Goal: Task Accomplishment & Management: Manage account settings

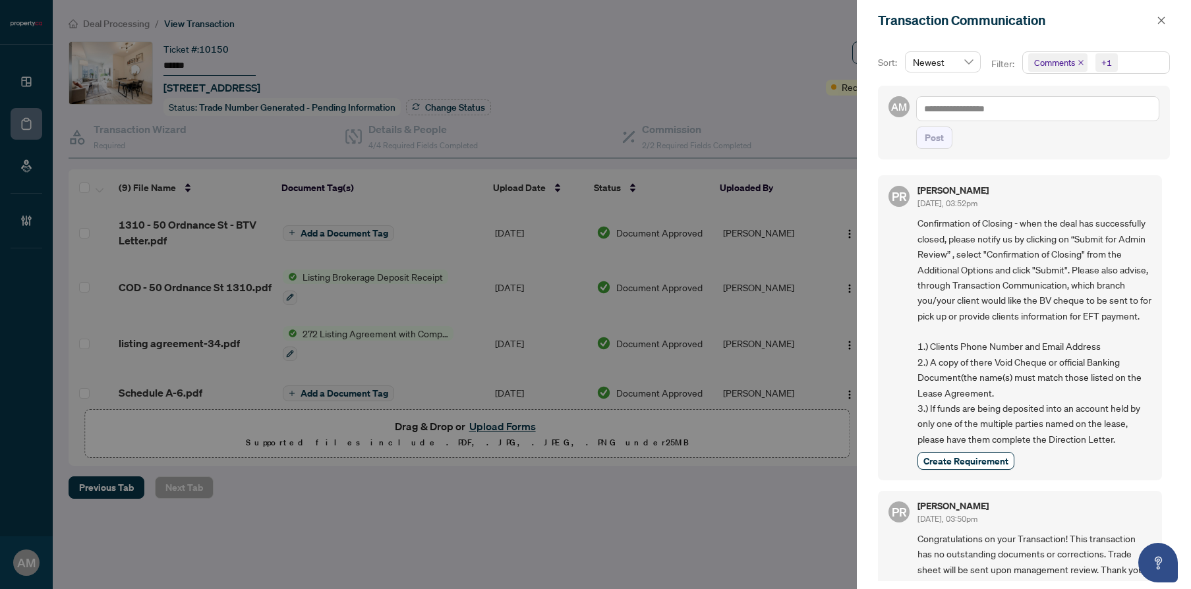
scroll to position [3, 0]
click at [1160, 22] on icon "close" at bounding box center [1161, 19] width 7 height 7
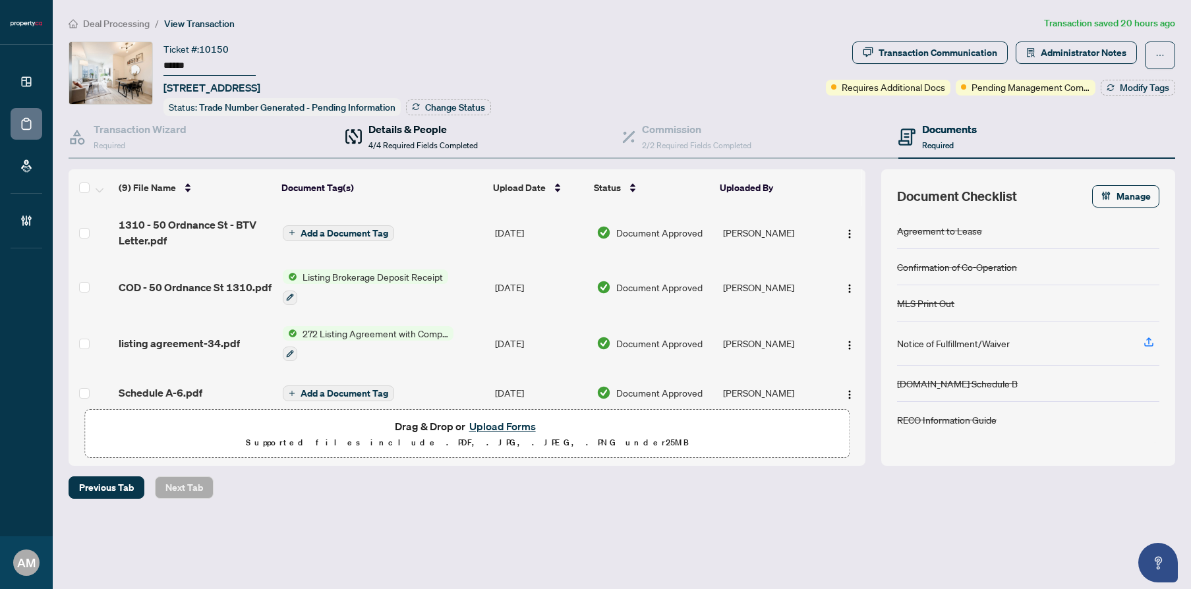
click at [415, 133] on h4 "Details & People" at bounding box center [423, 129] width 109 height 16
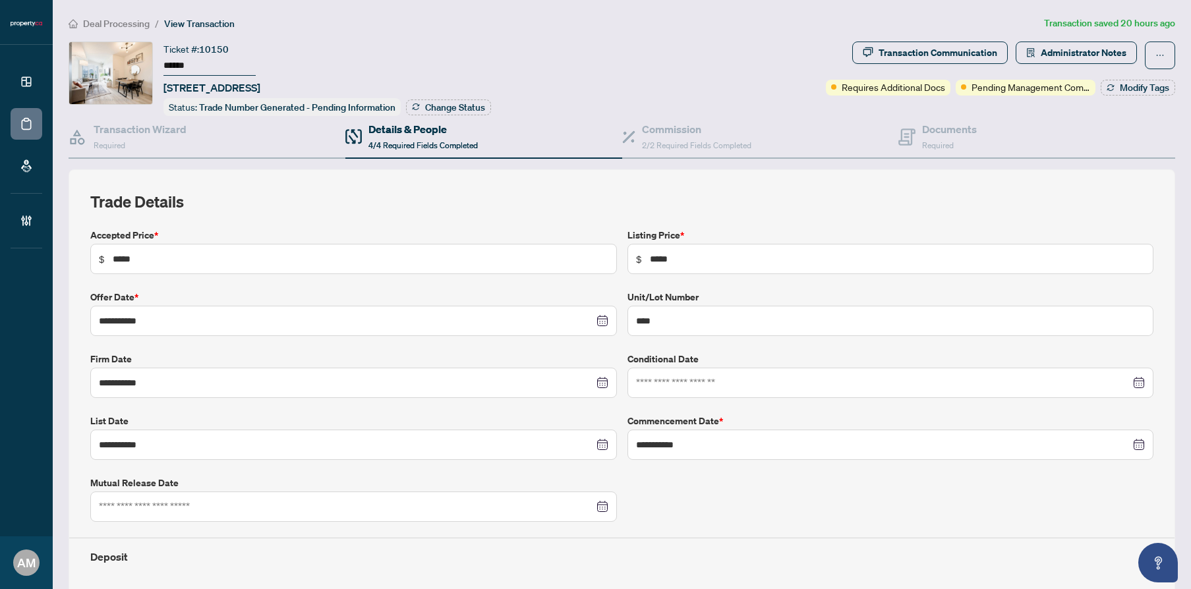
click at [127, 23] on span "Deal Processing" at bounding box center [116, 24] width 67 height 12
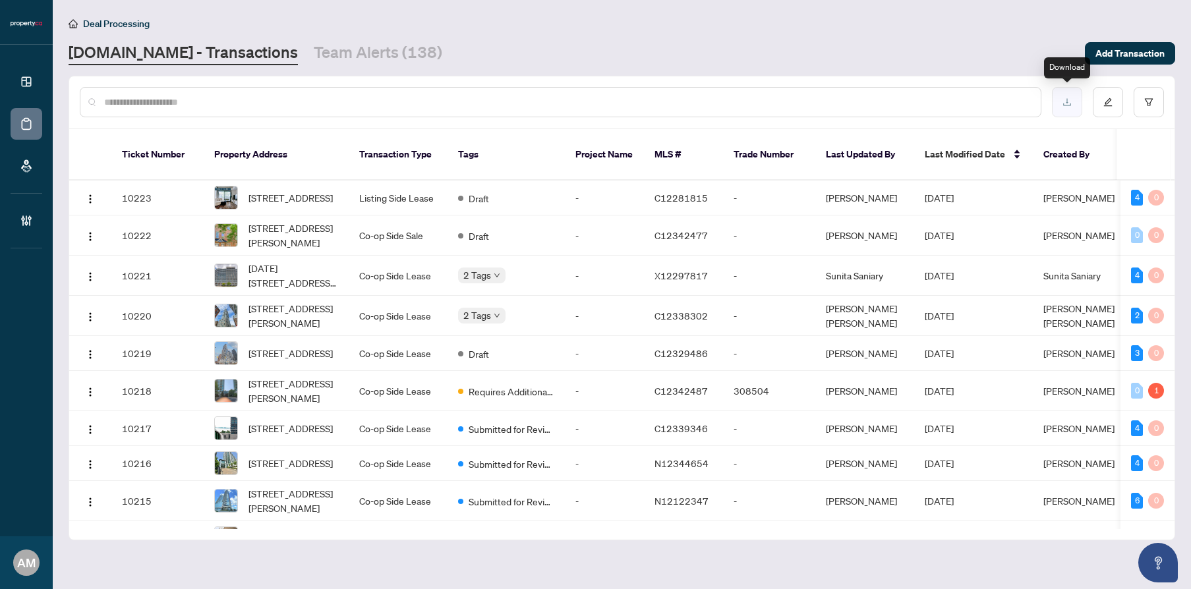
click at [1063, 101] on icon "download" at bounding box center [1067, 102] width 9 height 9
click at [1104, 101] on icon "edit" at bounding box center [1108, 102] width 9 height 9
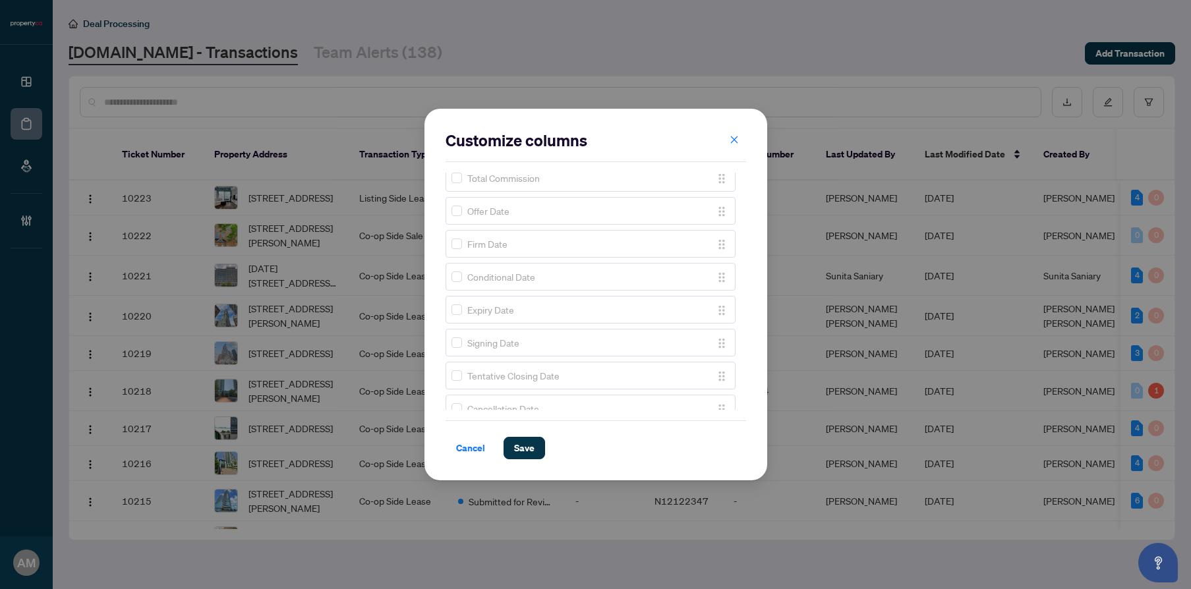
scroll to position [1020, 0]
click at [512, 298] on span "Cancellation Date" at bounding box center [503, 292] width 72 height 15
click at [732, 290] on div "Ticket Number Property Address Transaction Type Tags Project Name MLS # Trade N…" at bounding box center [596, 291] width 301 height 237
click at [537, 398] on div "Submission Date" at bounding box center [579, 391] width 254 height 15
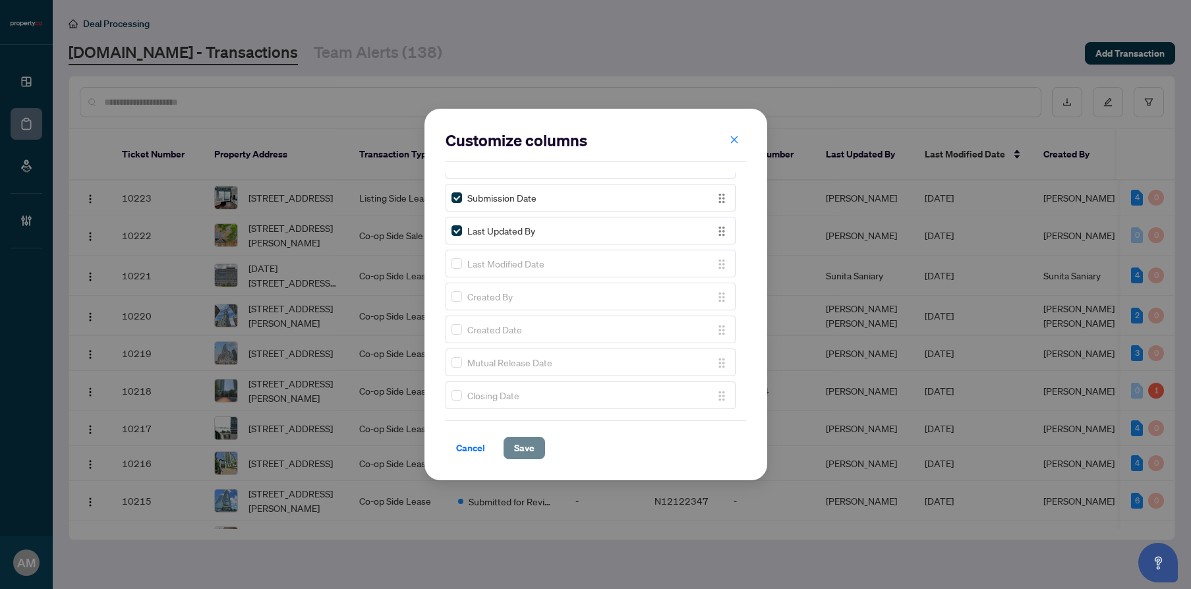
click at [531, 450] on span "Save" at bounding box center [524, 448] width 20 height 21
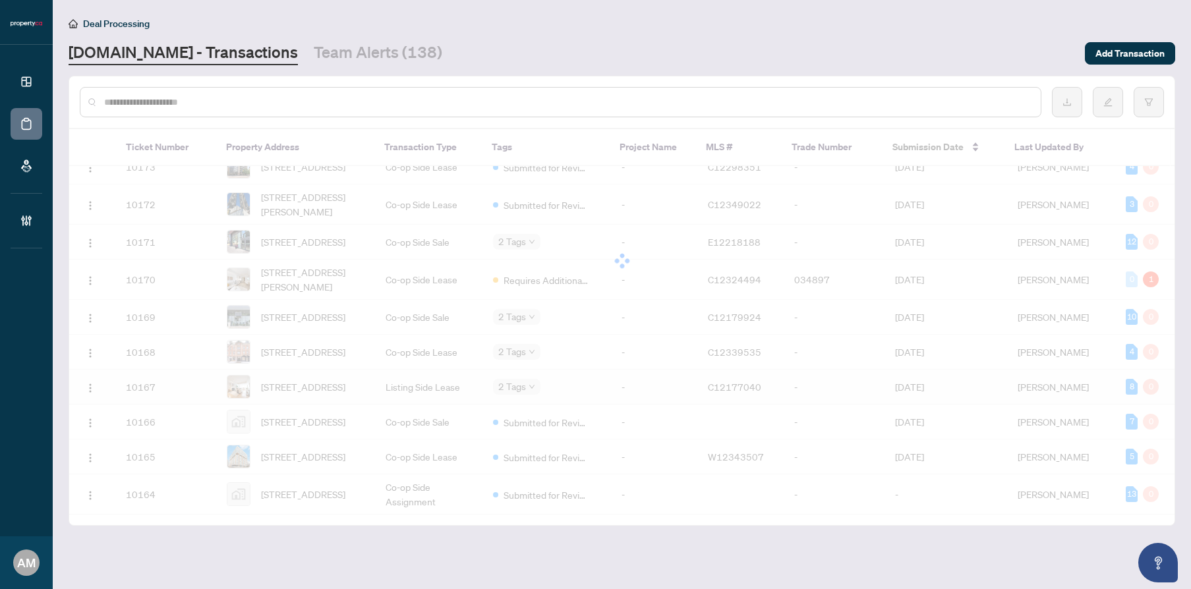
scroll to position [2064, 0]
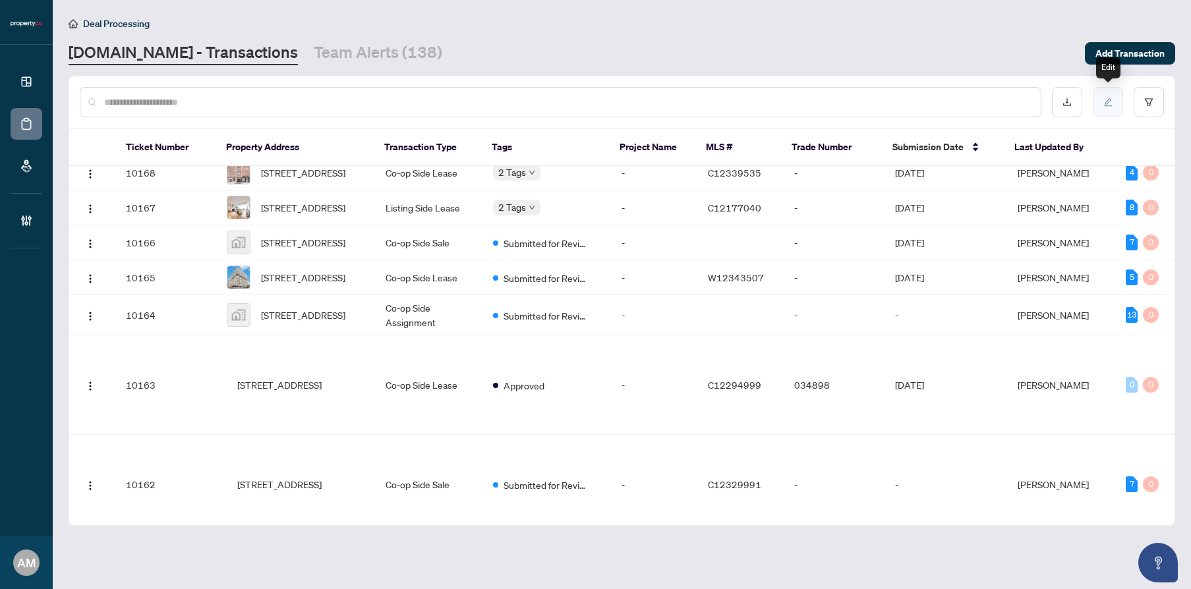
click at [1109, 105] on icon "edit" at bounding box center [1108, 102] width 9 height 9
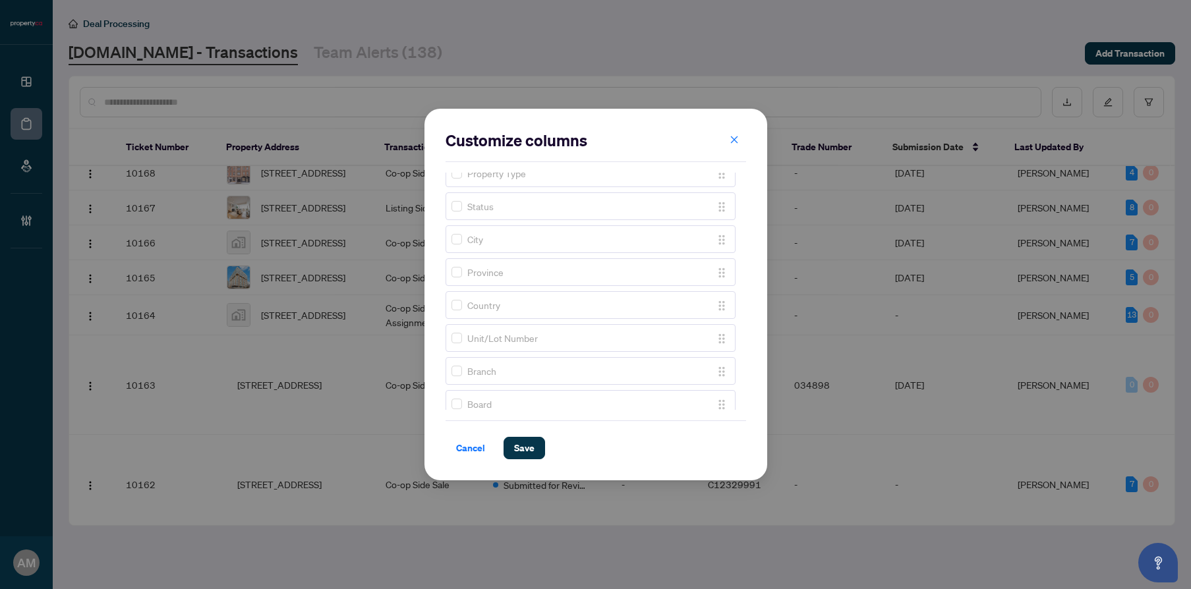
scroll to position [480, 0]
click at [732, 140] on icon "close" at bounding box center [734, 139] width 9 height 9
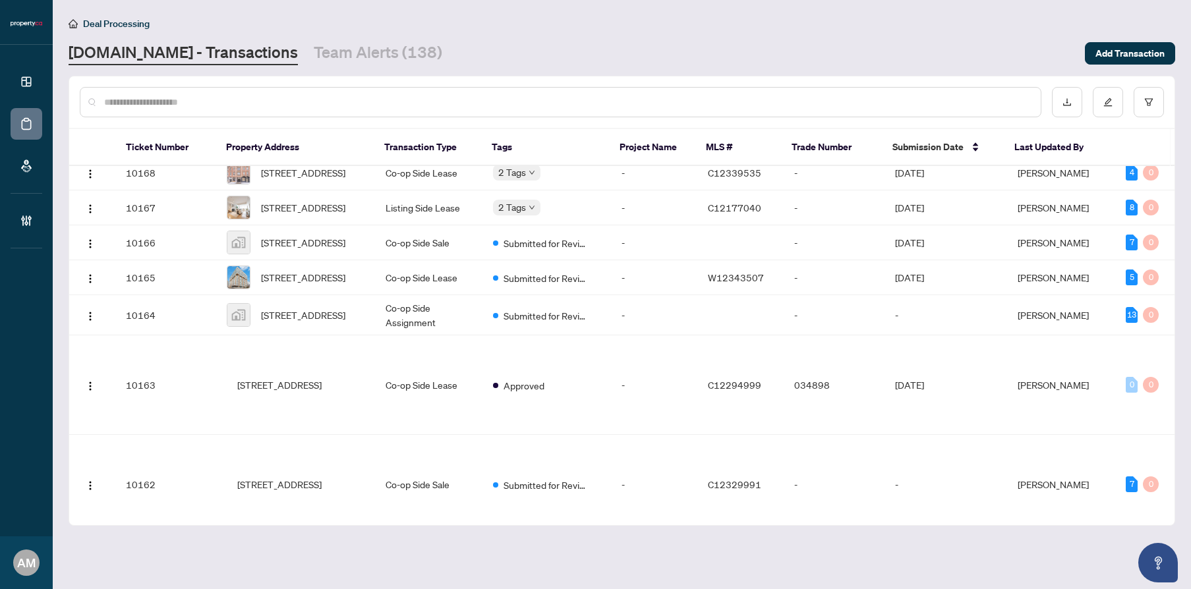
scroll to position [0, 0]
click at [506, 149] on th "Tags" at bounding box center [545, 147] width 128 height 37
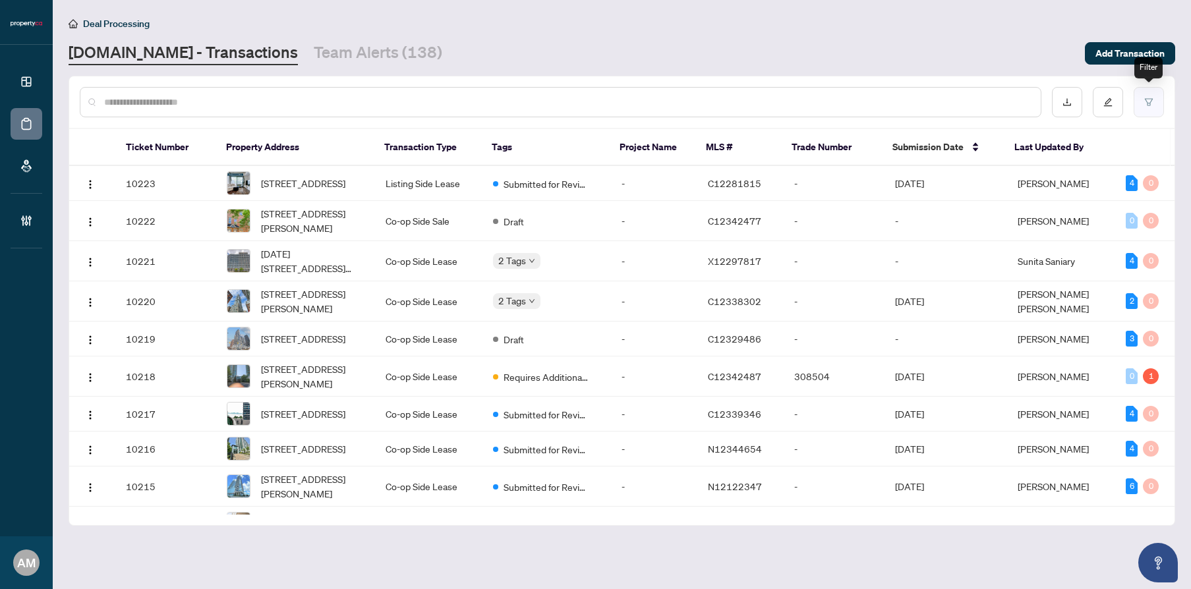
click at [1144, 107] on button "button" at bounding box center [1149, 102] width 30 height 30
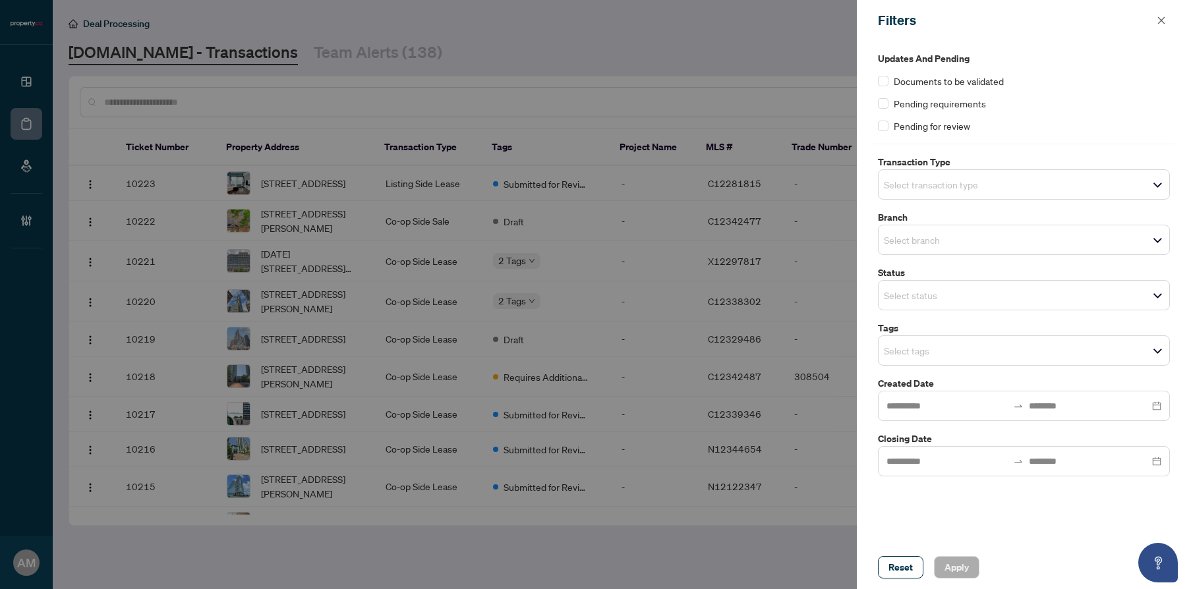
click at [961, 187] on input "search" at bounding box center [930, 185] width 92 height 16
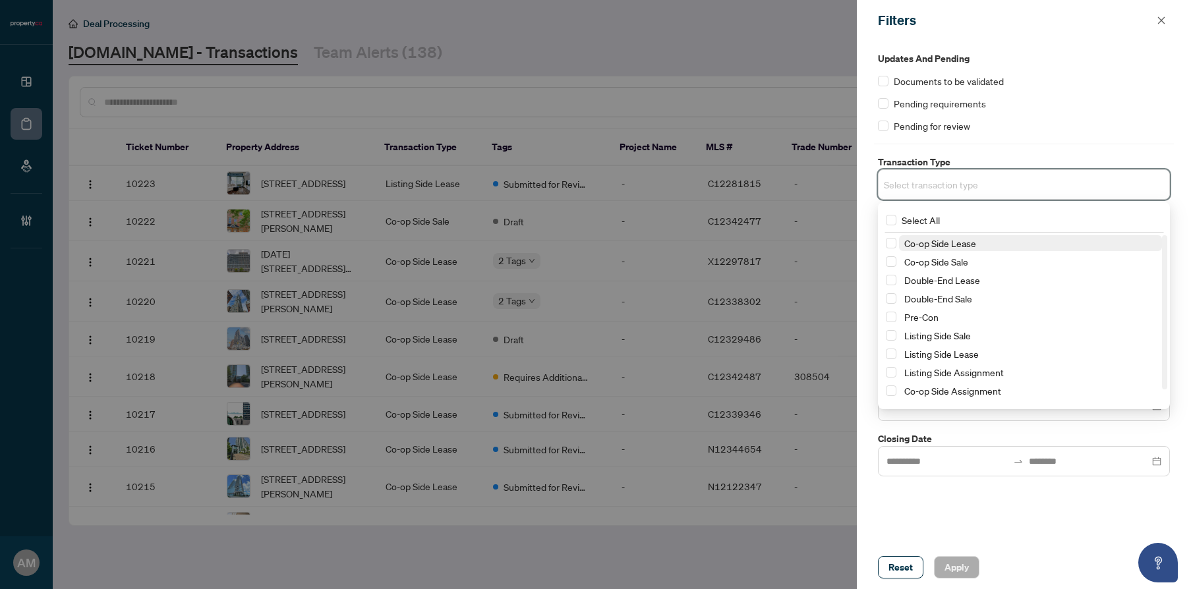
click at [1053, 76] on div "Documents to be validated" at bounding box center [1024, 81] width 292 height 15
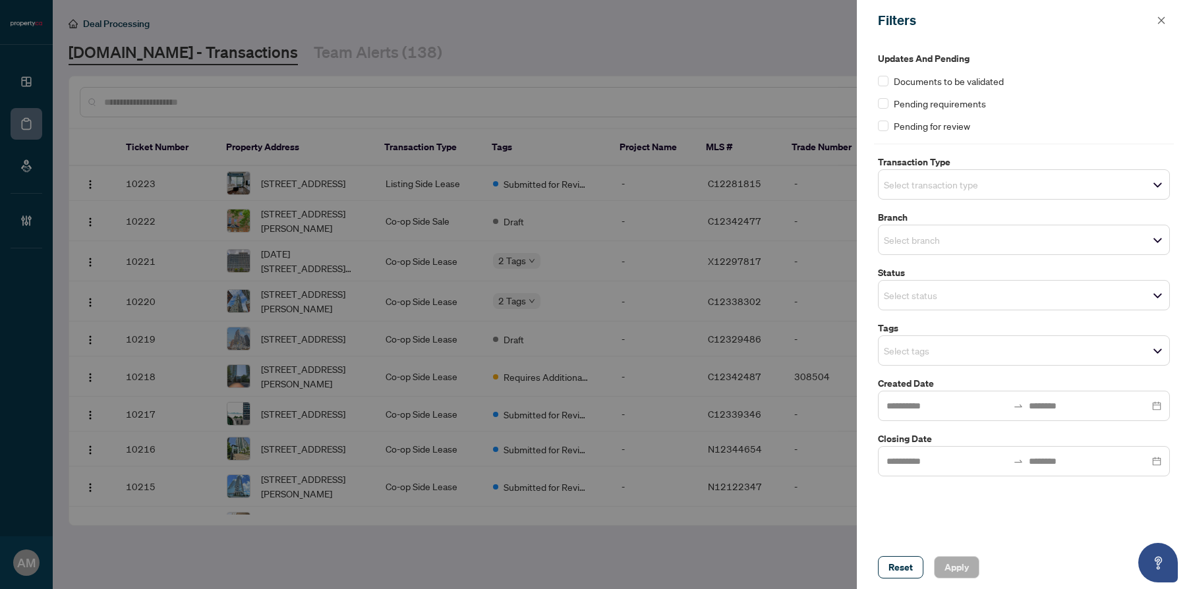
click at [1106, 355] on span "Select tags" at bounding box center [1024, 350] width 291 height 18
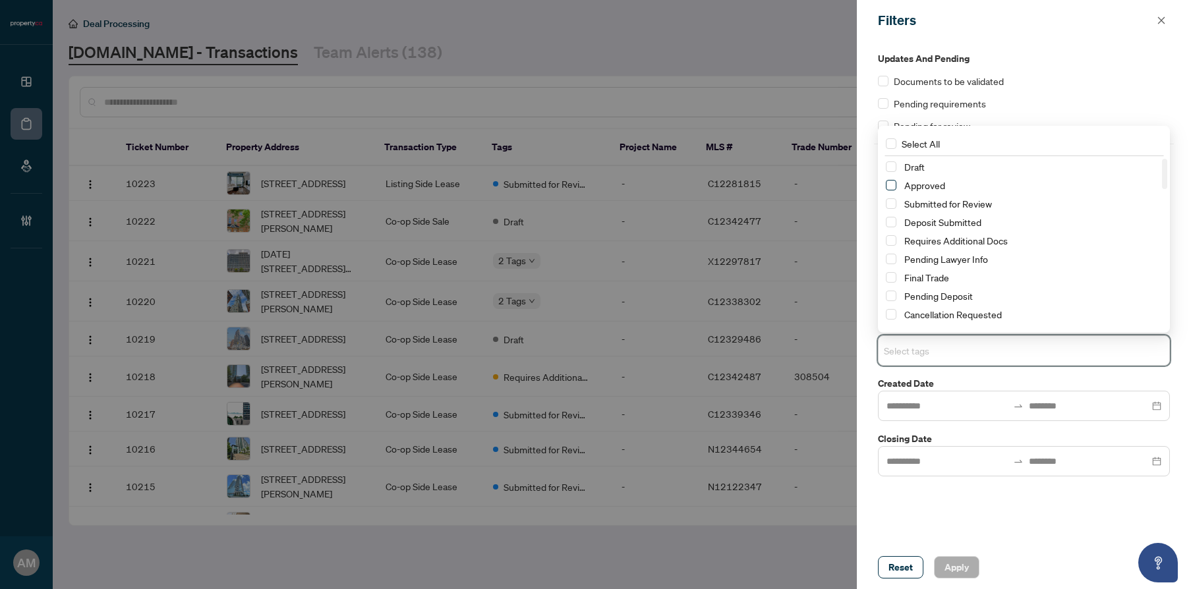
click at [895, 184] on span "Select Approved" at bounding box center [891, 185] width 11 height 11
click at [893, 203] on span "Select Submitted for Review" at bounding box center [891, 203] width 11 height 11
click at [892, 220] on span "Select Deposit Submitted" at bounding box center [891, 222] width 11 height 11
drag, startPoint x: 891, startPoint y: 242, endPoint x: 889, endPoint y: 281, distance: 39.6
click at [891, 245] on span "Select Requires Additional Docs" at bounding box center [891, 240] width 11 height 11
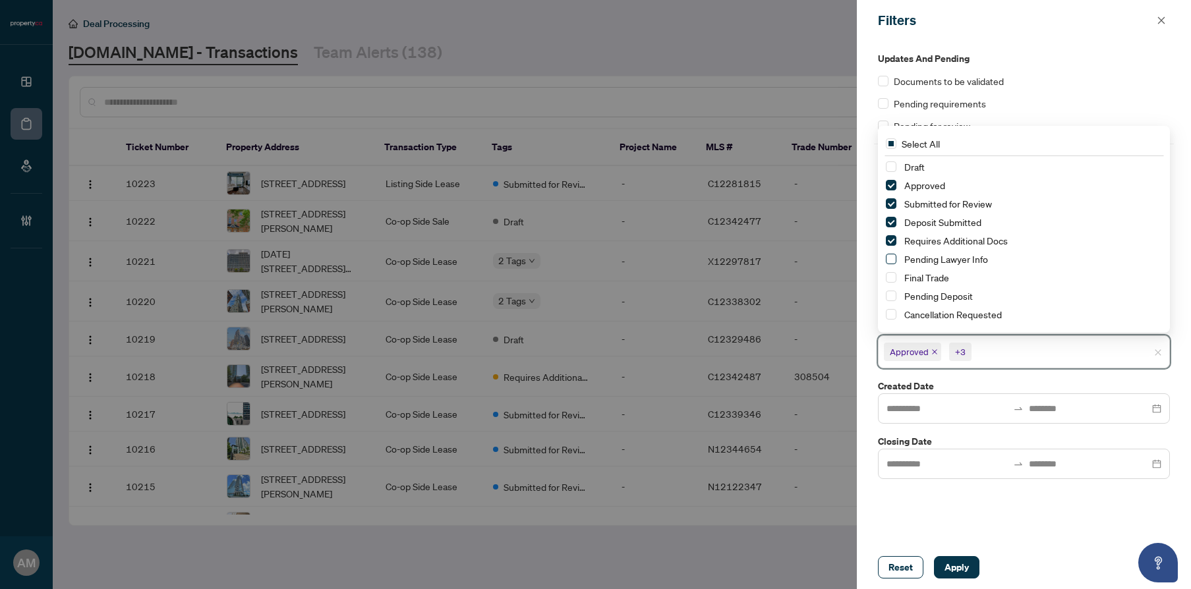
click at [891, 260] on span "Select Pending Lawyer Info" at bounding box center [891, 259] width 11 height 11
click at [893, 275] on span "Select Final Trade" at bounding box center [891, 277] width 11 height 11
click at [890, 295] on span "Select Pending Deposit" at bounding box center [891, 296] width 11 height 11
click at [890, 317] on span "Select Cancellation Requested" at bounding box center [891, 314] width 11 height 11
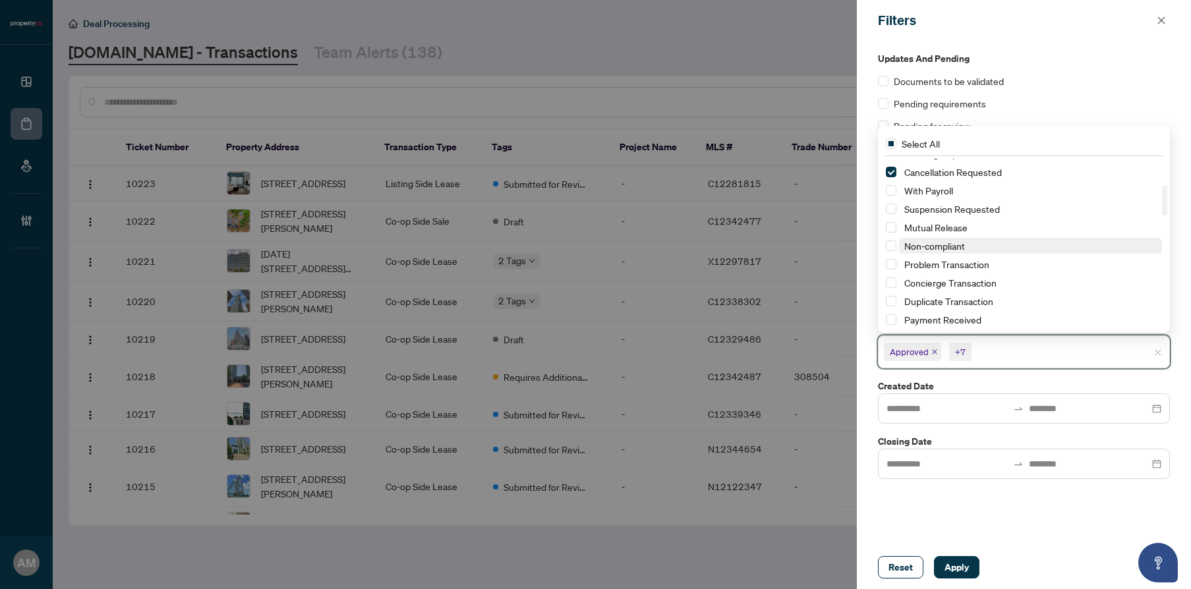
scroll to position [108, 0]
click at [890, 222] on span "Select With Payroll" at bounding box center [891, 225] width 11 height 11
click at [892, 247] on span "Select Suspension Requested" at bounding box center [891, 243] width 11 height 11
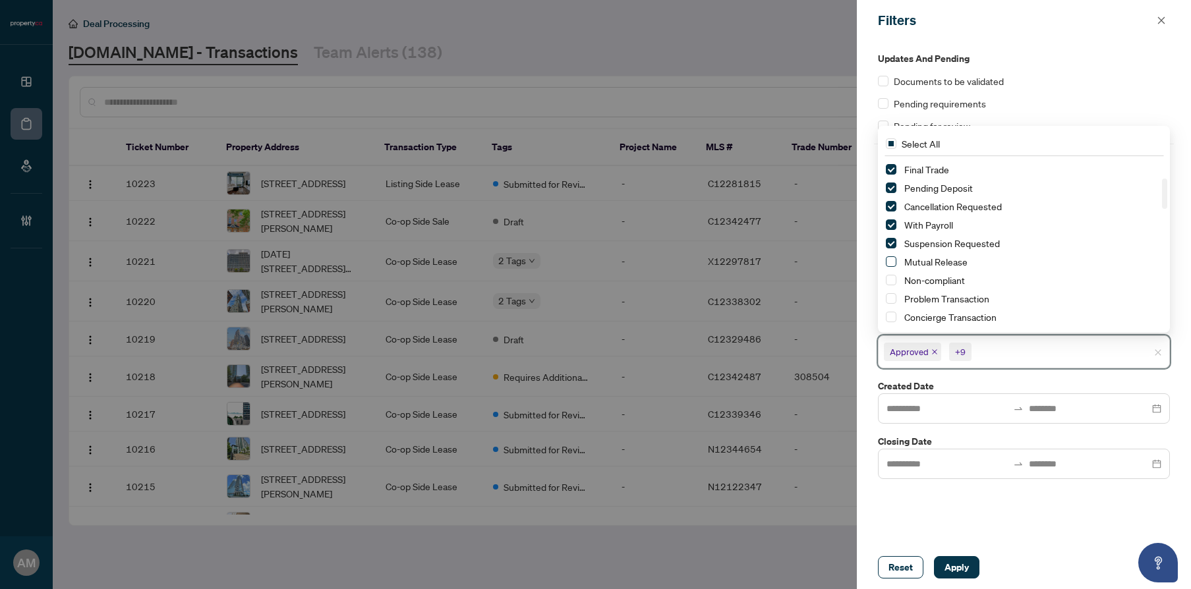
click at [891, 260] on span "Select Mutual Release" at bounding box center [891, 261] width 11 height 11
click at [891, 282] on span "Select Non-compliant" at bounding box center [891, 280] width 11 height 11
click at [893, 299] on span "Select Problem Transaction" at bounding box center [891, 298] width 11 height 11
click at [890, 320] on span "Select Concierge Transaction" at bounding box center [891, 317] width 11 height 11
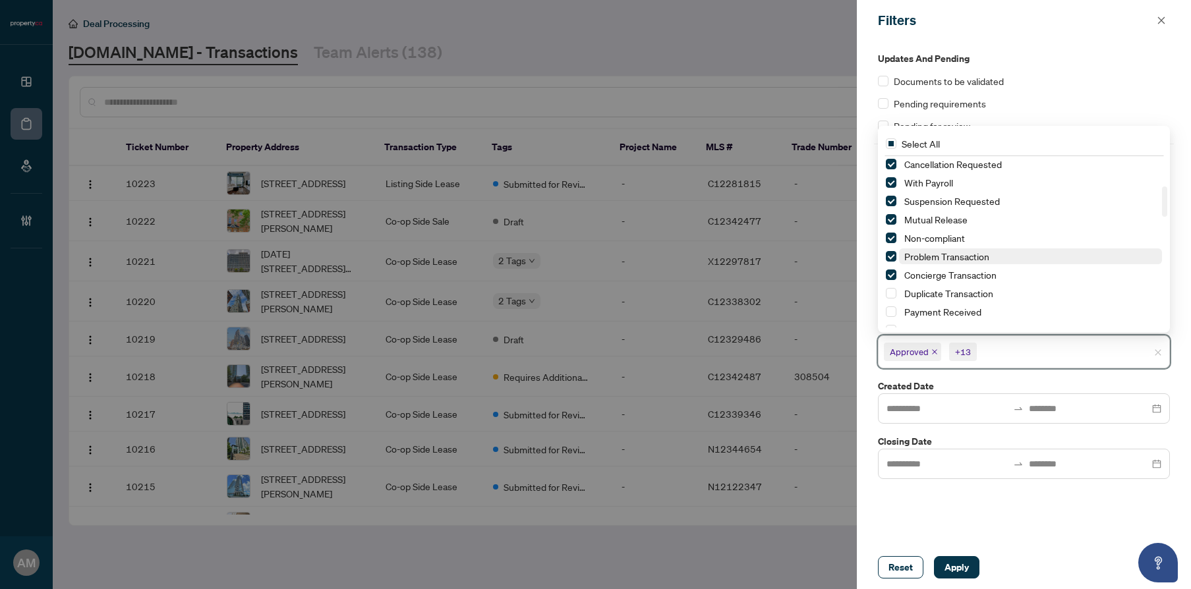
scroll to position [185, 0]
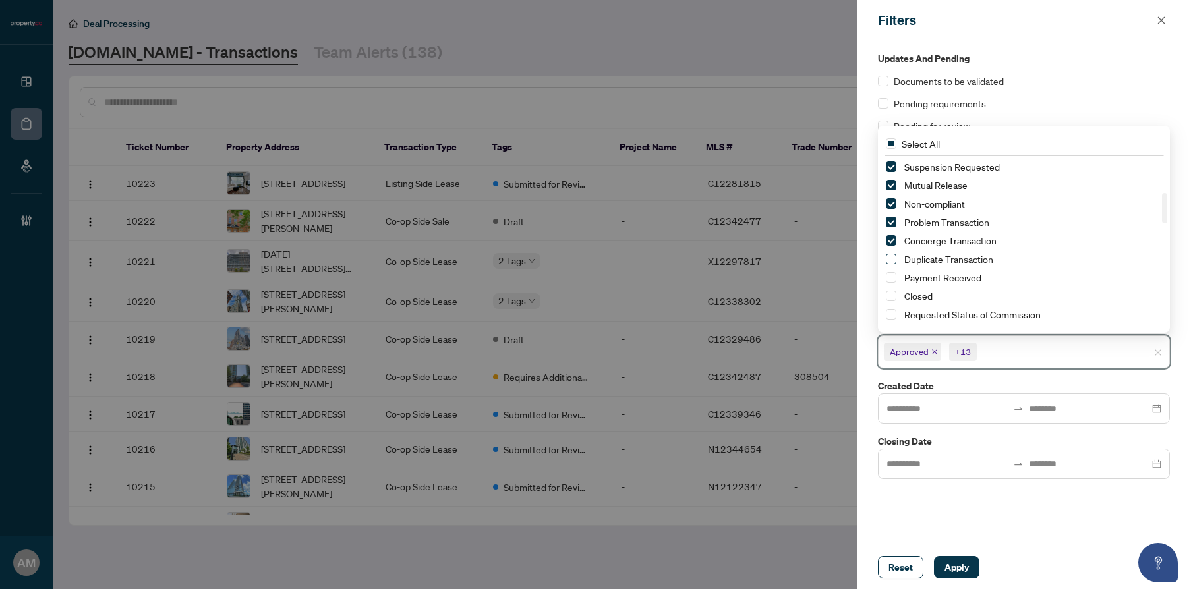
click at [894, 259] on span "Select Duplicate Transaction" at bounding box center [891, 259] width 11 height 11
click at [890, 276] on span "Select Payment Received" at bounding box center [891, 277] width 11 height 11
click at [892, 301] on div "Closed" at bounding box center [1024, 296] width 276 height 16
click at [893, 312] on span "Select Requested Status of Commission" at bounding box center [891, 314] width 11 height 11
click at [893, 297] on span "Select Closed" at bounding box center [891, 296] width 11 height 11
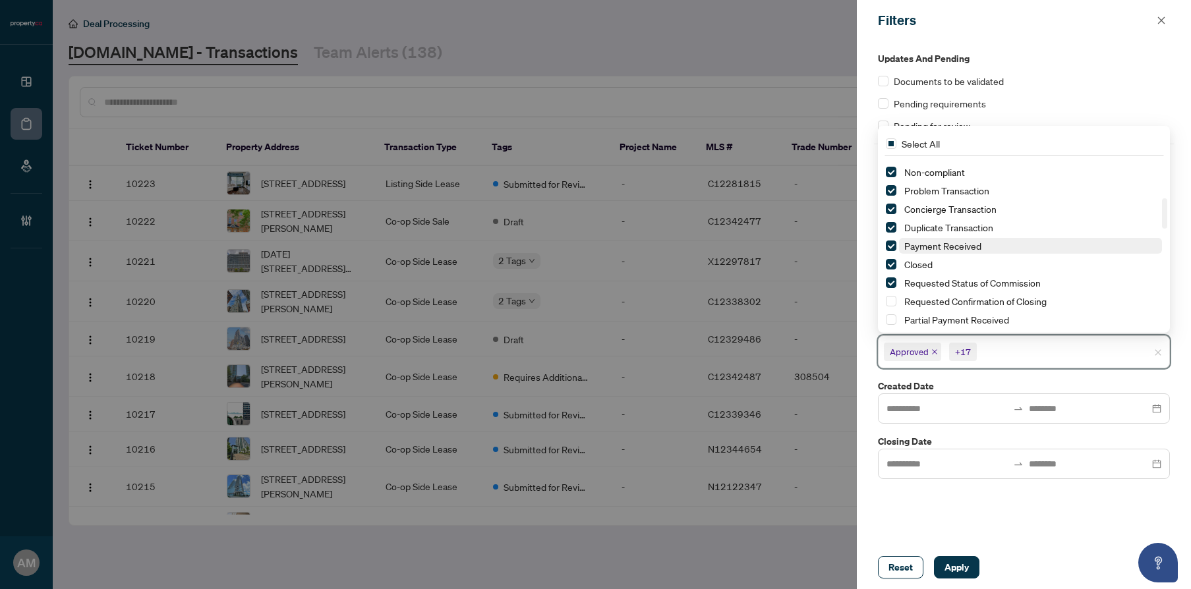
scroll to position [243, 0]
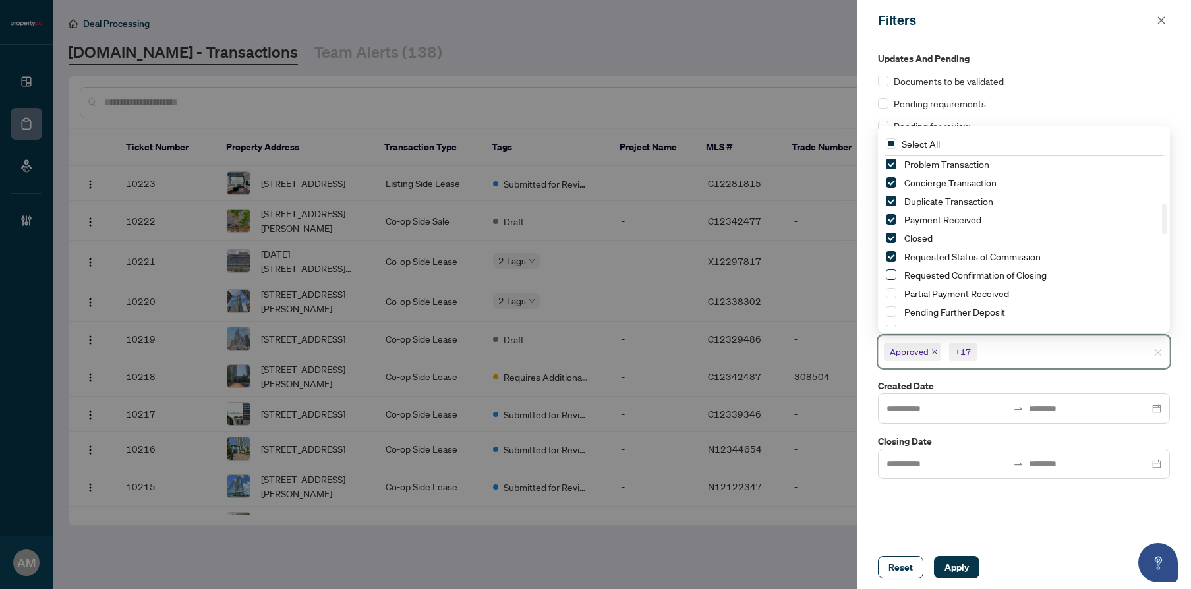
click at [891, 272] on span "Select Requested Confirmation of Closing" at bounding box center [891, 275] width 11 height 11
click at [892, 291] on span "Select Partial Payment Received" at bounding box center [891, 293] width 11 height 11
click at [891, 313] on span "Select Pending Further Deposit" at bounding box center [891, 312] width 11 height 11
click at [889, 201] on span "Select Requires Cheque Clearance" at bounding box center [891, 200] width 11 height 11
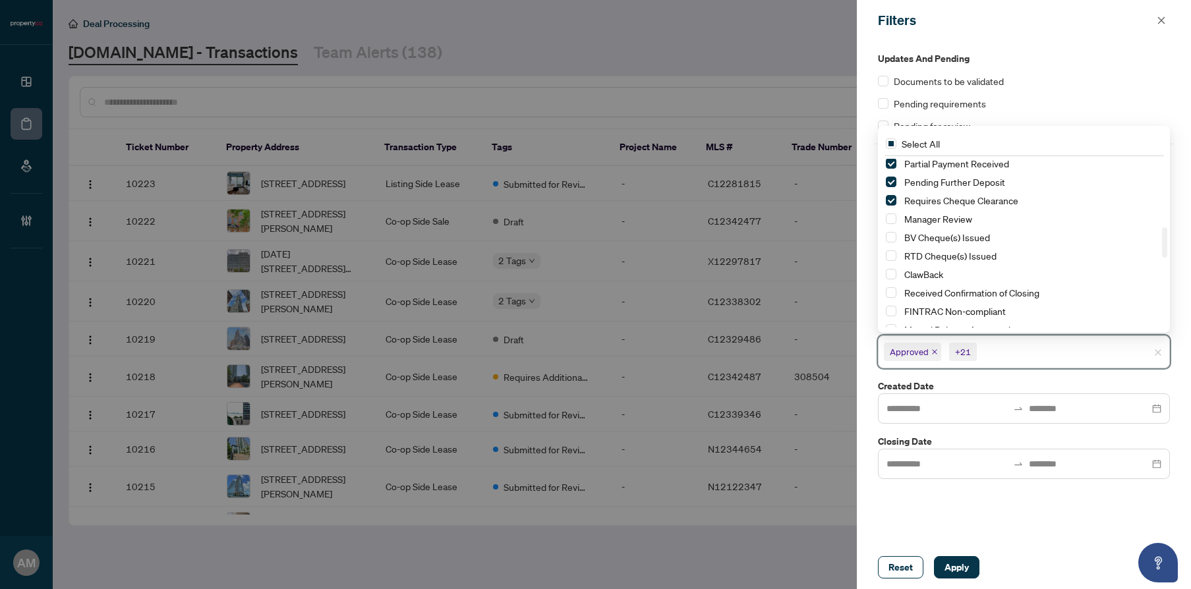
click at [889, 212] on div "Manager Review" at bounding box center [1024, 219] width 276 height 16
click at [895, 219] on span "Select Manager Review" at bounding box center [891, 219] width 11 height 11
click at [894, 241] on span "Select BV Cheque(s) Issued" at bounding box center [891, 237] width 11 height 11
click at [889, 256] on span "Select RTD Cheque(s) Issued" at bounding box center [891, 256] width 11 height 11
click at [888, 268] on div "ClawBack" at bounding box center [1024, 274] width 276 height 16
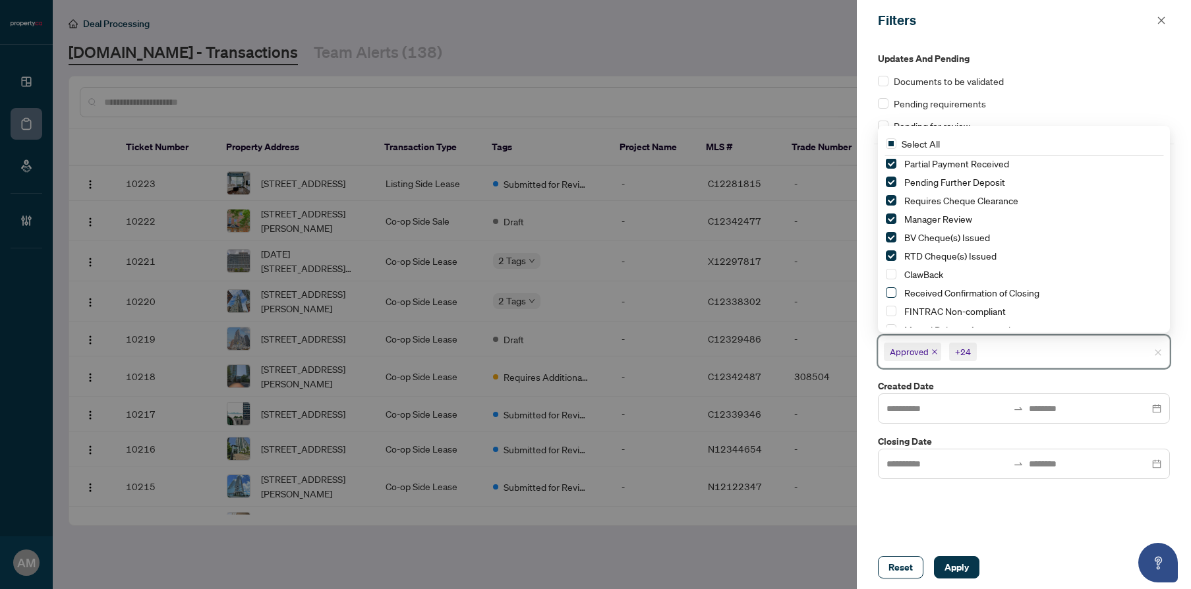
click at [889, 295] on span "Select Received Confirmation of Closing" at bounding box center [891, 292] width 11 height 11
click at [893, 275] on span "Select ClawBack" at bounding box center [891, 274] width 11 height 11
click at [893, 306] on span "Select FINTRAC Non-compliant" at bounding box center [891, 311] width 11 height 11
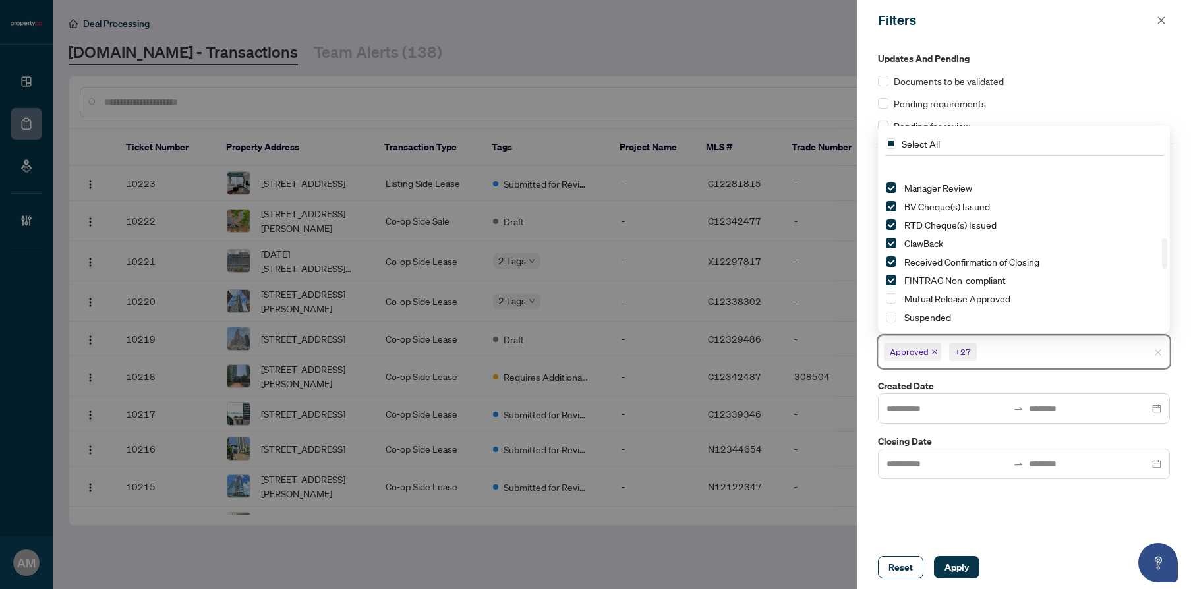
scroll to position [477, 0]
click at [893, 228] on span "Select Mutual Release Approved" at bounding box center [891, 225] width 11 height 11
click at [891, 245] on span "Select Suspended" at bounding box center [891, 244] width 11 height 11
click at [894, 258] on span "Select Cancelled" at bounding box center [891, 262] width 11 height 11
click at [895, 281] on span "Select Advance Request Approved" at bounding box center [891, 281] width 11 height 11
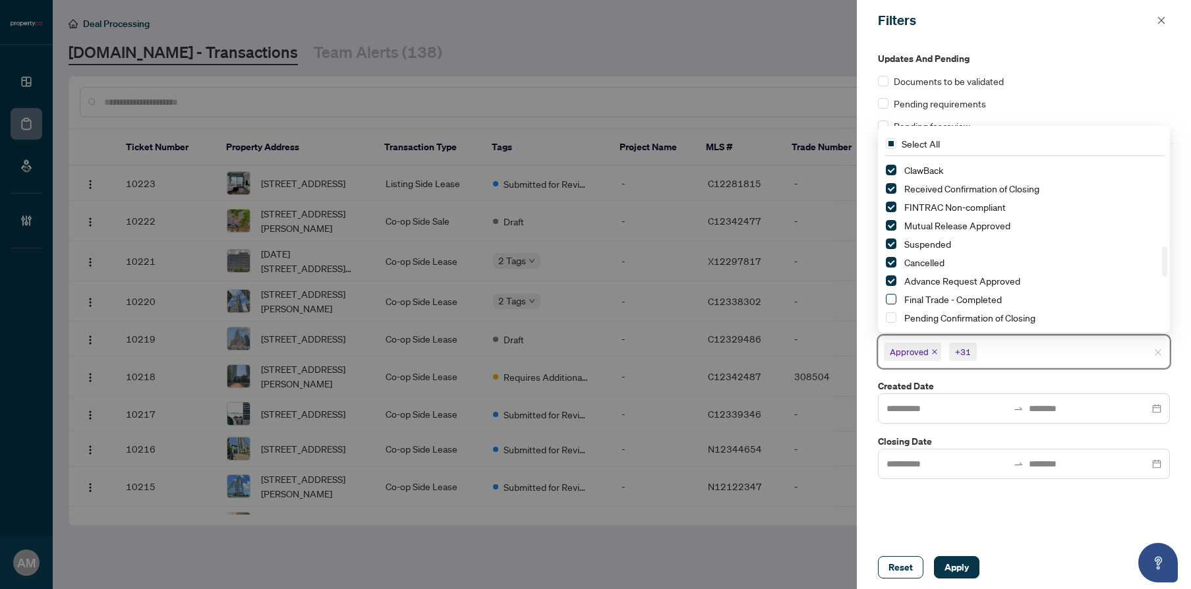
click at [893, 300] on span "Select Final Trade - Completed" at bounding box center [891, 299] width 11 height 11
click at [891, 317] on span "Select Pending Confirmation of Closing" at bounding box center [891, 317] width 11 height 11
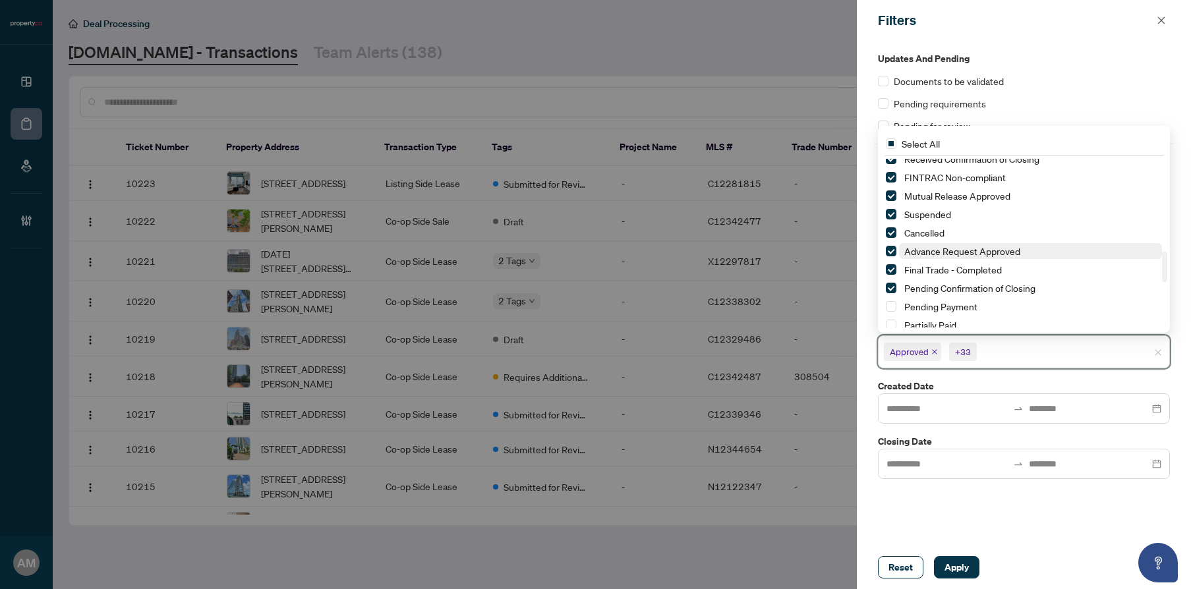
scroll to position [591, 0]
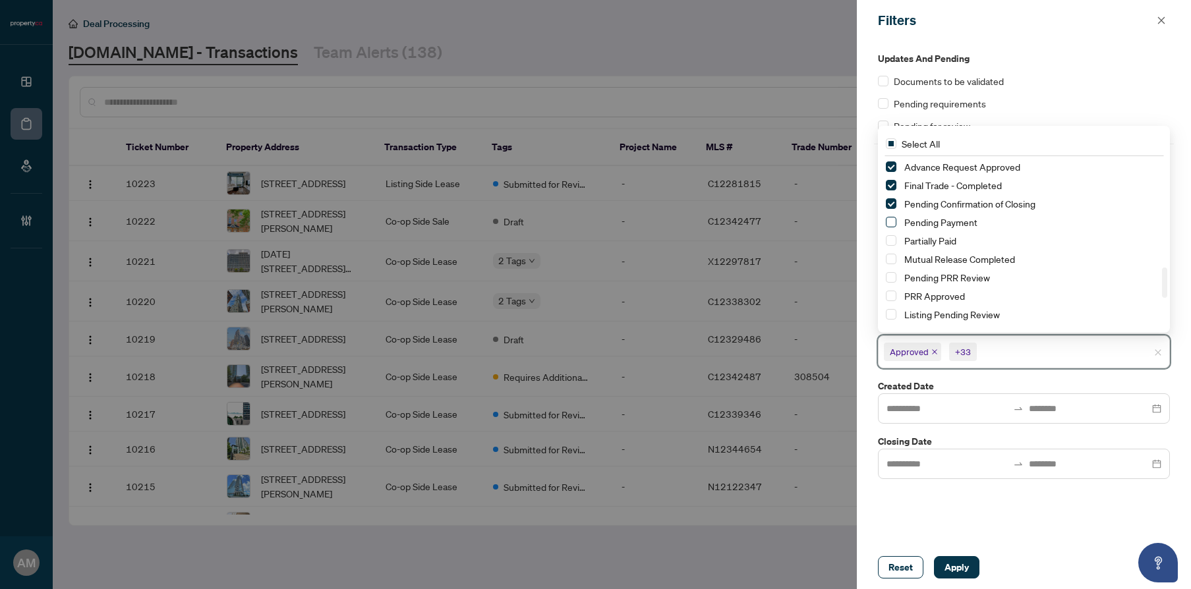
click at [890, 226] on span "Select Pending Payment" at bounding box center [891, 222] width 11 height 11
click at [889, 243] on span "Select Partially Paid" at bounding box center [891, 240] width 11 height 11
click at [889, 261] on span "Select Mutual Release Completed" at bounding box center [891, 259] width 11 height 11
click at [892, 278] on span "Select Pending PRR Review" at bounding box center [891, 277] width 11 height 11
click at [893, 297] on span "Select PRR Approved" at bounding box center [891, 296] width 11 height 11
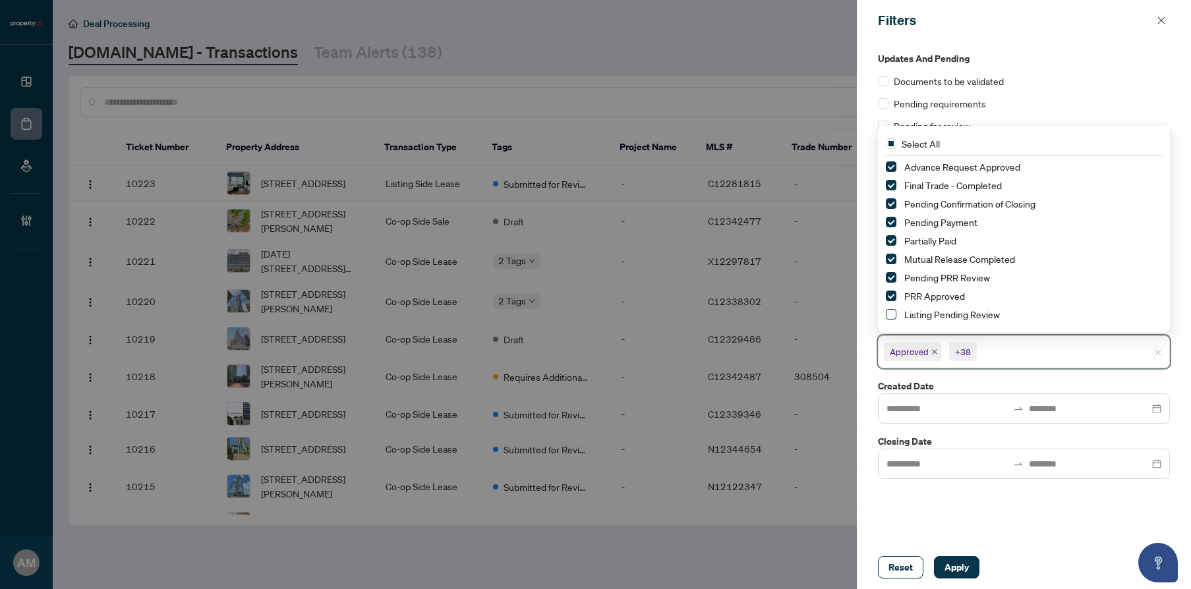
click at [891, 314] on span "Select Listing Pending Review" at bounding box center [891, 314] width 11 height 11
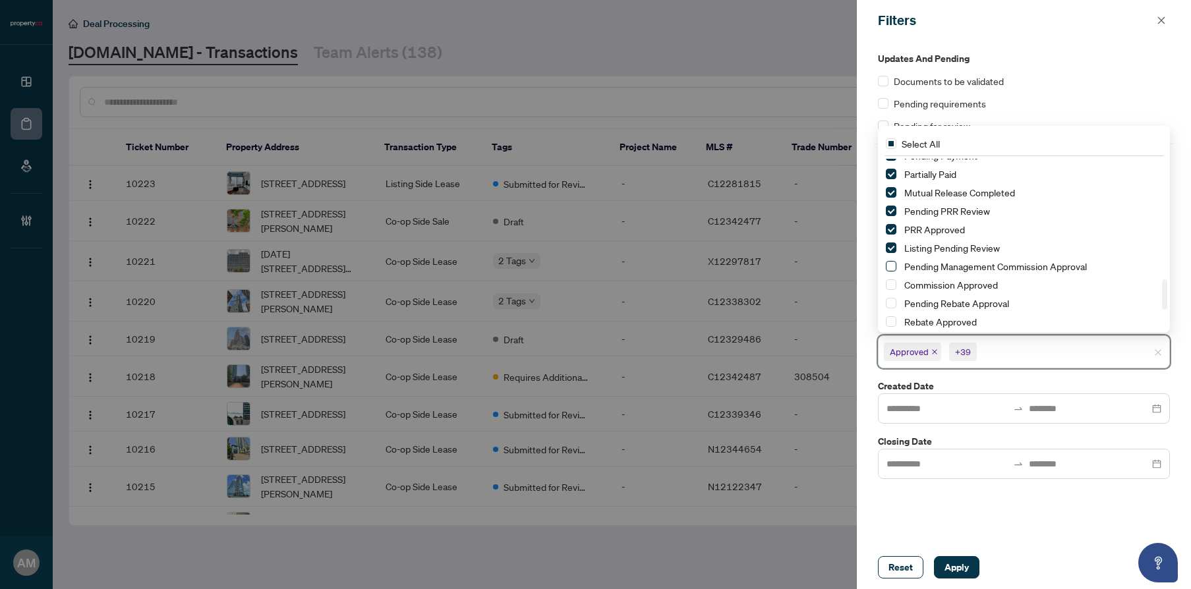
click at [894, 265] on span "Select Pending Management Commission Approval" at bounding box center [891, 266] width 11 height 11
click at [893, 285] on span "Select Commission Approved" at bounding box center [891, 285] width 11 height 11
click at [893, 301] on span "Select Pending Rebate Approval" at bounding box center [891, 303] width 11 height 11
click at [890, 322] on span "Select Rebate Approved" at bounding box center [891, 321] width 11 height 11
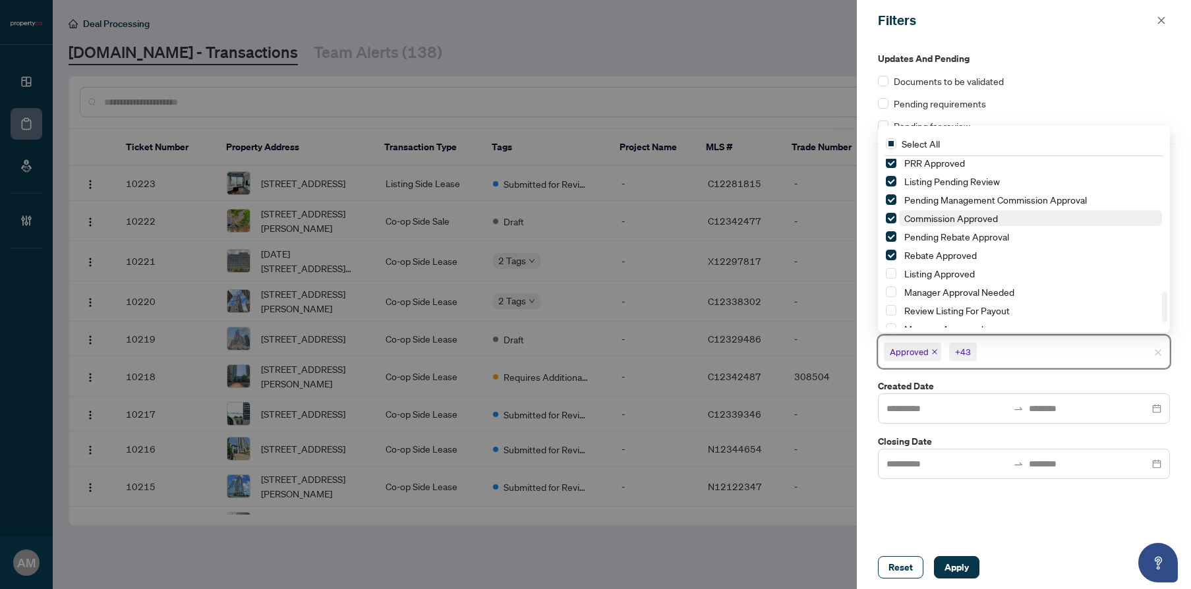
scroll to position [726, 0]
click at [892, 268] on span "Select Listing Approved" at bounding box center [891, 271] width 11 height 11
drag, startPoint x: 893, startPoint y: 290, endPoint x: 889, endPoint y: 306, distance: 16.2
click at [893, 290] on span "Select Manager Approval Needed" at bounding box center [891, 289] width 11 height 11
click at [889, 306] on span "Select Review Listing For Payout" at bounding box center [891, 308] width 11 height 11
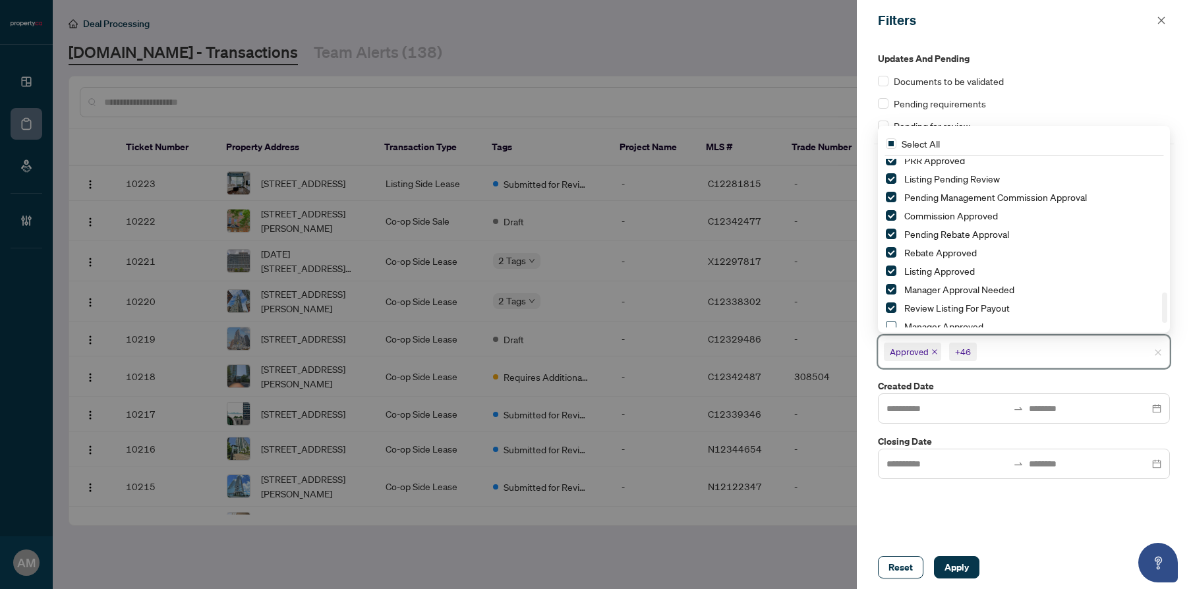
click at [891, 325] on span "Select Manager Approved" at bounding box center [891, 326] width 11 height 11
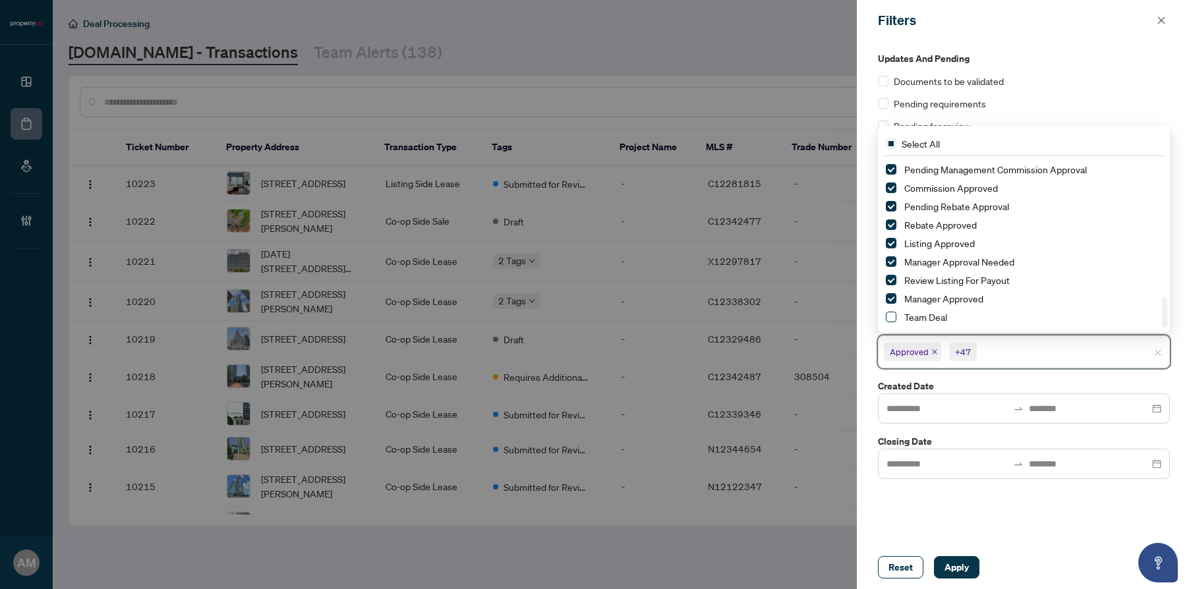
click at [893, 318] on span "Select Team Deal" at bounding box center [891, 317] width 11 height 11
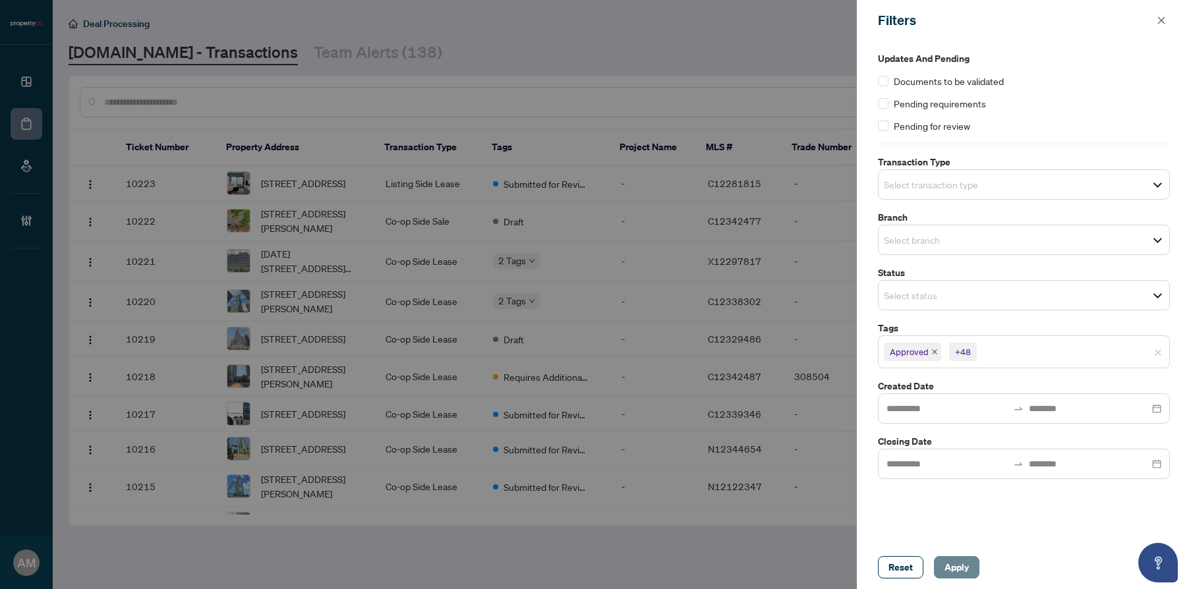
click at [961, 561] on span "Apply" at bounding box center [957, 567] width 24 height 21
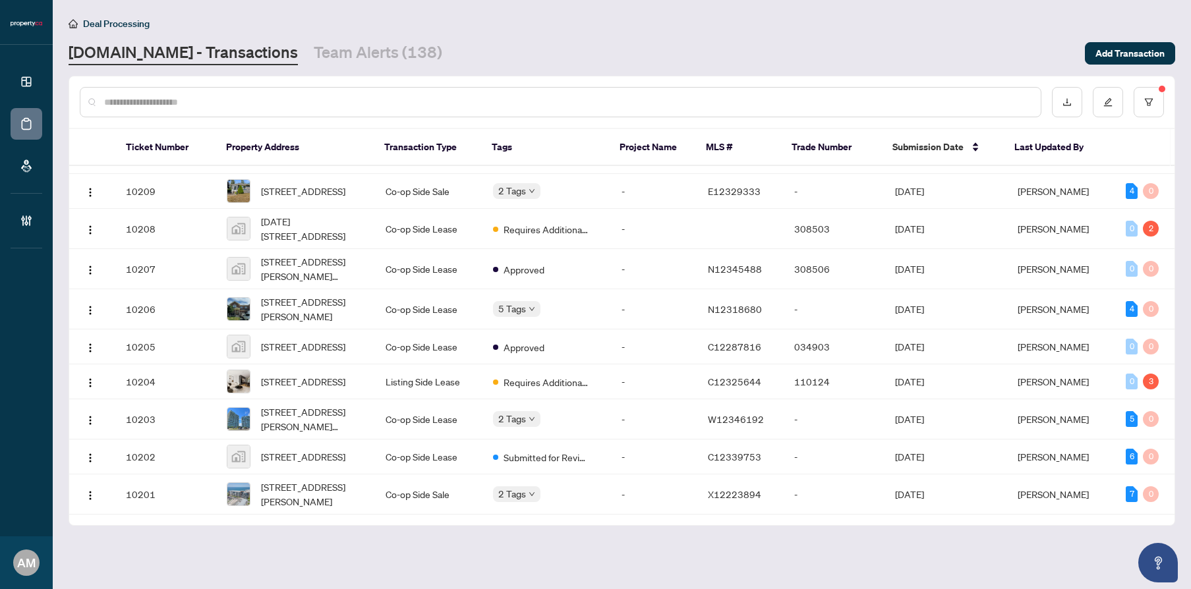
scroll to position [456, 0]
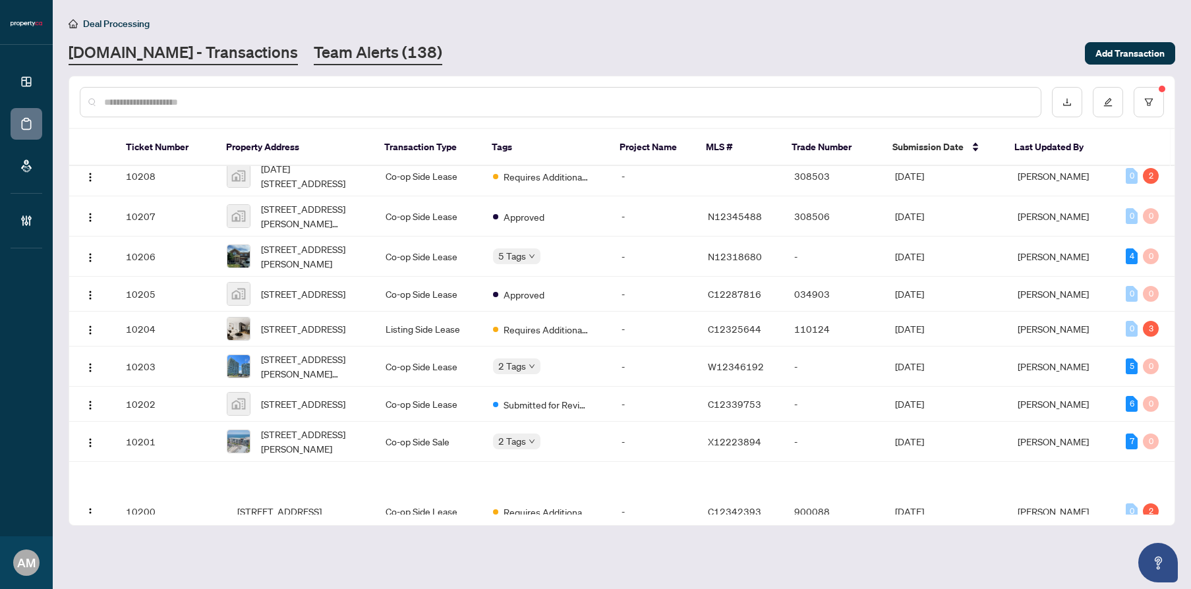
click at [362, 52] on link "Team Alerts (138)" at bounding box center [378, 54] width 129 height 24
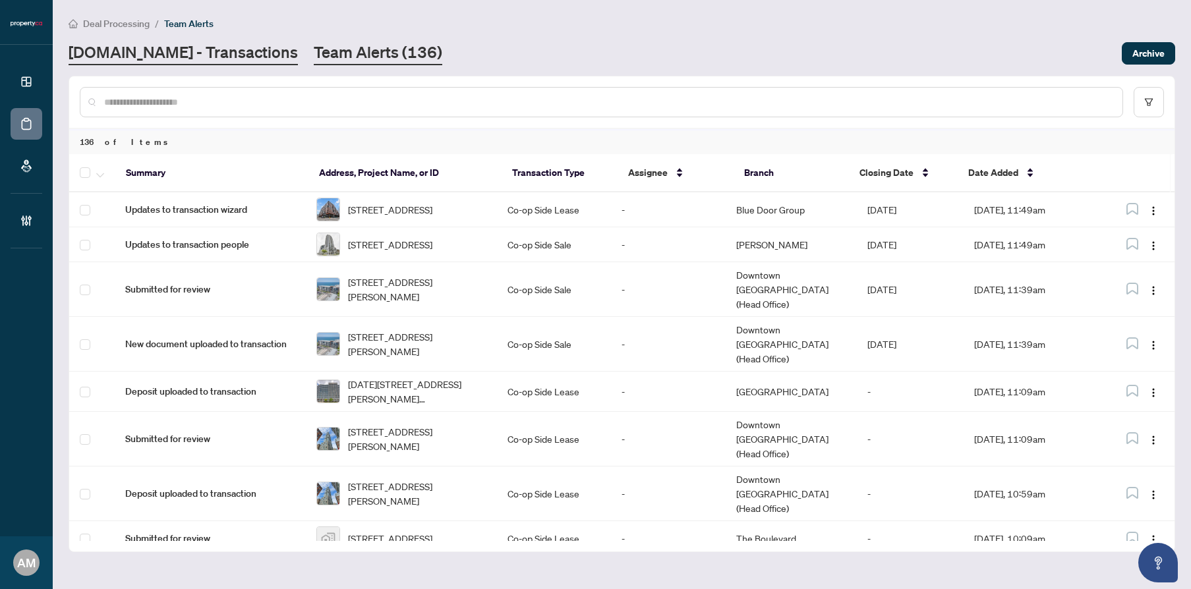
click at [206, 51] on link "[DOMAIN_NAME] - Transactions" at bounding box center [183, 54] width 229 height 24
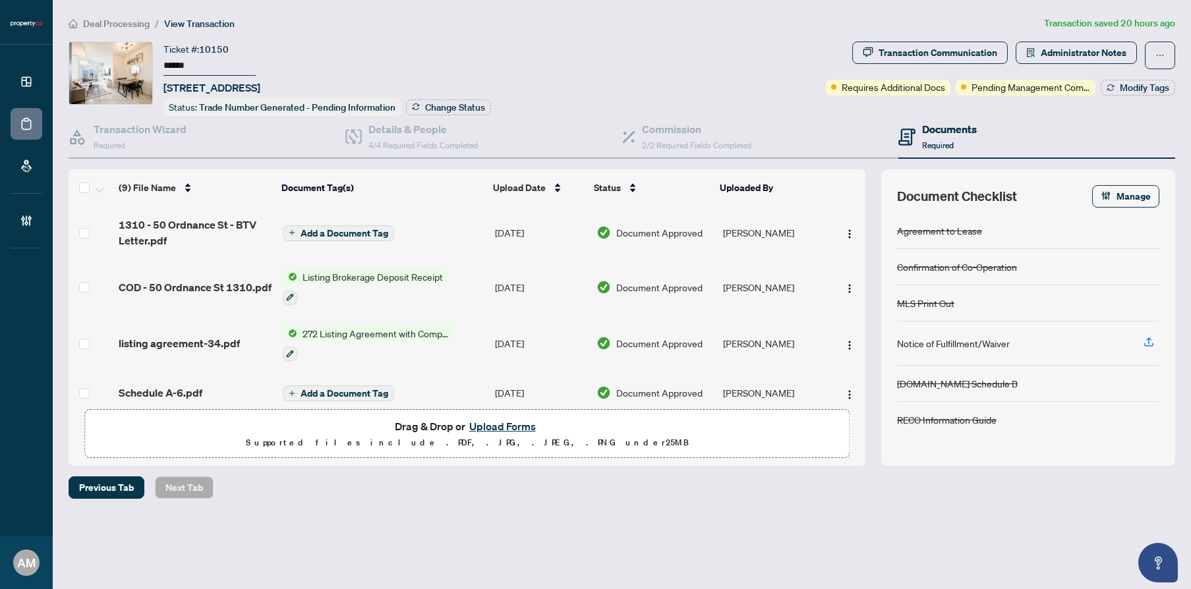
click at [129, 27] on span "Deal Processing" at bounding box center [116, 24] width 67 height 12
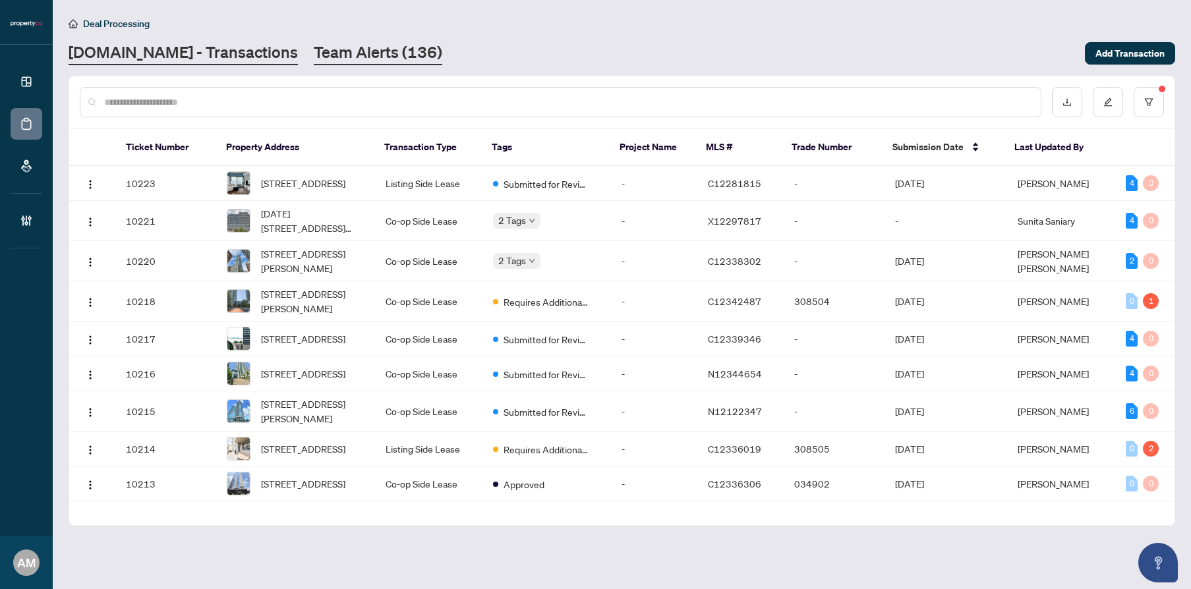
click at [335, 59] on link "Team Alerts (136)" at bounding box center [378, 54] width 129 height 24
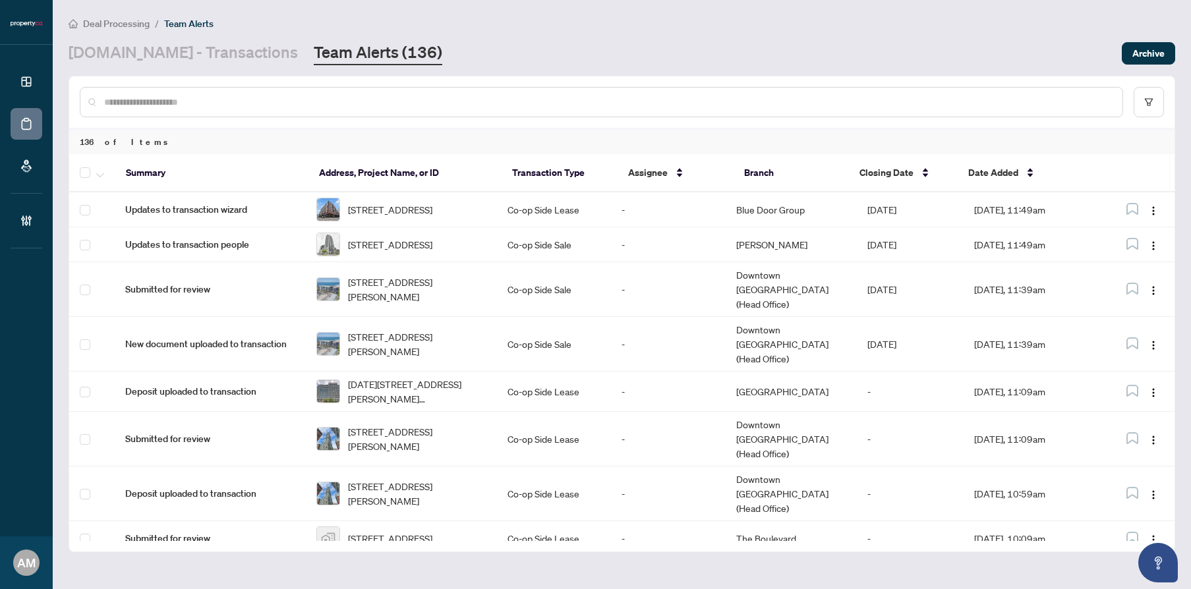
click at [335, 104] on input "text" at bounding box center [608, 102] width 1008 height 15
type input "***"
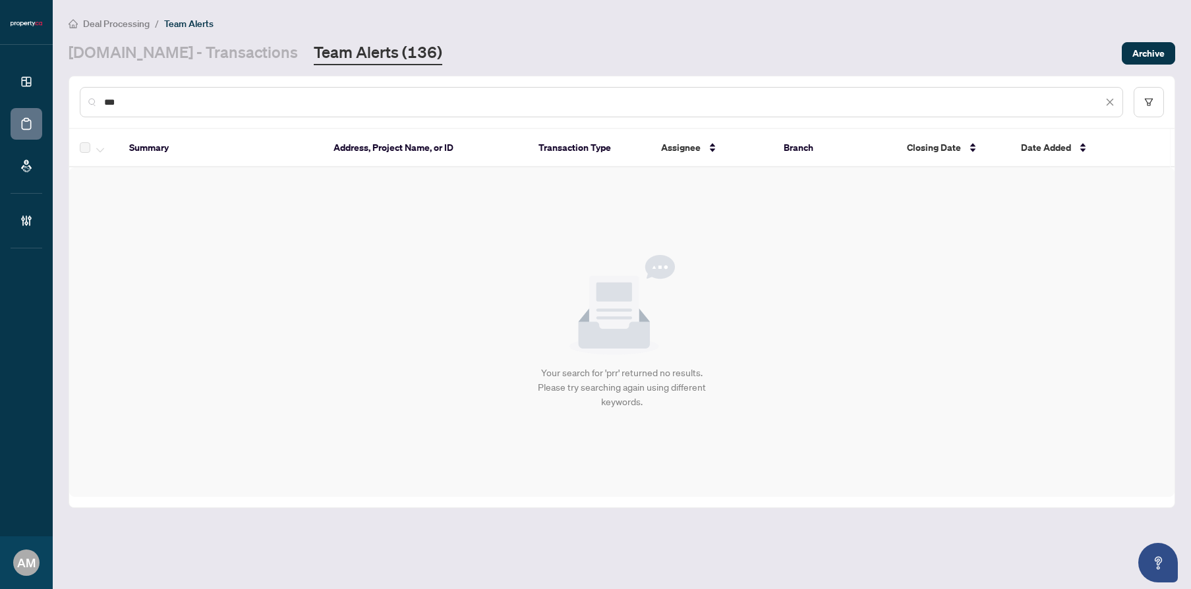
drag, startPoint x: 166, startPoint y: 102, endPoint x: 66, endPoint y: 92, distance: 100.8
click at [66, 92] on main "Deal Processing / Team Alerts [DOMAIN_NAME] - Transactions Team Alerts (136) Ar…" at bounding box center [622, 294] width 1138 height 589
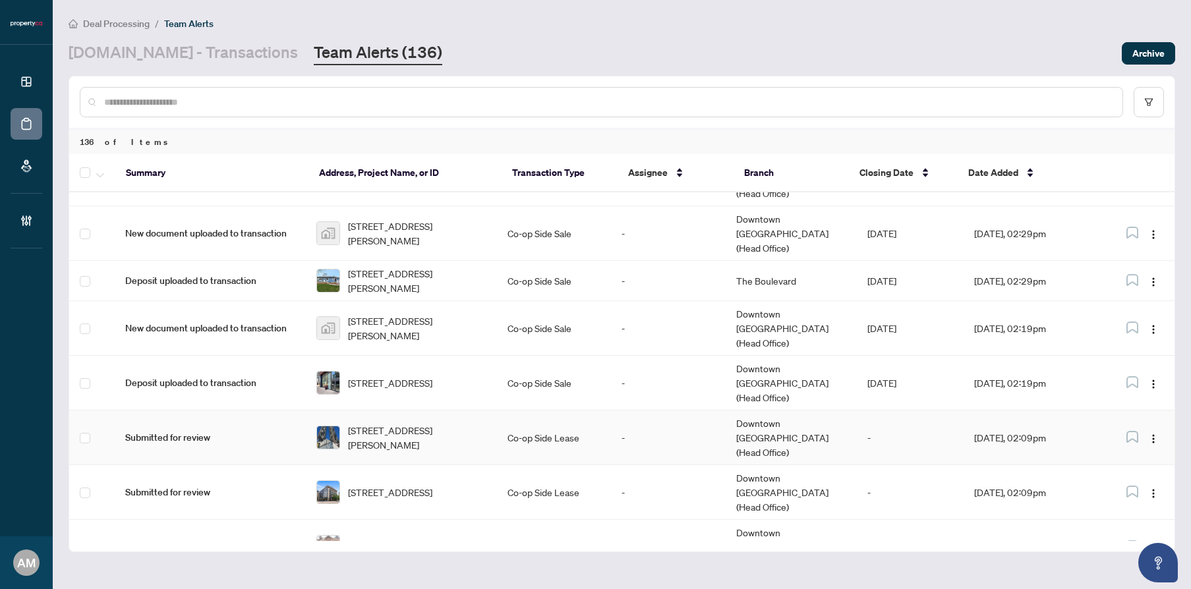
scroll to position [3081, 0]
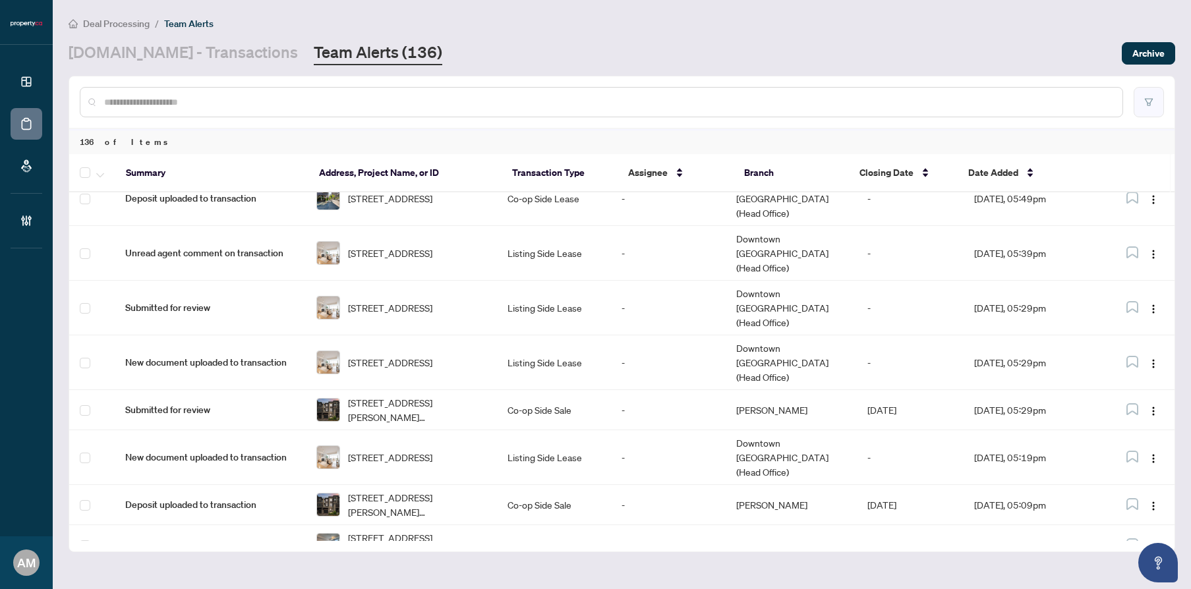
click at [1144, 100] on icon "filter" at bounding box center [1148, 102] width 9 height 9
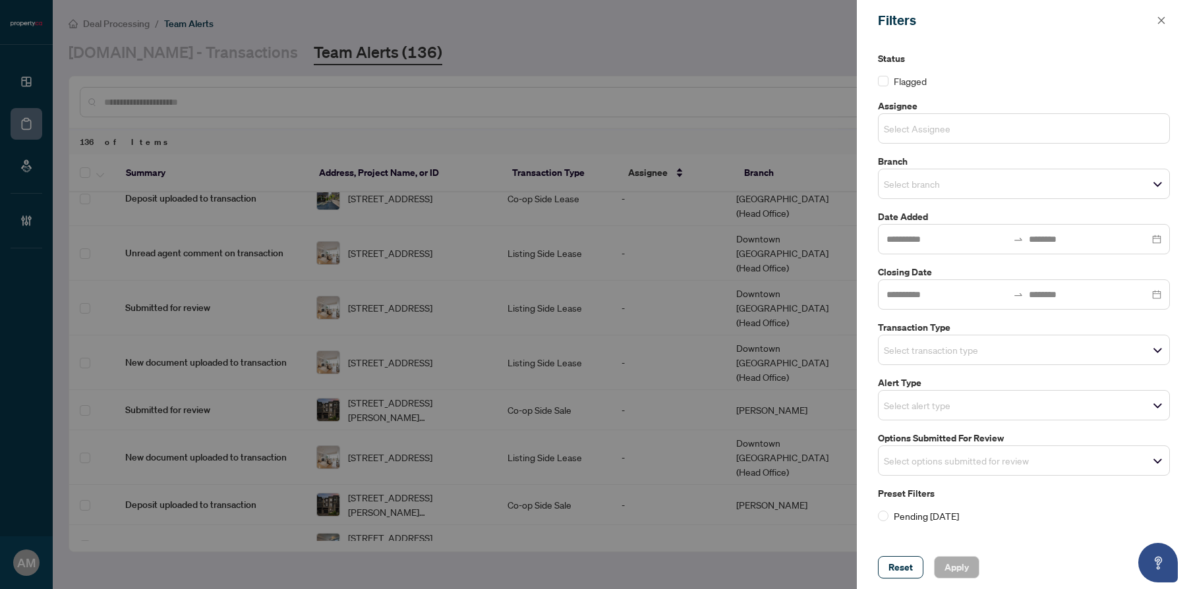
click at [920, 123] on input "search" at bounding box center [930, 129] width 92 height 16
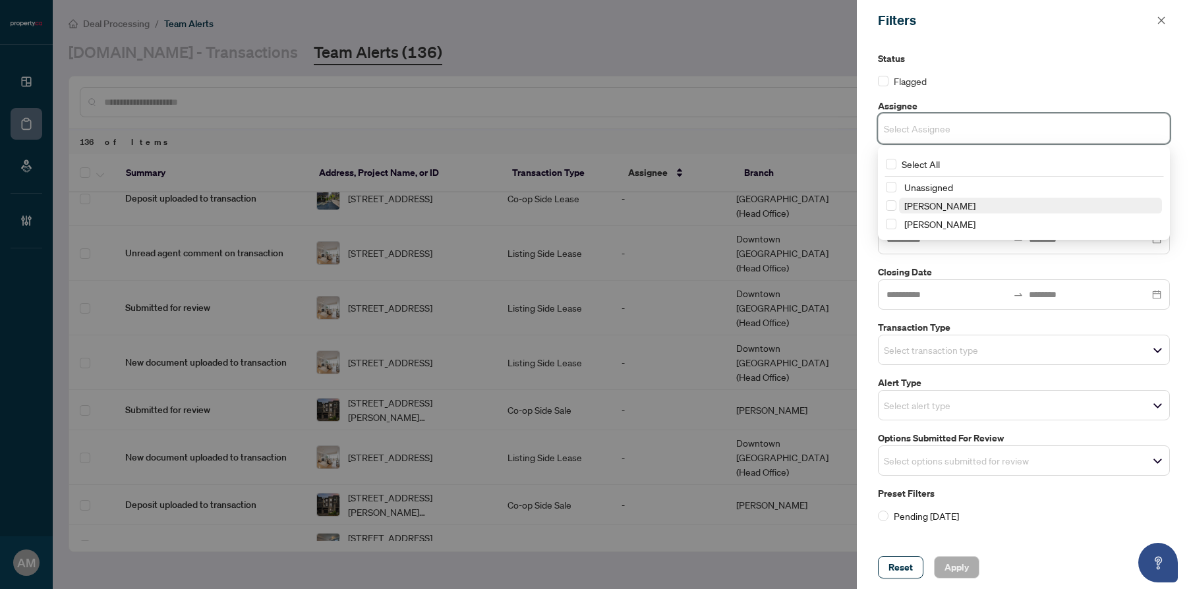
click at [940, 208] on span "[PERSON_NAME]" at bounding box center [939, 206] width 71 height 12
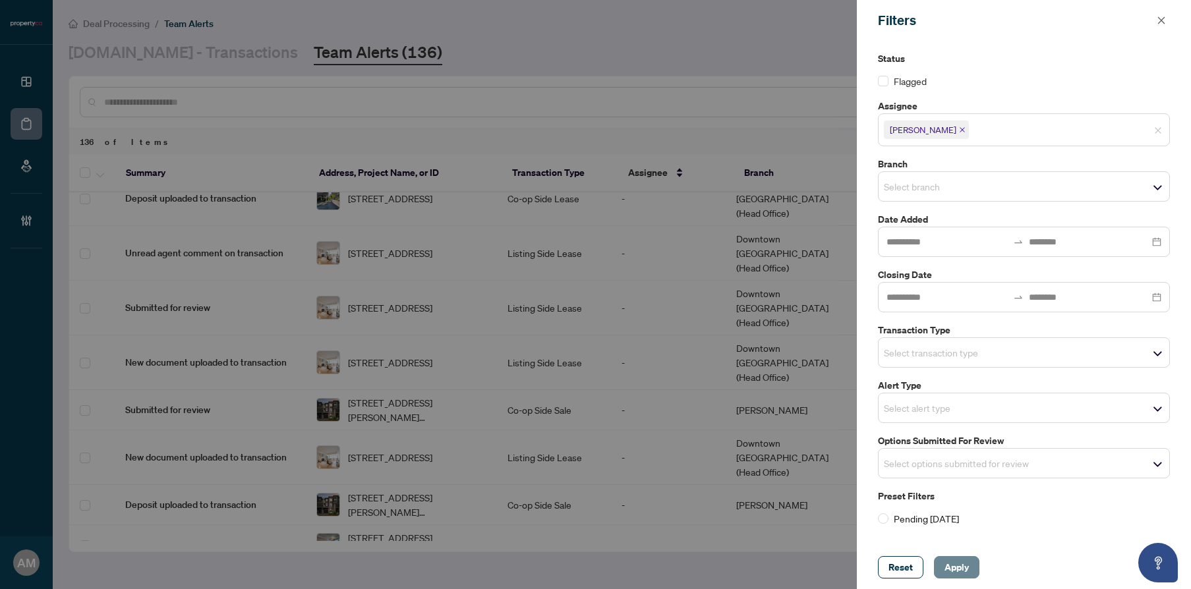
click at [954, 573] on span "Apply" at bounding box center [957, 567] width 24 height 21
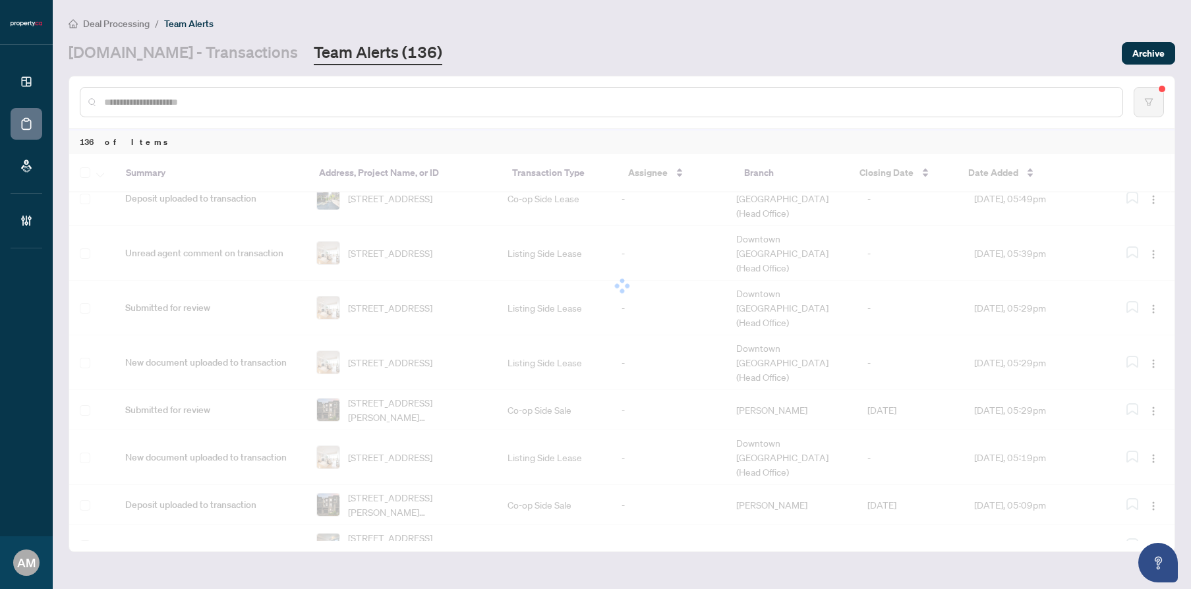
scroll to position [0, 0]
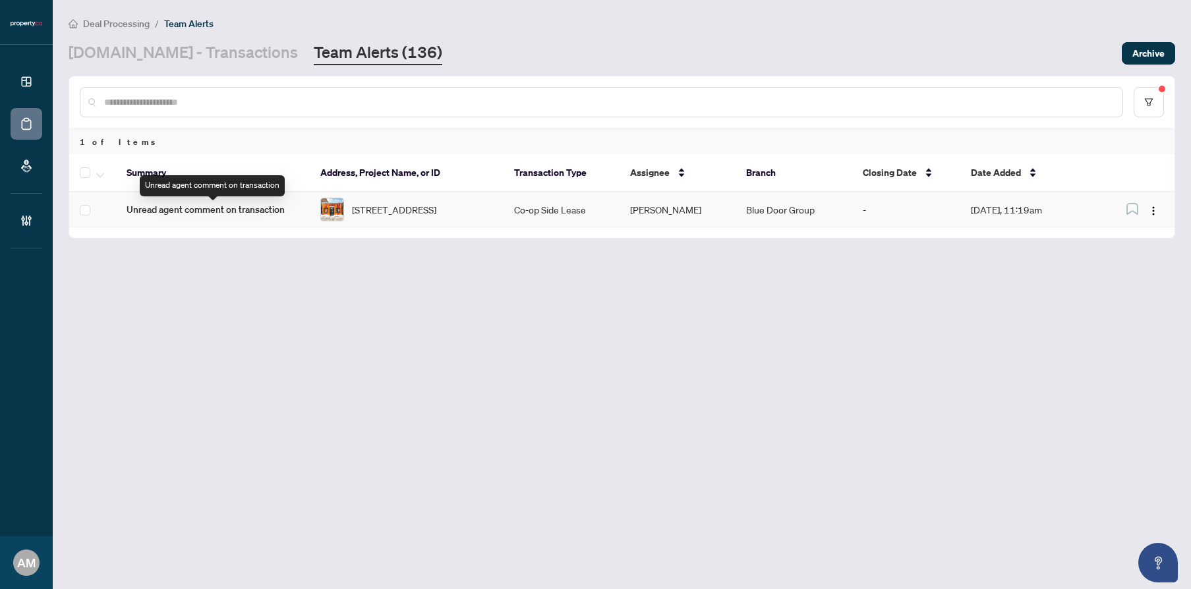
click at [249, 210] on span "Unread agent comment on transaction" at bounding box center [213, 209] width 173 height 15
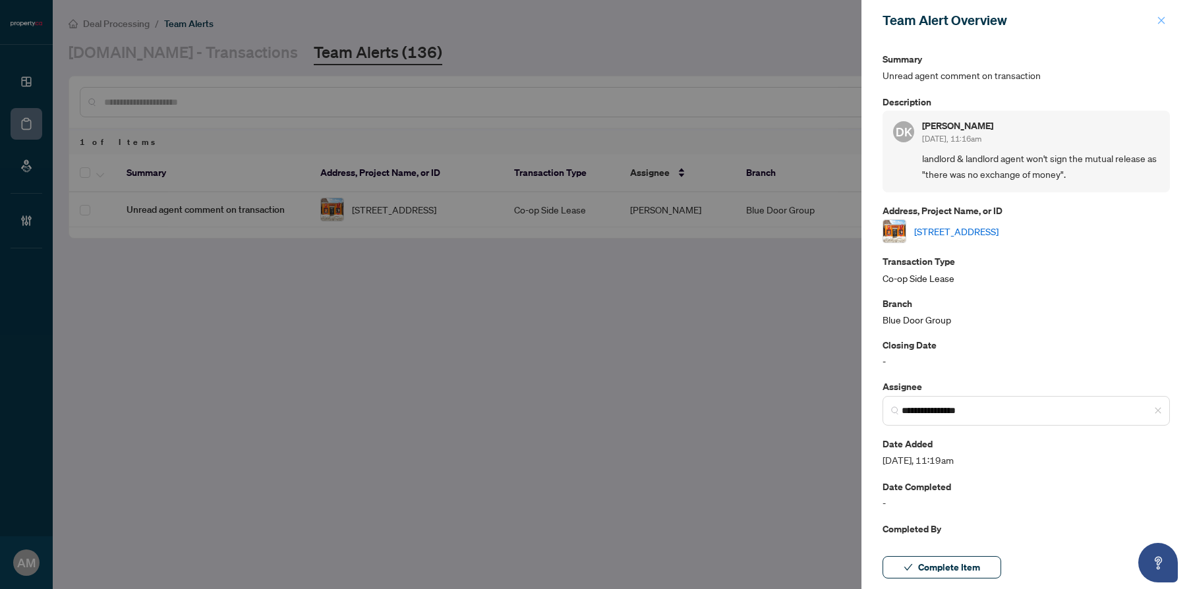
click at [1161, 18] on icon "close" at bounding box center [1161, 20] width 9 height 9
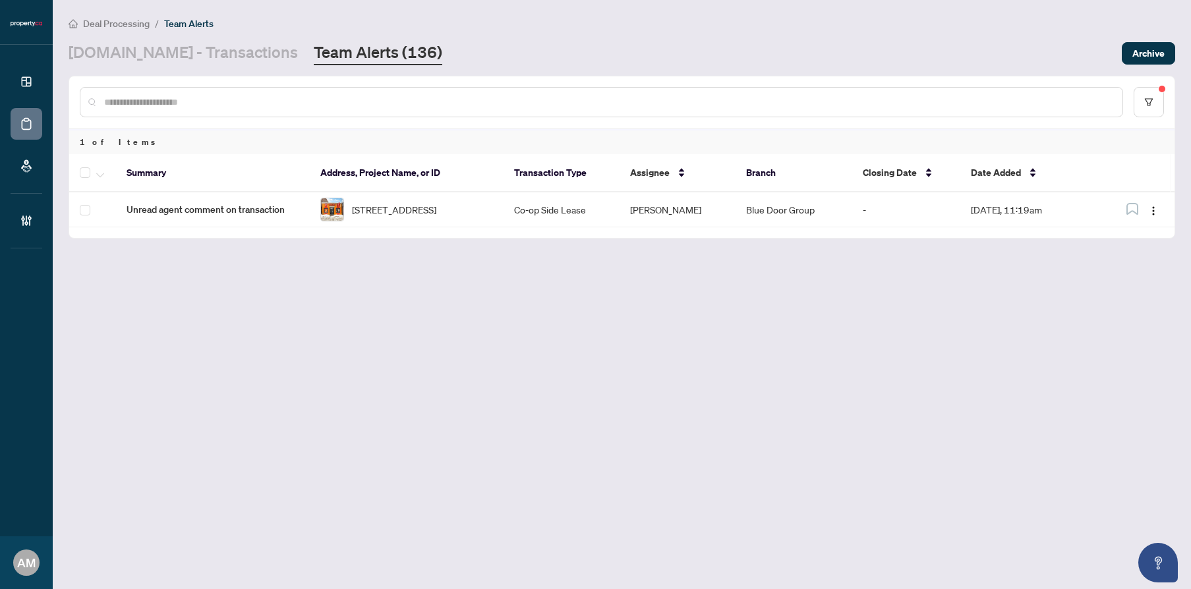
click at [138, 27] on span "Deal Processing" at bounding box center [116, 24] width 67 height 12
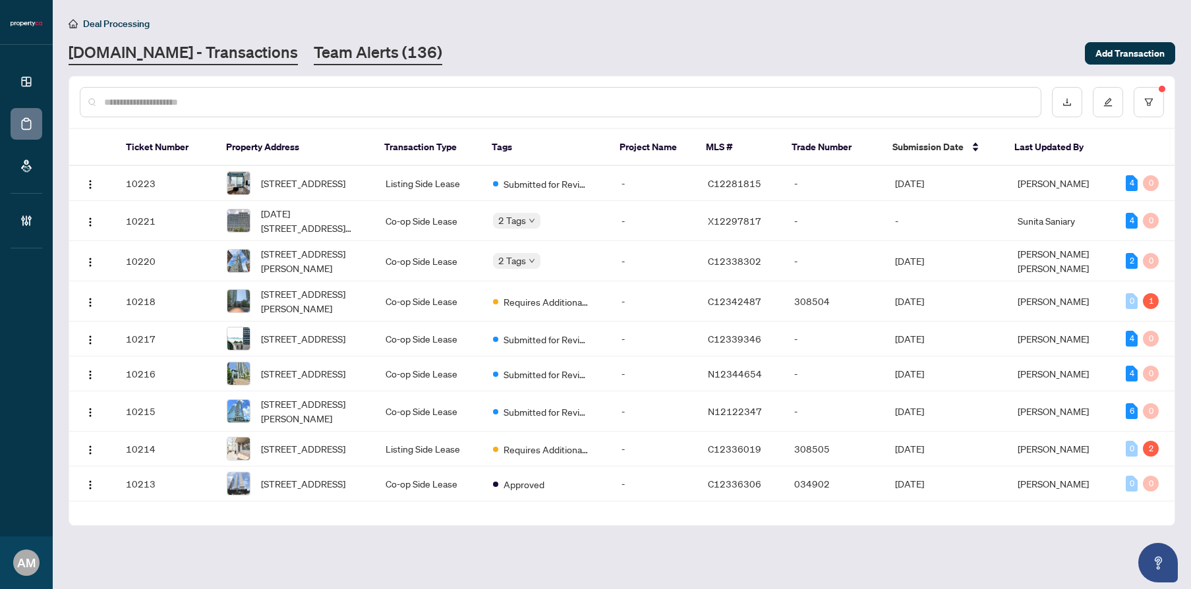
click at [358, 51] on link "Team Alerts (136)" at bounding box center [378, 54] width 129 height 24
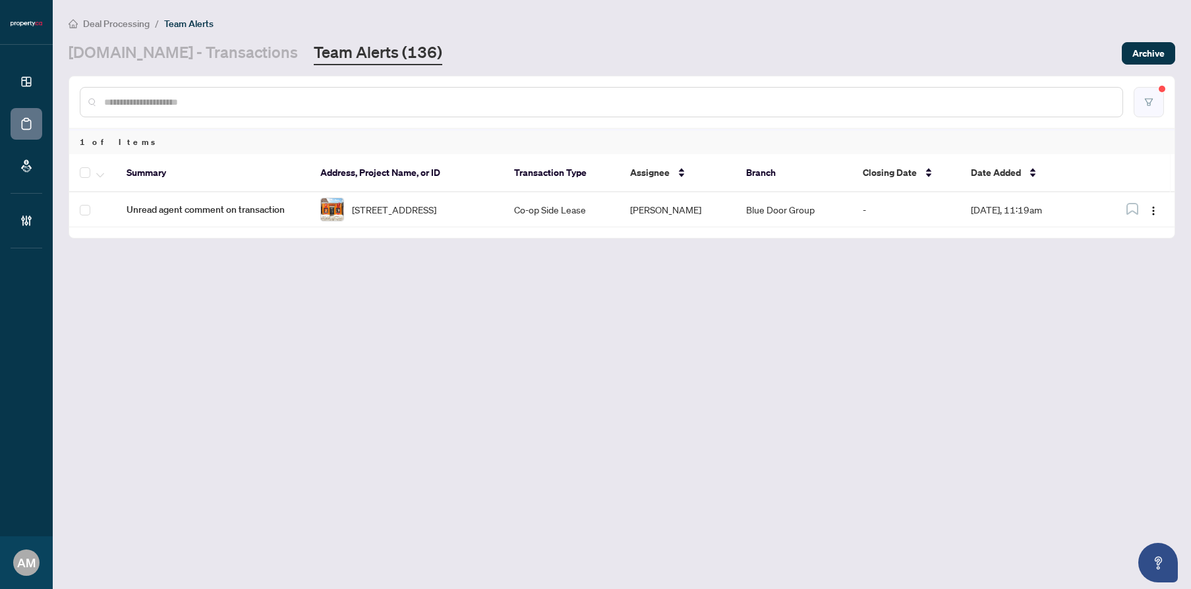
click at [1141, 100] on button "button" at bounding box center [1149, 102] width 30 height 30
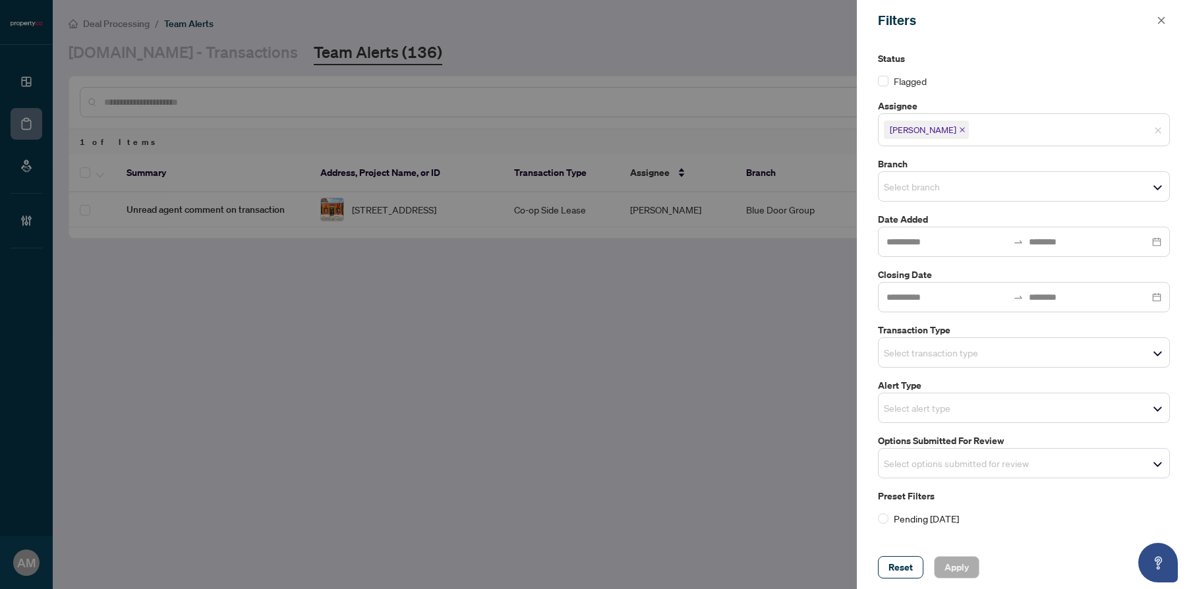
click at [959, 128] on icon "close" at bounding box center [962, 130] width 7 height 7
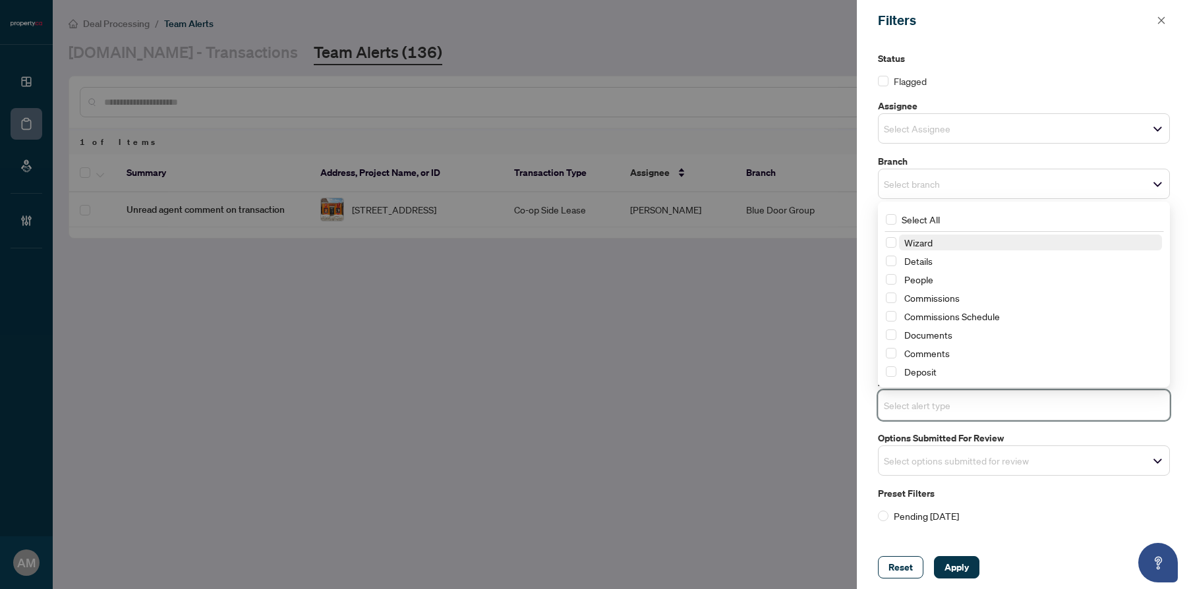
click at [962, 401] on input "search" at bounding box center [930, 406] width 92 height 16
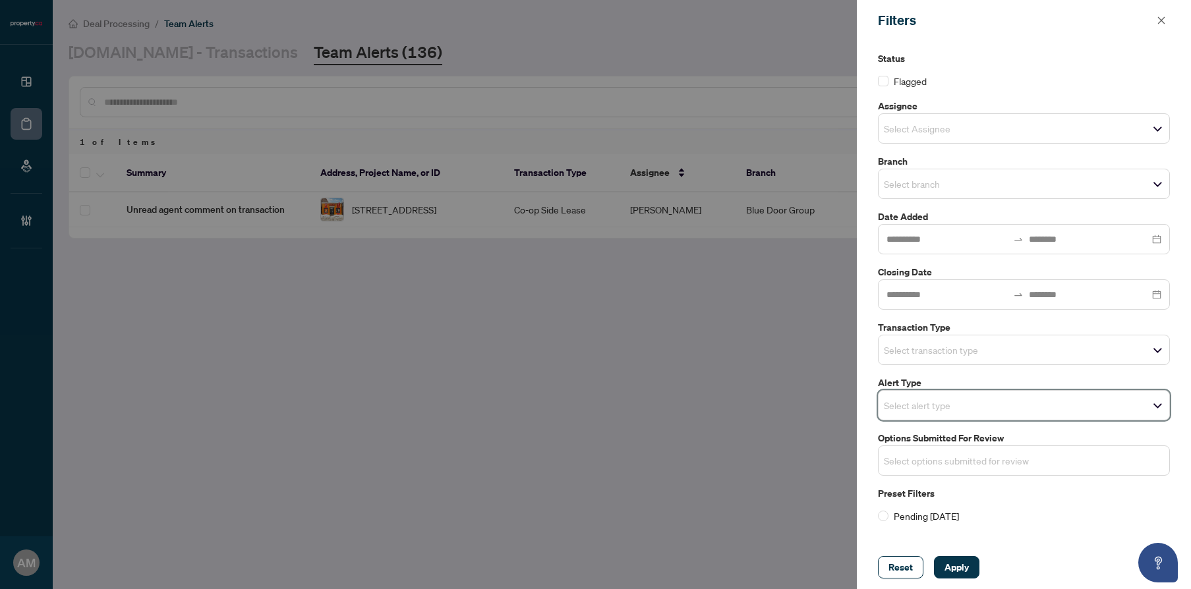
click at [960, 464] on input "search" at bounding box center [930, 461] width 92 height 16
click at [999, 510] on label "Pending [DATE]" at bounding box center [1024, 516] width 292 height 15
click at [950, 403] on input "search" at bounding box center [930, 406] width 92 height 16
click at [964, 186] on input "search" at bounding box center [930, 184] width 92 height 16
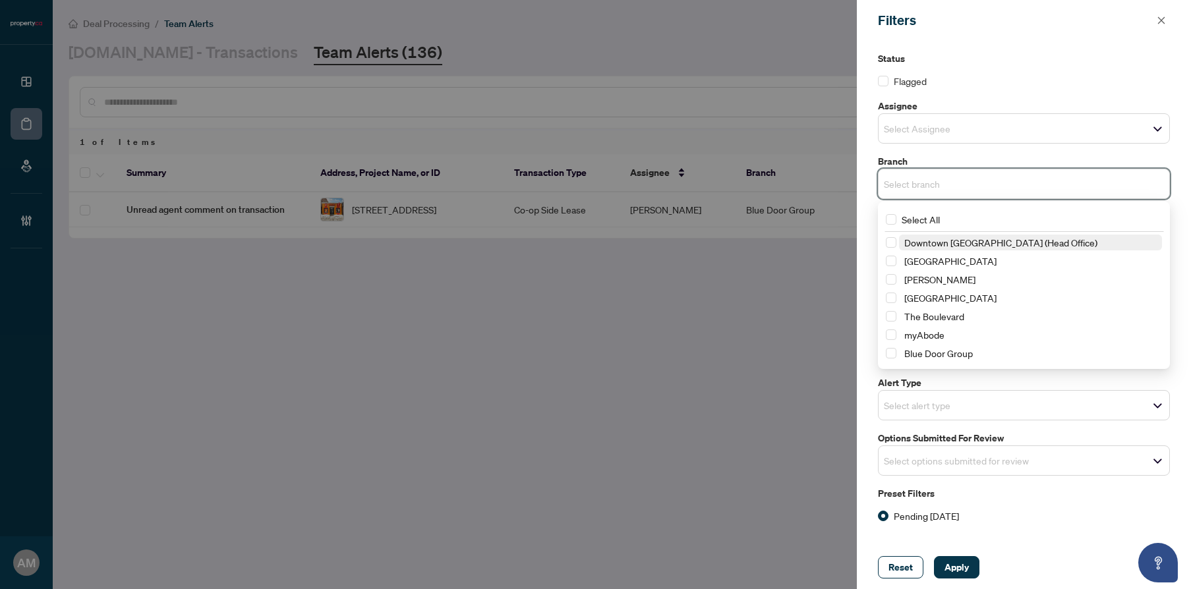
click at [964, 186] on input "search" at bounding box center [930, 184] width 92 height 16
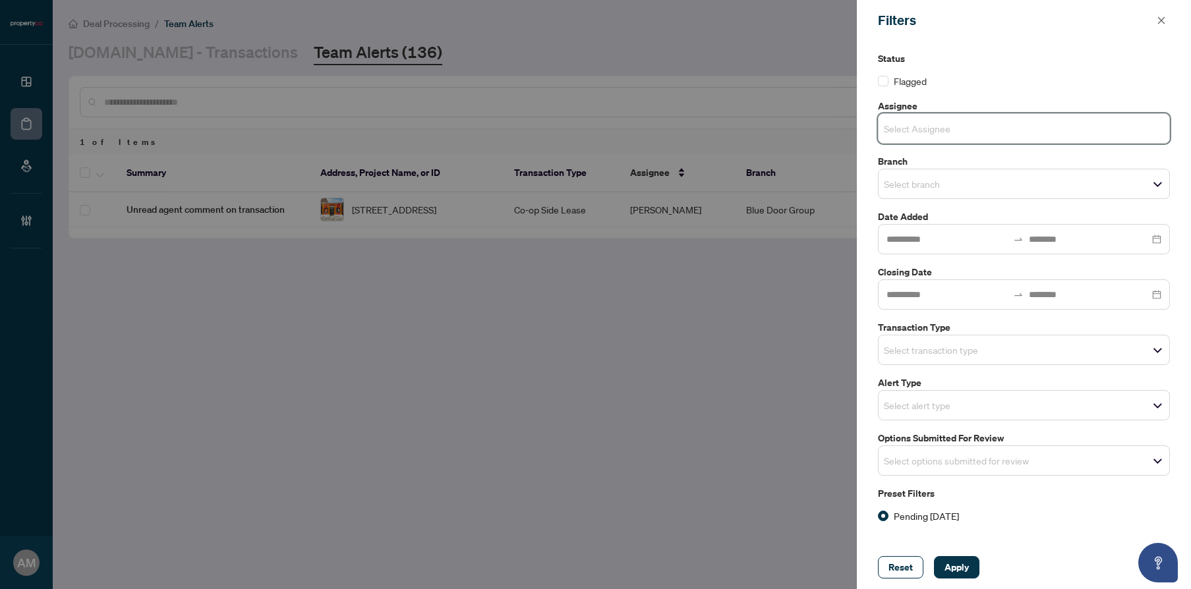
click at [965, 129] on input "search" at bounding box center [930, 129] width 92 height 16
click at [1160, 20] on icon "close" at bounding box center [1161, 20] width 9 height 9
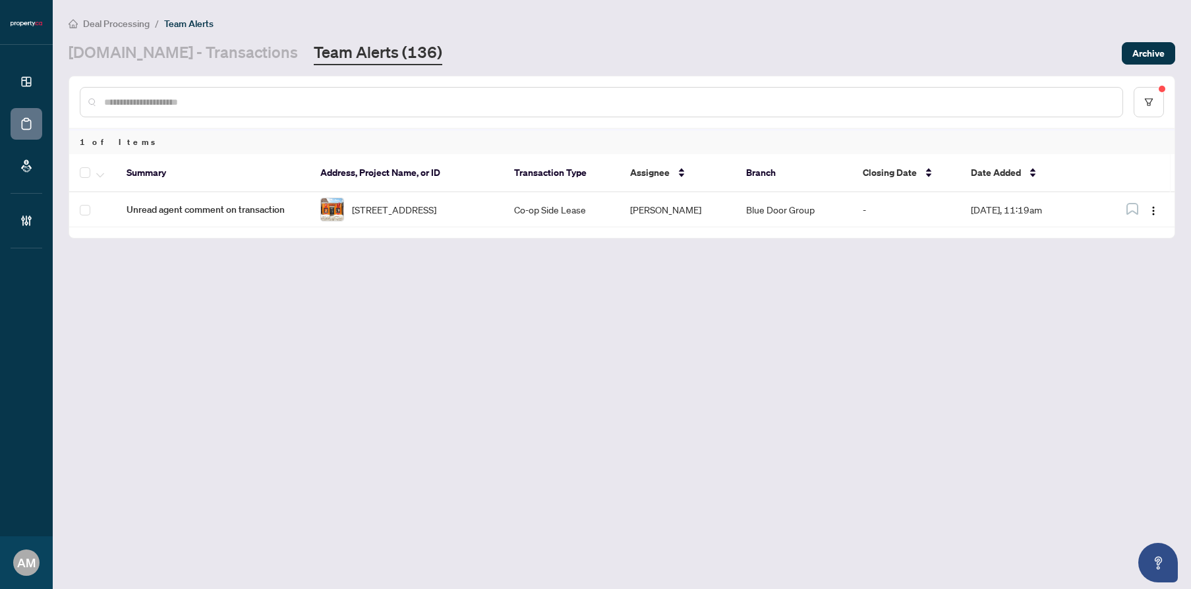
click at [123, 25] on span "Deal Processing" at bounding box center [116, 24] width 67 height 12
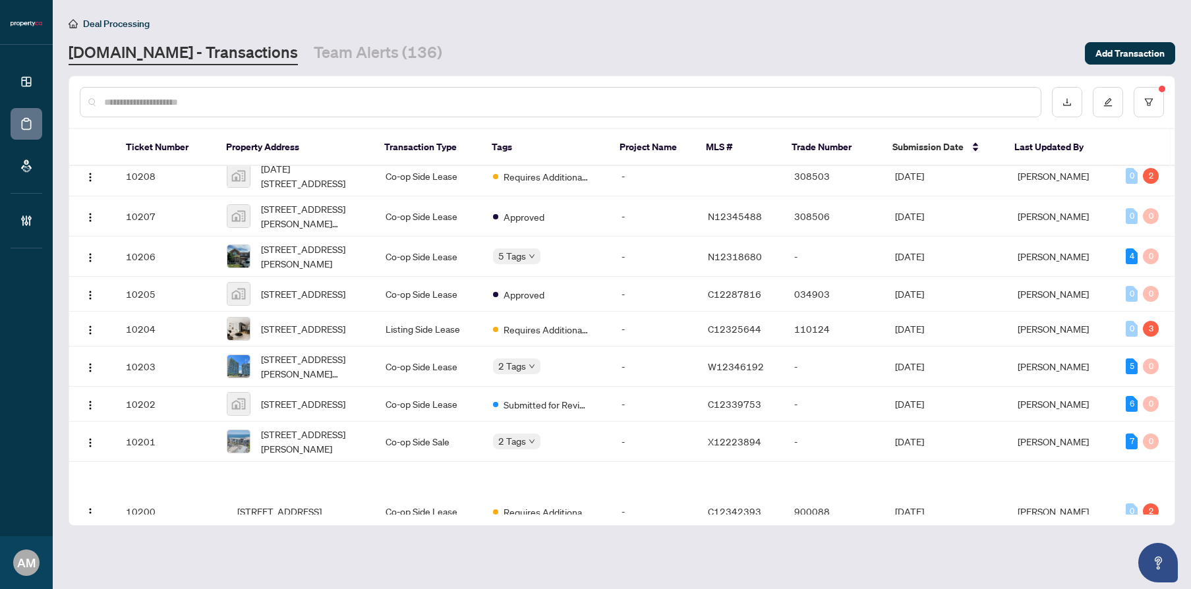
scroll to position [623, 0]
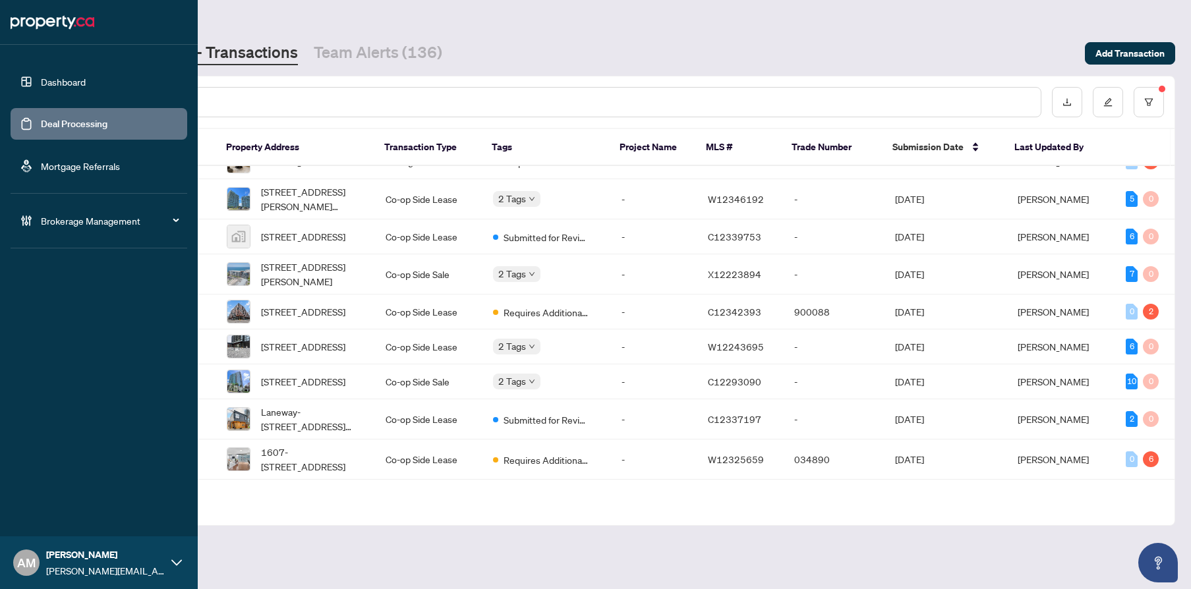
click at [40, 225] on div "Brokerage Management" at bounding box center [99, 221] width 177 height 32
click at [76, 322] on link "Manage Agents" at bounding box center [60, 316] width 65 height 12
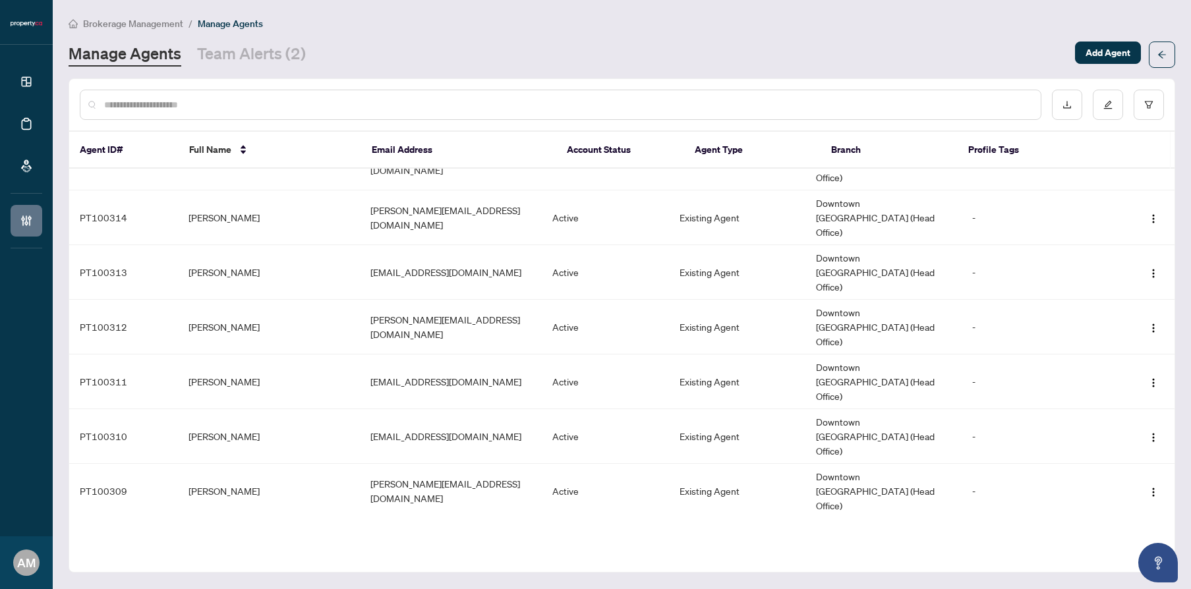
scroll to position [3343, 0]
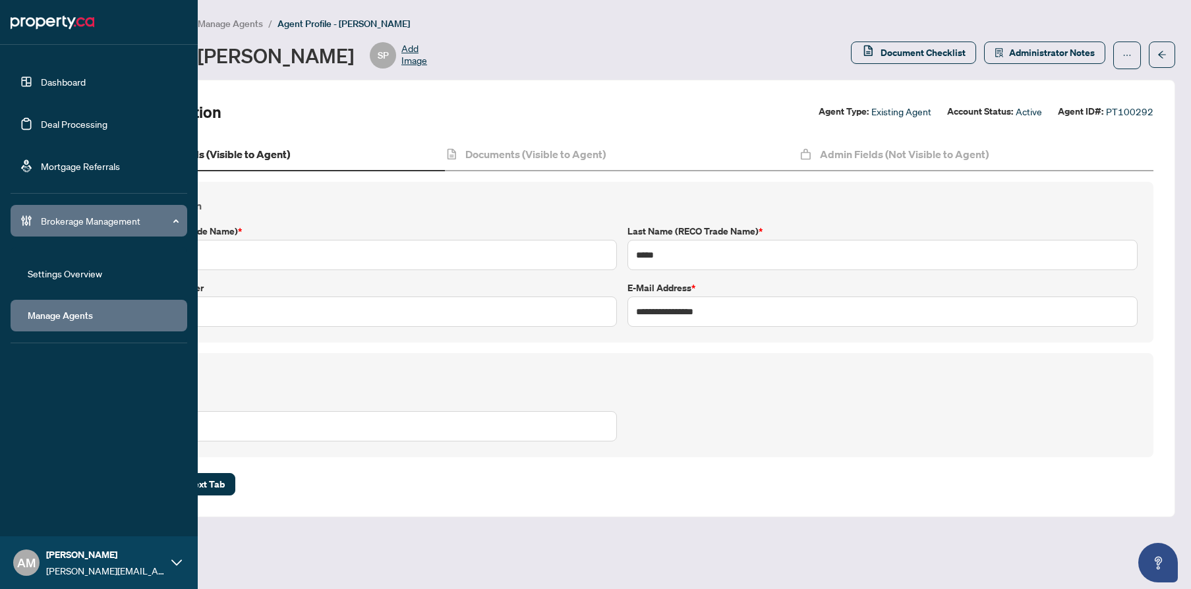
click at [74, 124] on link "Deal Processing" at bounding box center [74, 124] width 67 height 12
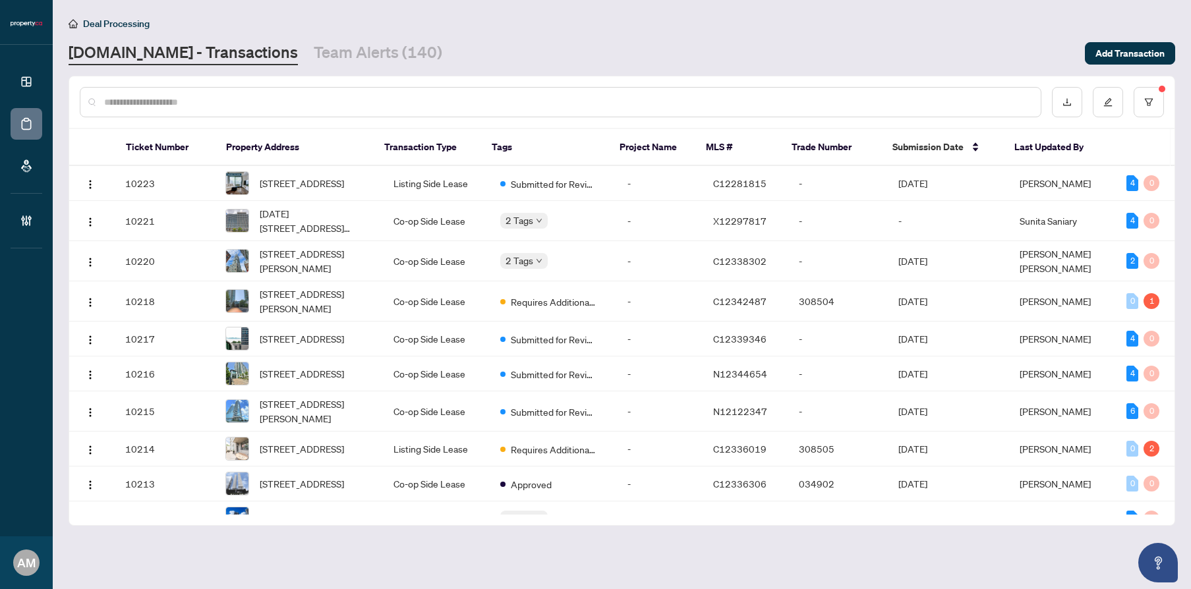
click at [559, 98] on input "text" at bounding box center [567, 102] width 926 height 15
type input "****"
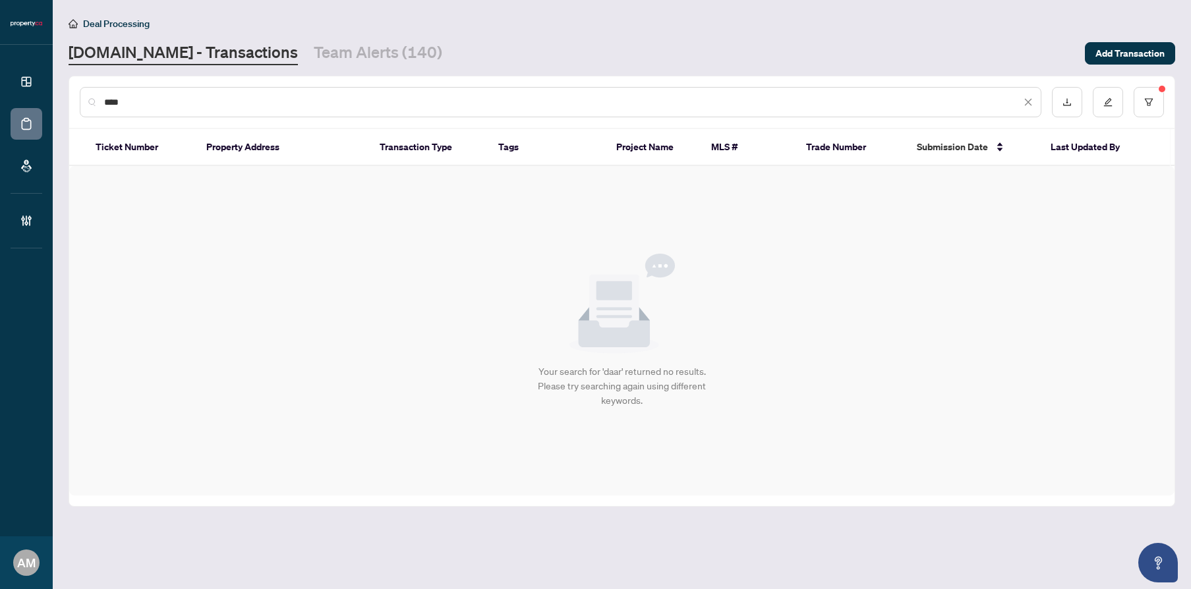
drag, startPoint x: 148, startPoint y: 104, endPoint x: 55, endPoint y: 103, distance: 93.0
click at [55, 103] on main "Deal Processing [DOMAIN_NAME] - Transactions Team Alerts (140) Add Transaction …" at bounding box center [622, 294] width 1138 height 589
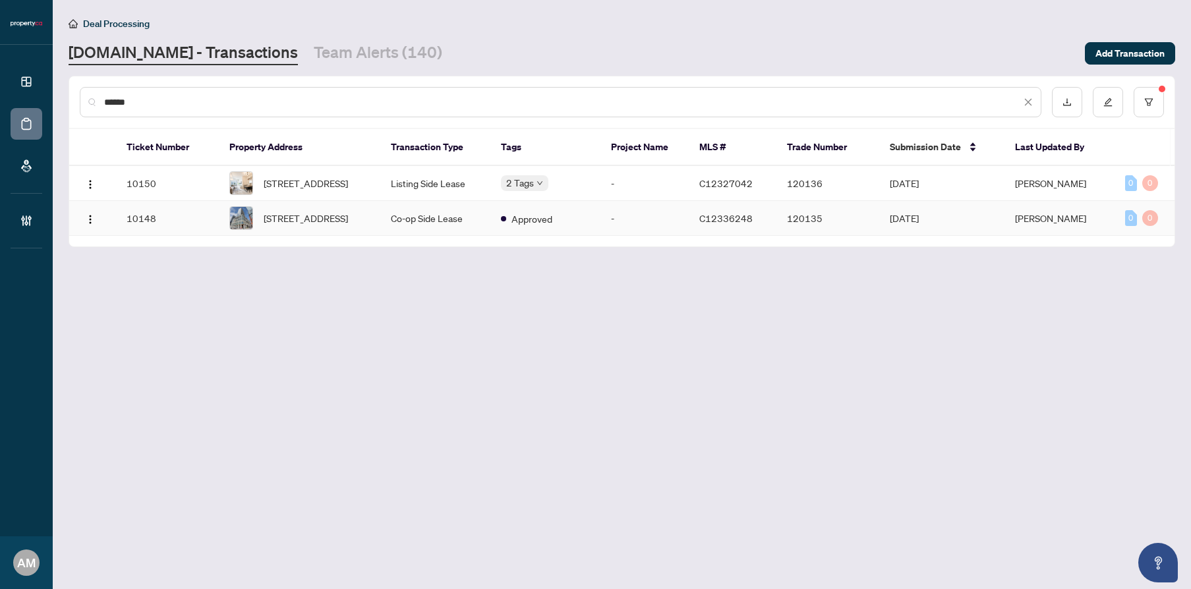
type input "******"
click at [1022, 221] on td "[PERSON_NAME]" at bounding box center [1060, 218] width 110 height 35
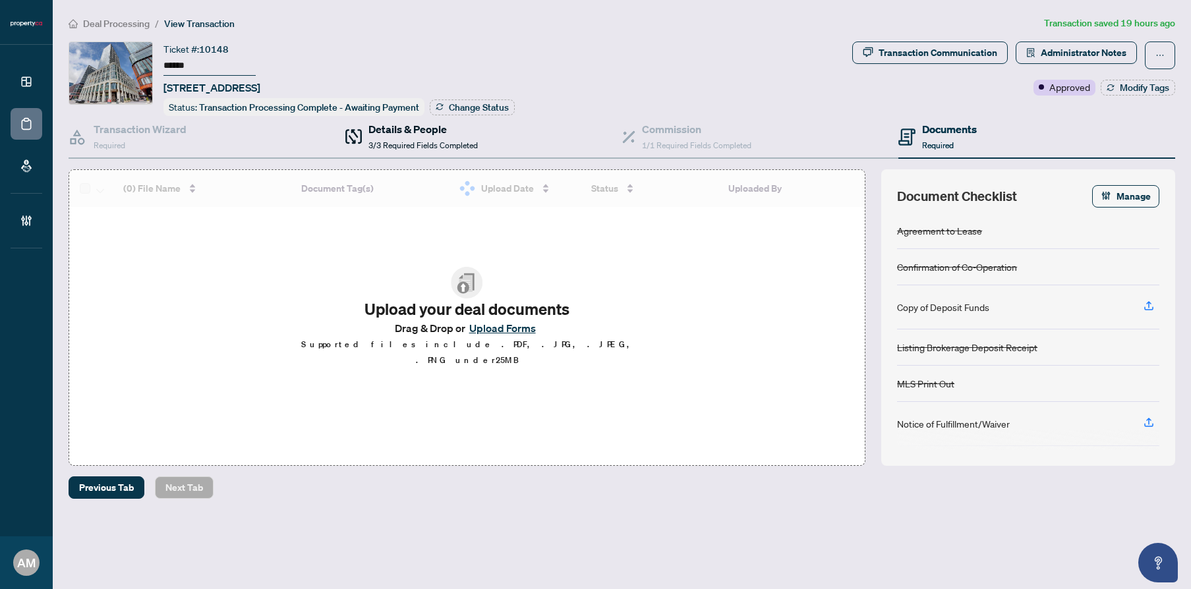
click at [414, 140] on span "3/3 Required Fields Completed" at bounding box center [423, 145] width 109 height 10
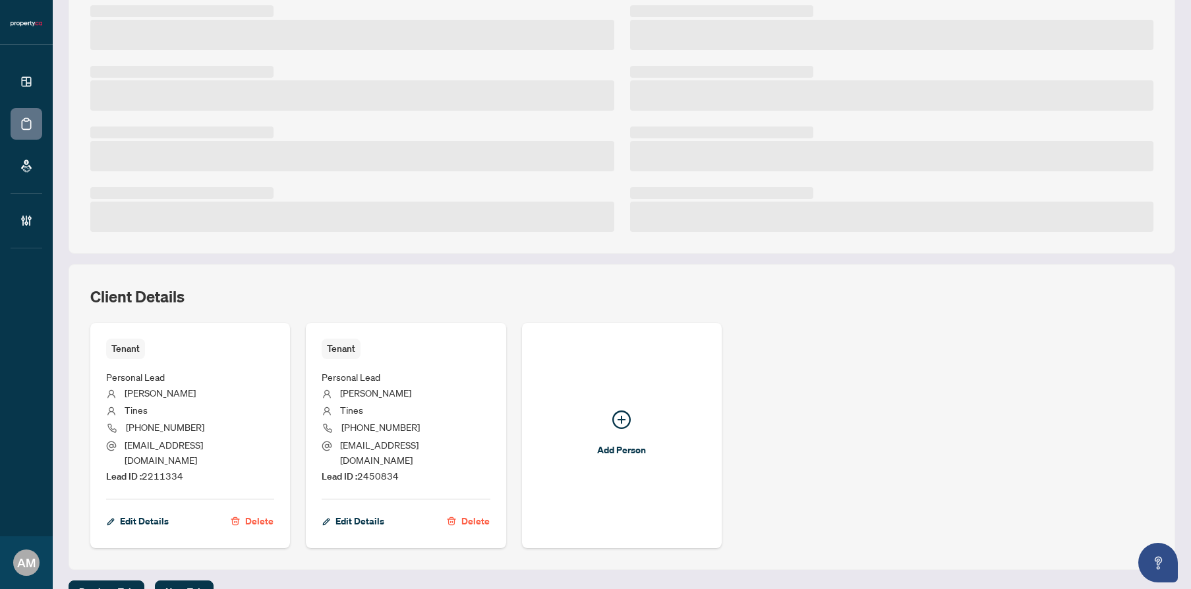
scroll to position [282, 0]
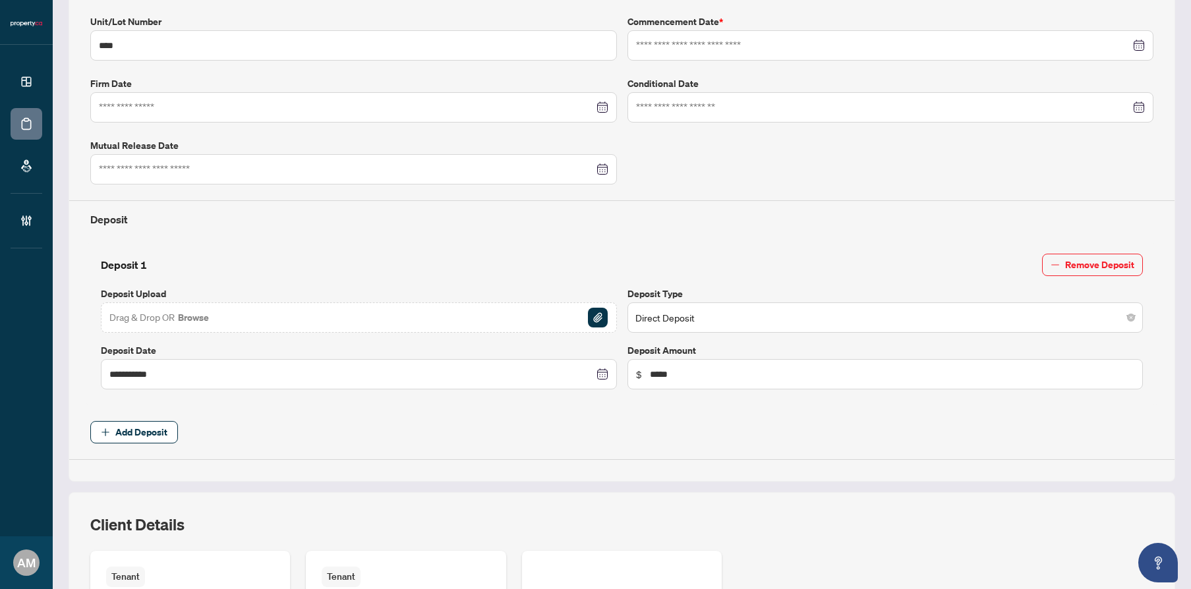
type input "**********"
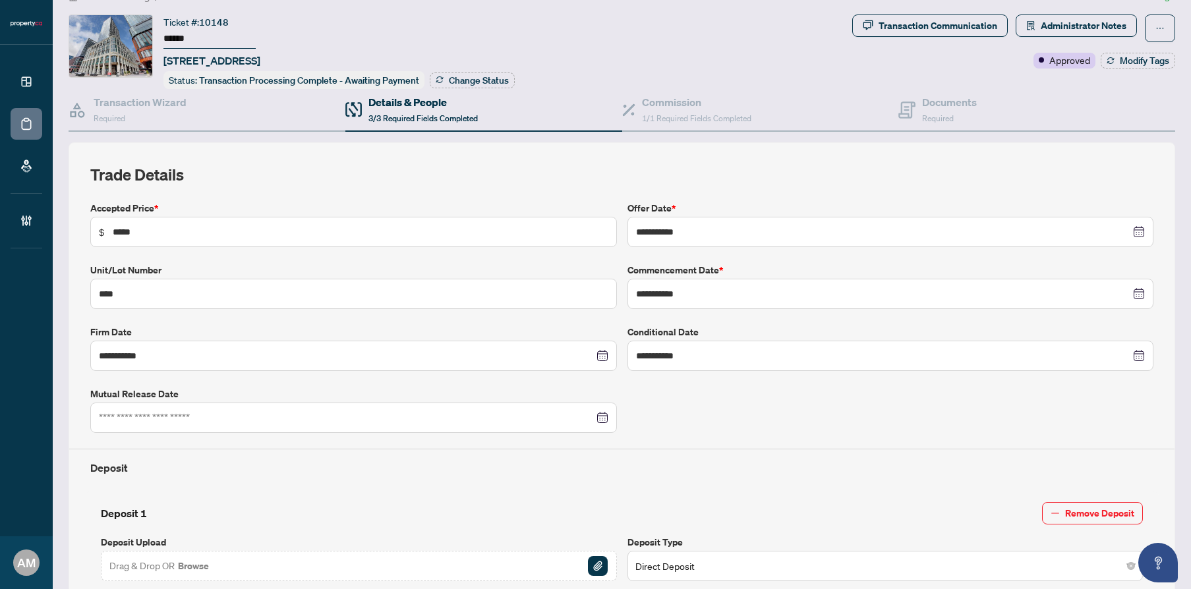
scroll to position [0, 0]
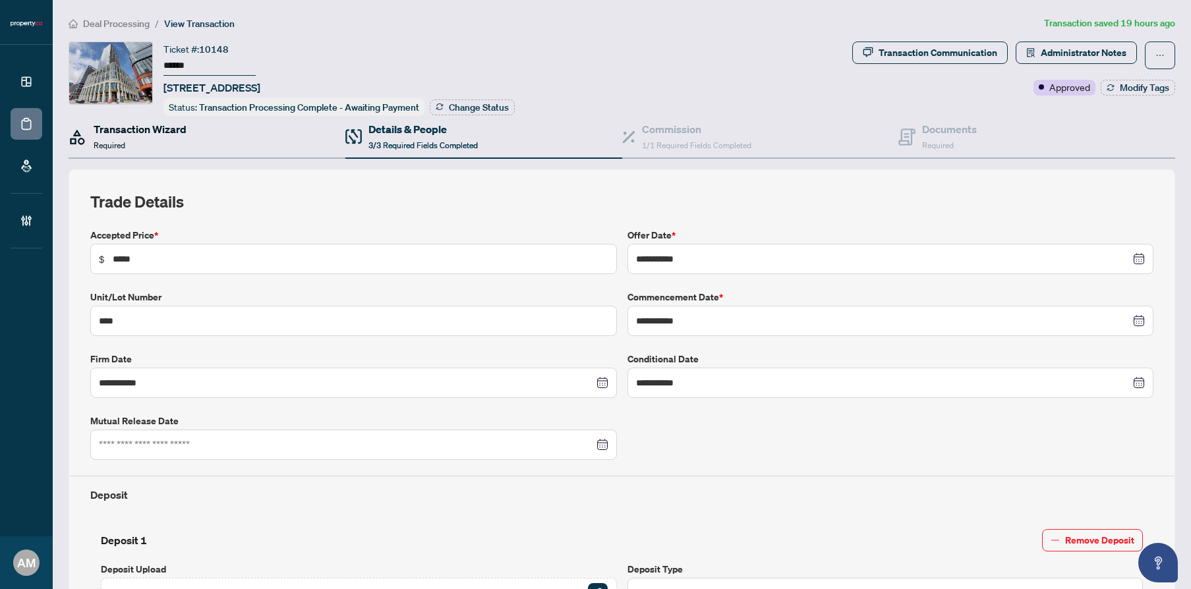
click at [140, 128] on h4 "Transaction Wizard" at bounding box center [140, 129] width 93 height 16
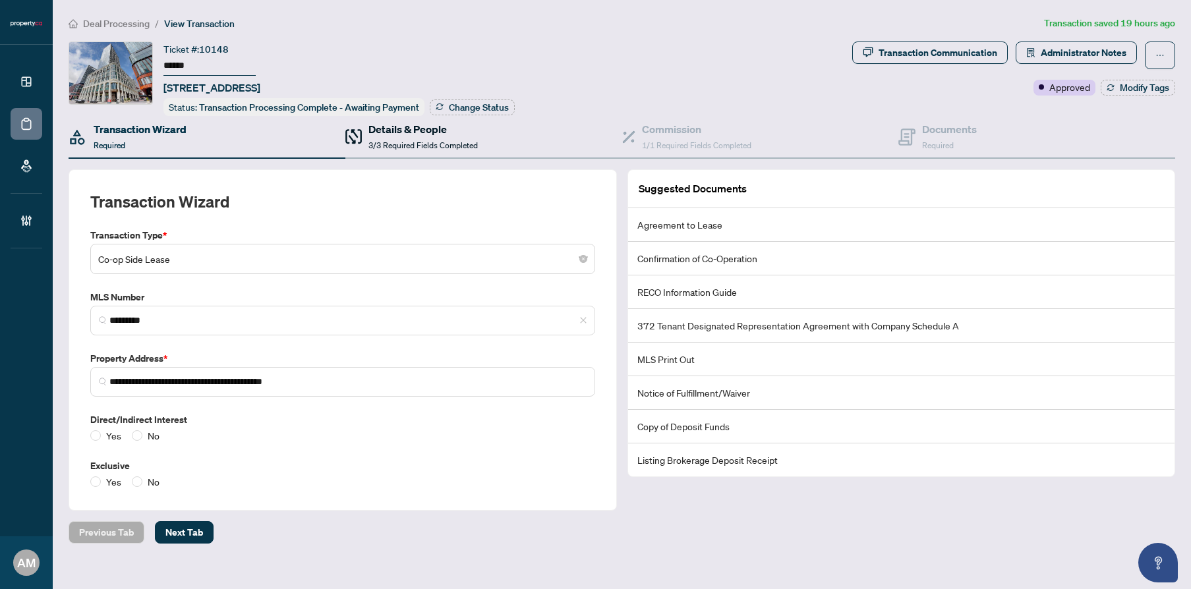
click at [399, 129] on h4 "Details & People" at bounding box center [423, 129] width 109 height 16
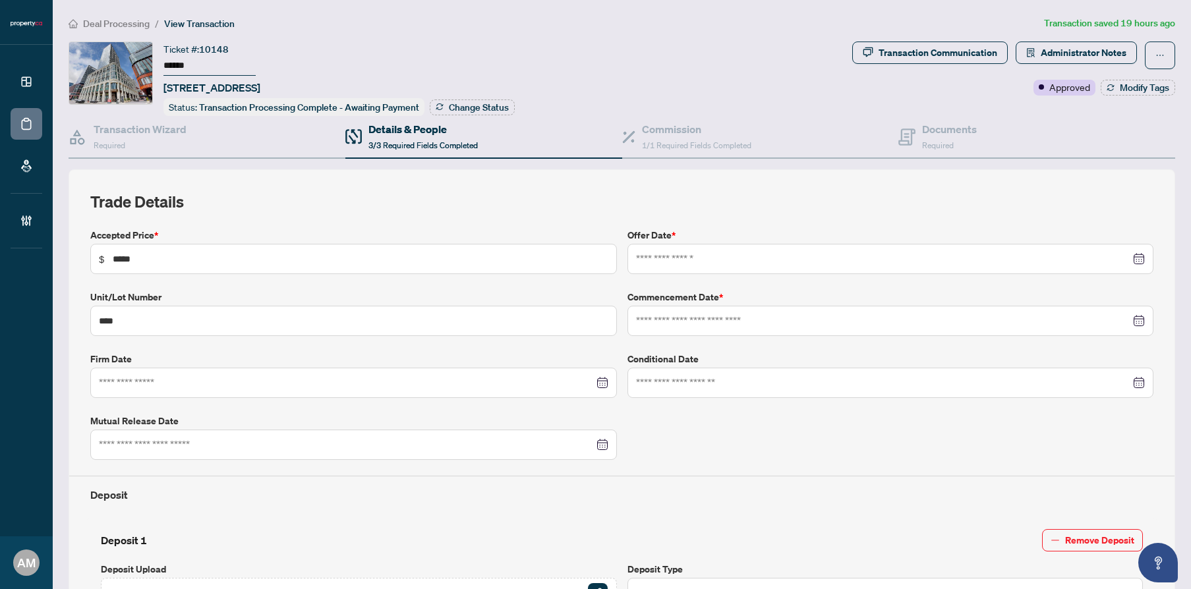
type input "**********"
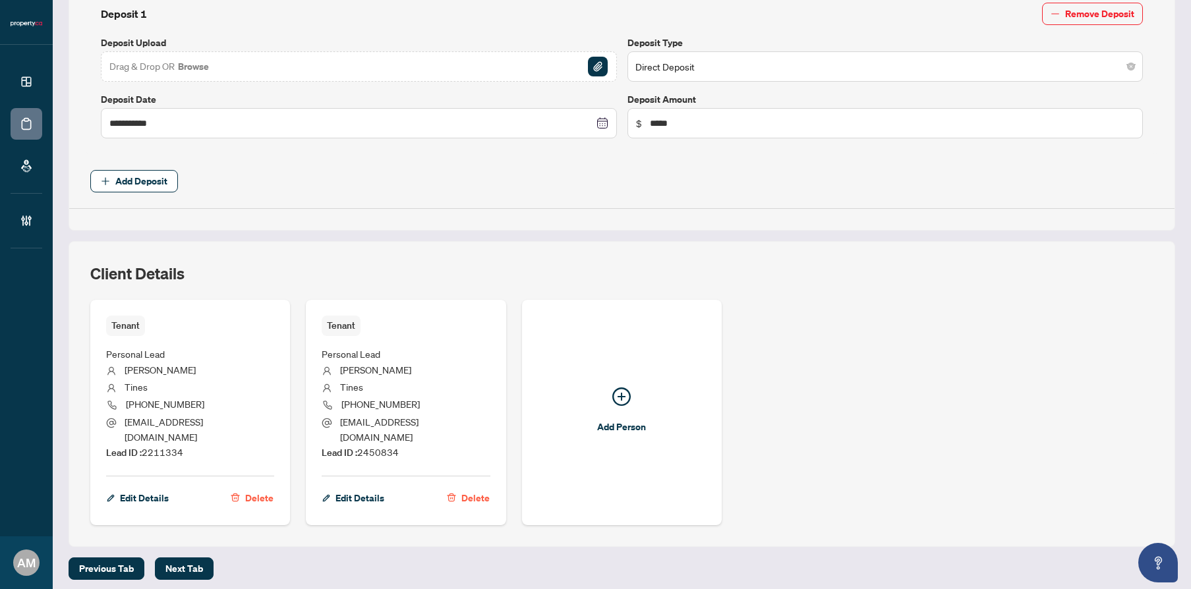
scroll to position [563, 0]
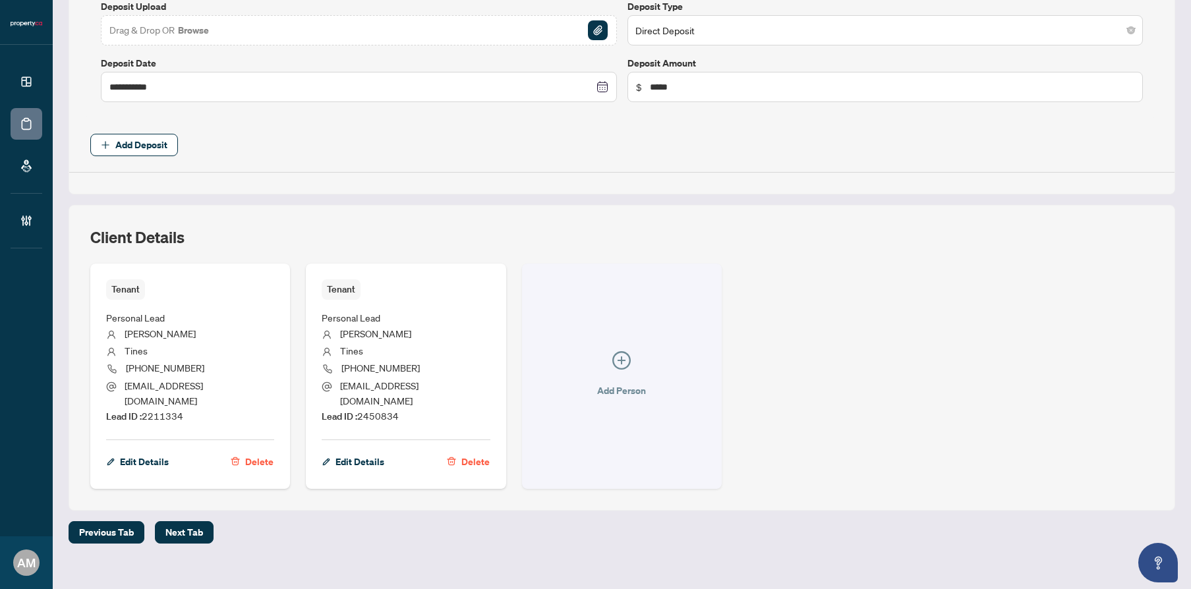
click at [629, 380] on span "Add Person" at bounding box center [621, 390] width 49 height 21
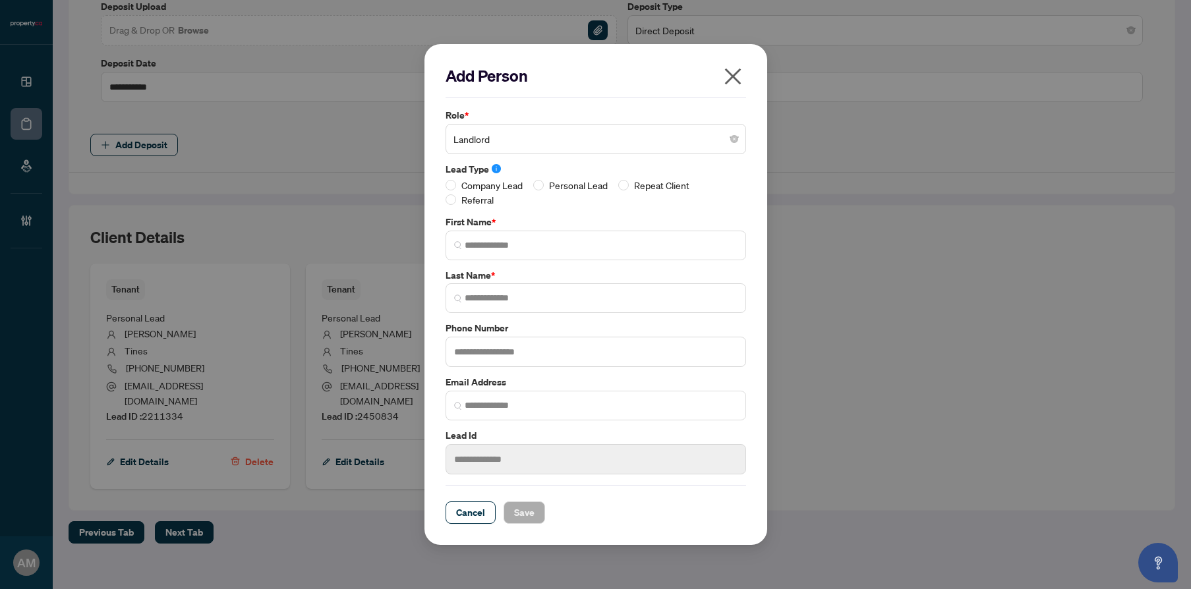
click at [537, 142] on span "Landlord" at bounding box center [596, 139] width 285 height 25
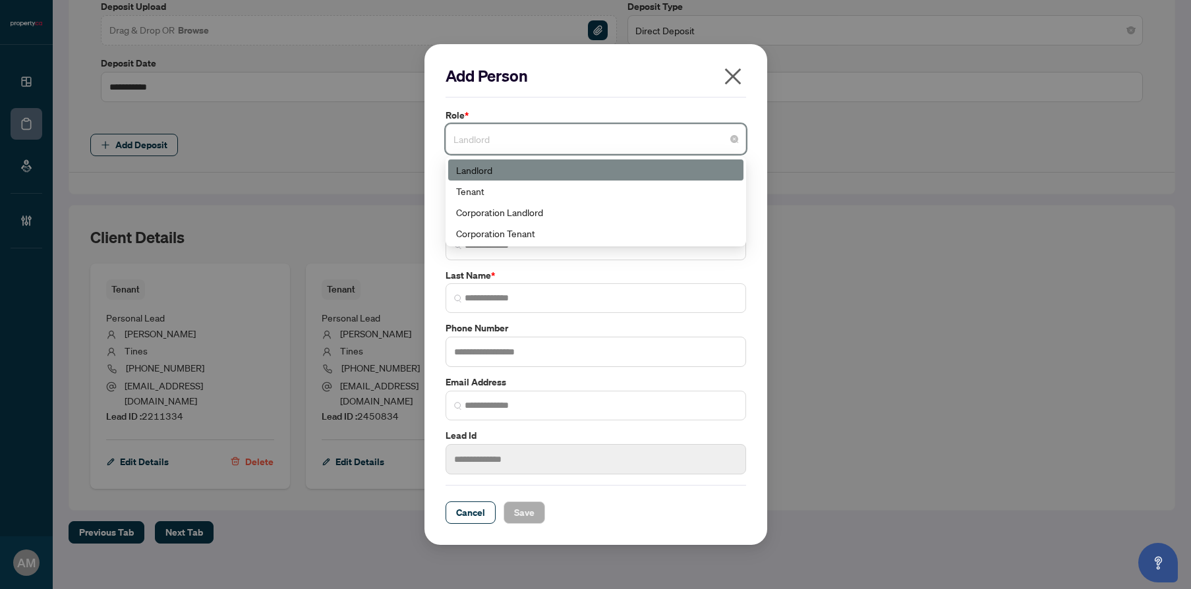
click at [727, 73] on icon "close" at bounding box center [733, 76] width 21 height 21
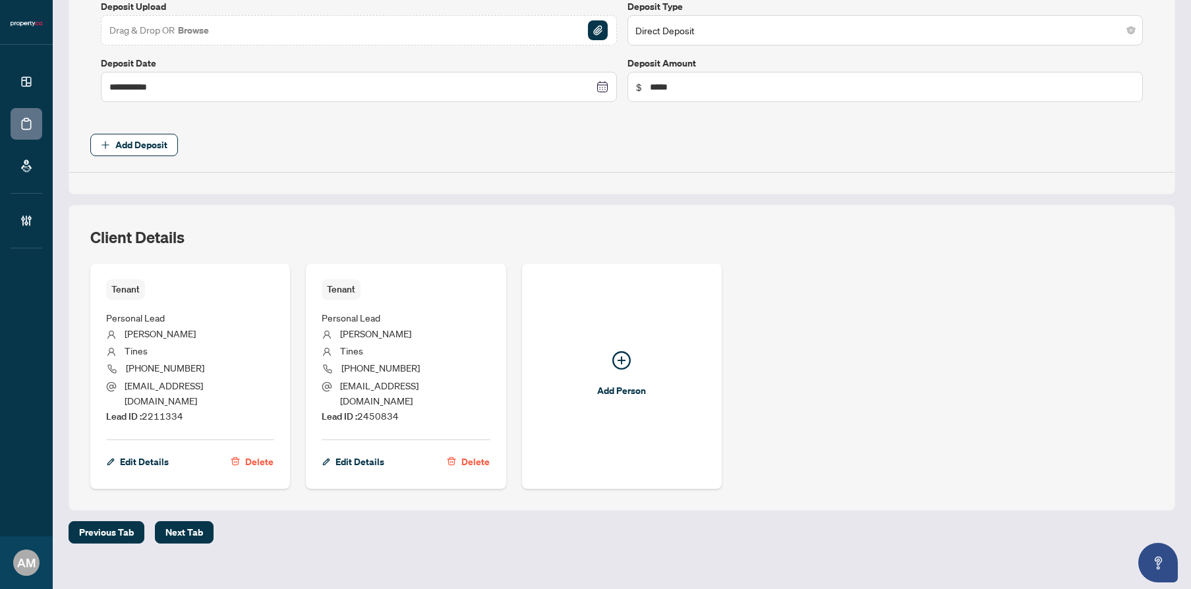
scroll to position [0, 0]
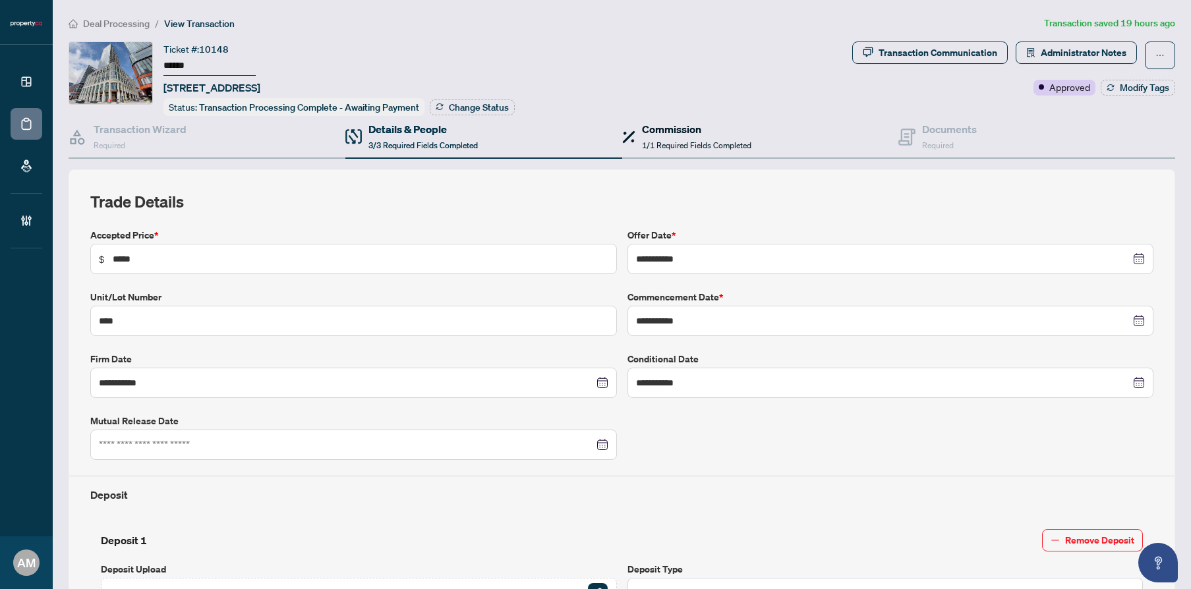
click at [698, 142] on span "1/1 Required Fields Completed" at bounding box center [696, 145] width 109 height 10
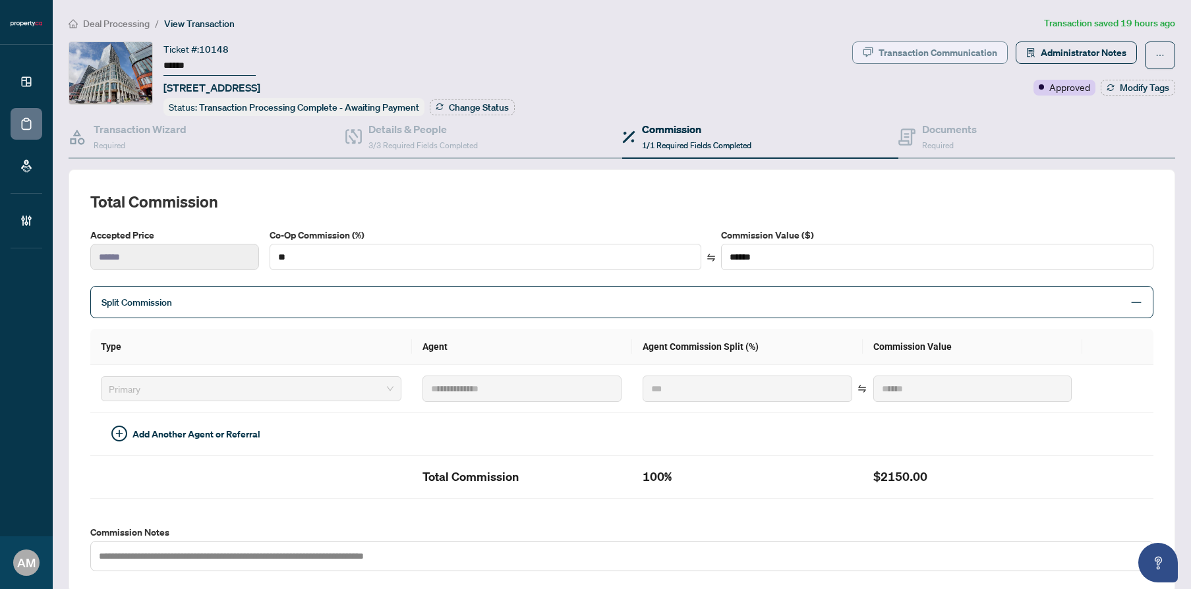
click at [944, 58] on div "Transaction Communication" at bounding box center [938, 52] width 119 height 21
type textarea "**********"
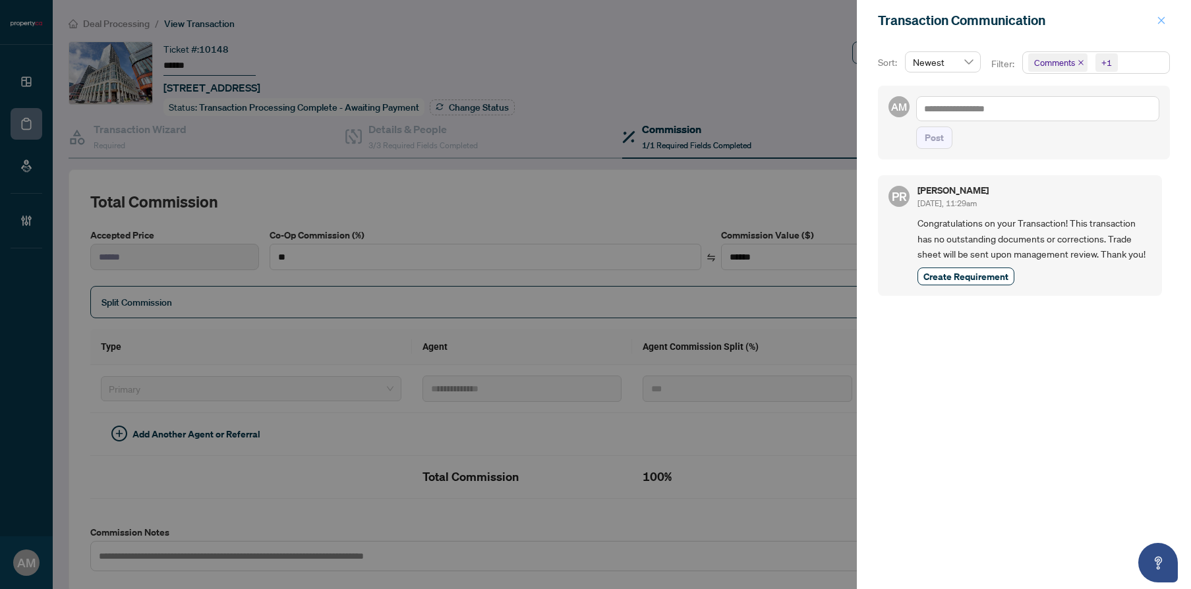
click at [1157, 22] on icon "close" at bounding box center [1161, 20] width 9 height 9
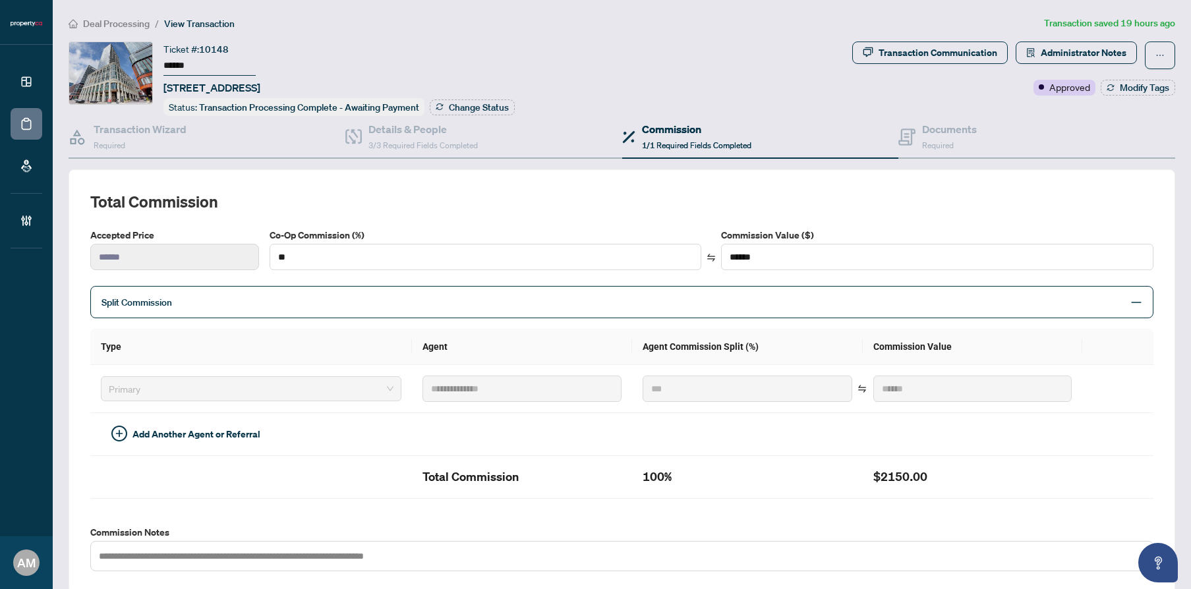
click at [129, 25] on span "Deal Processing" at bounding box center [116, 24] width 67 height 12
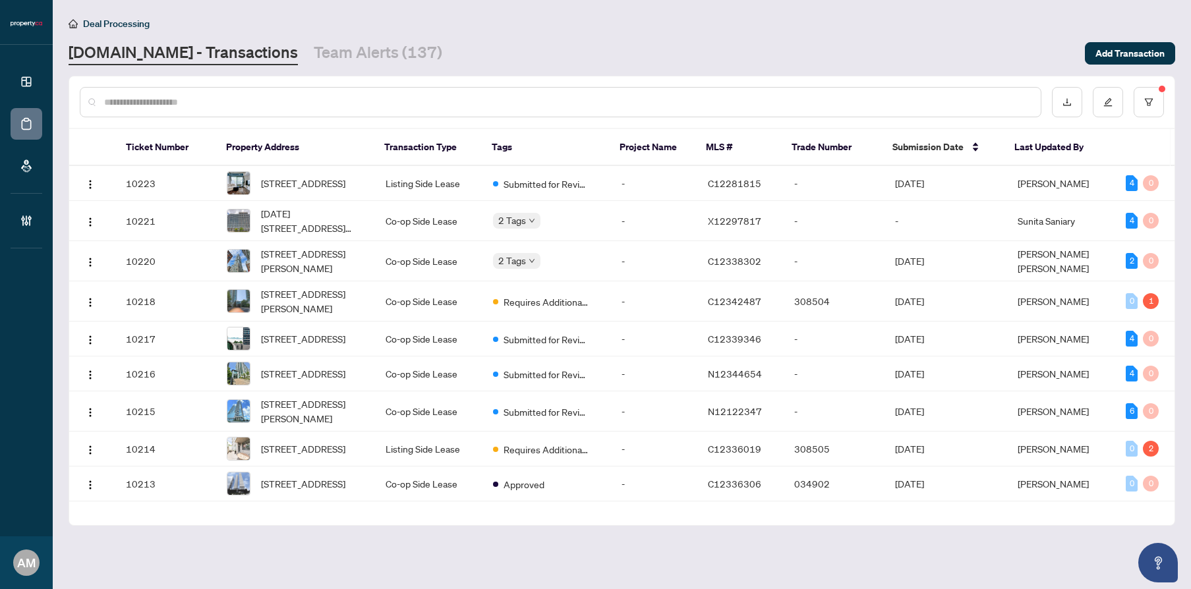
click at [241, 103] on input "text" at bounding box center [567, 102] width 926 height 15
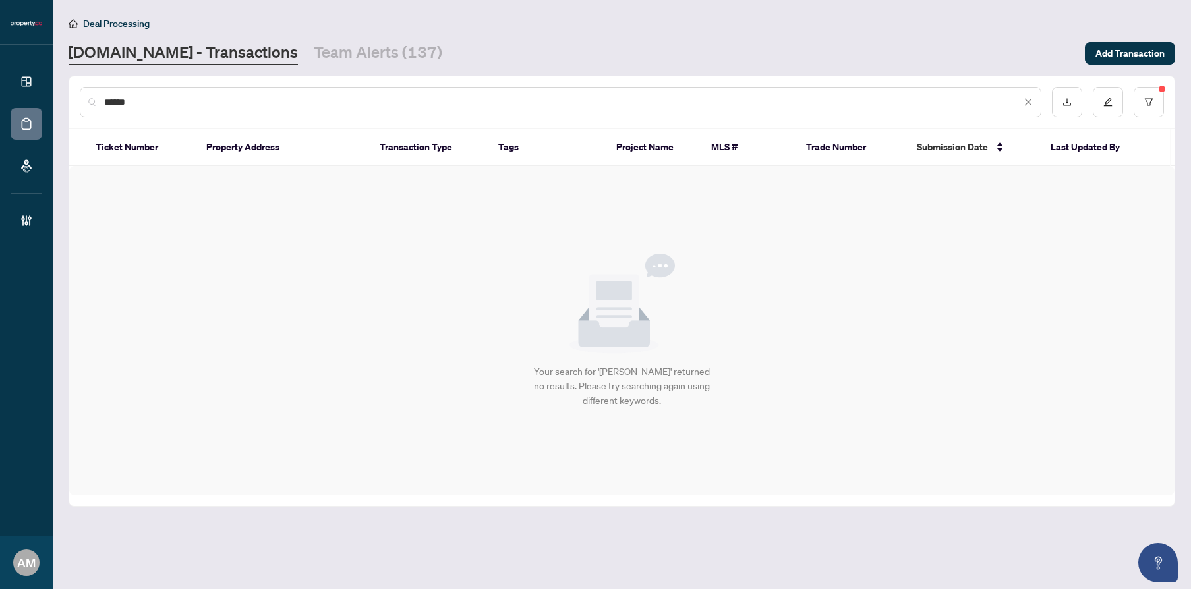
drag, startPoint x: 191, startPoint y: 102, endPoint x: 76, endPoint y: 121, distance: 116.8
click at [76, 121] on div "******" at bounding box center [622, 101] width 1106 height 51
drag, startPoint x: 141, startPoint y: 102, endPoint x: 99, endPoint y: 94, distance: 42.8
click at [100, 94] on div "******" at bounding box center [561, 102] width 962 height 30
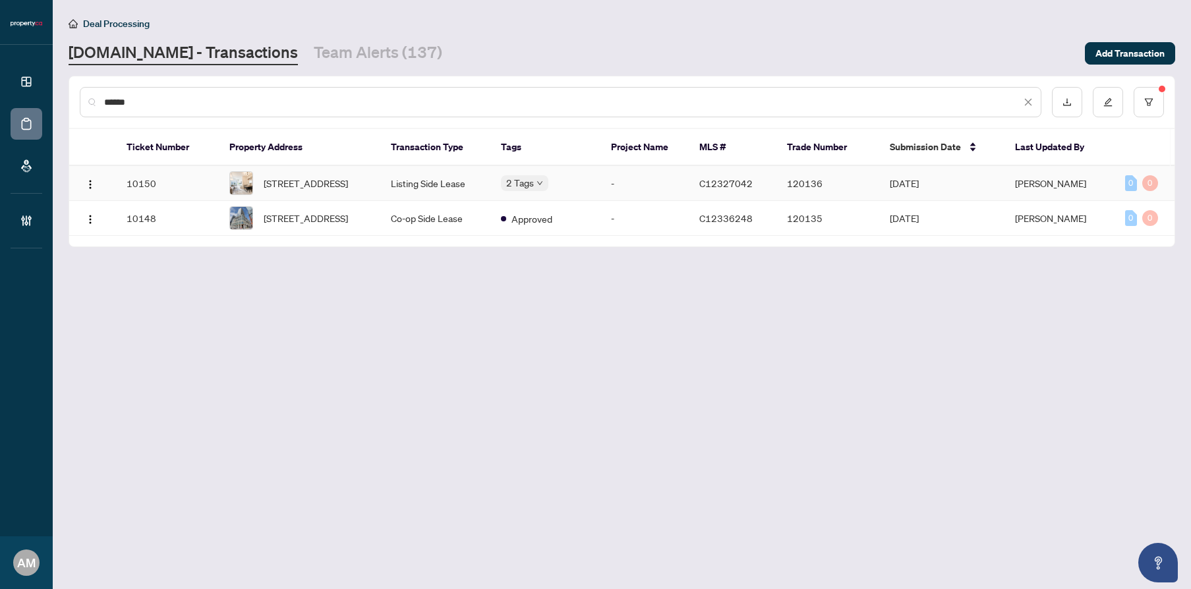
type input "******"
click at [433, 186] on td "Listing Side Lease" at bounding box center [435, 183] width 110 height 35
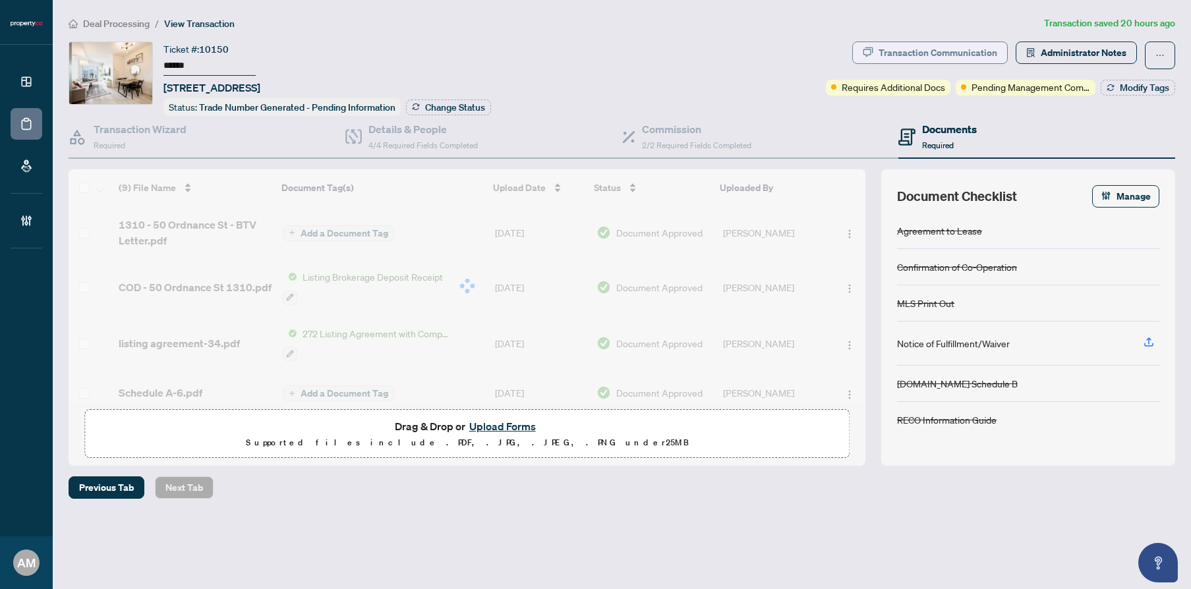
click at [945, 57] on div "Transaction Communication" at bounding box center [938, 52] width 119 height 21
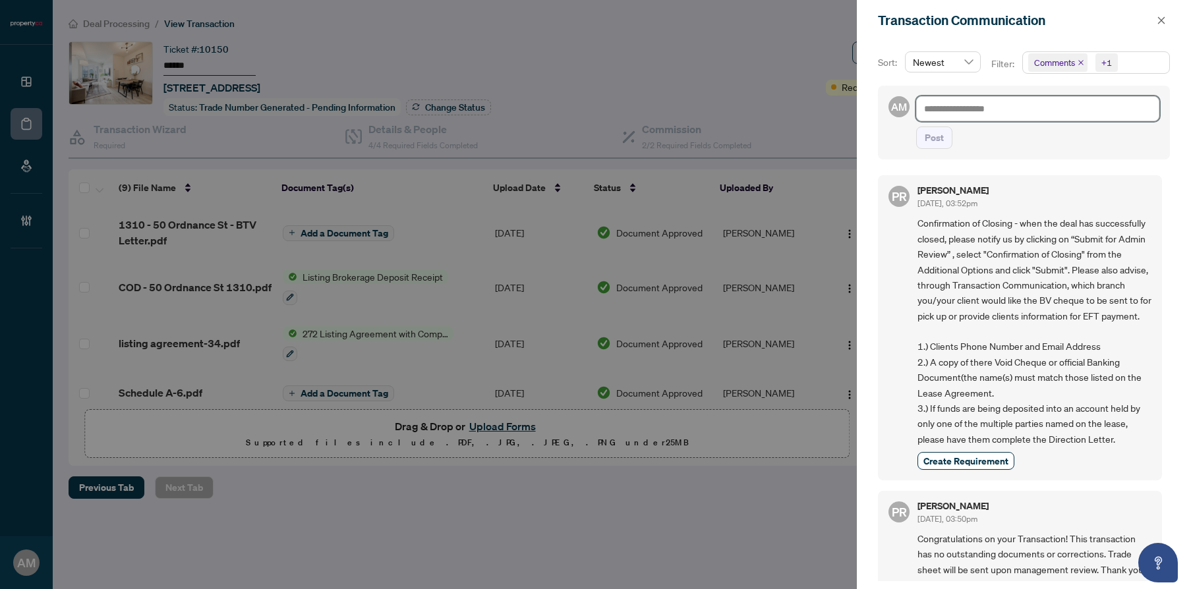
click at [978, 114] on textarea at bounding box center [1037, 108] width 243 height 25
type textarea "*"
type textarea "**"
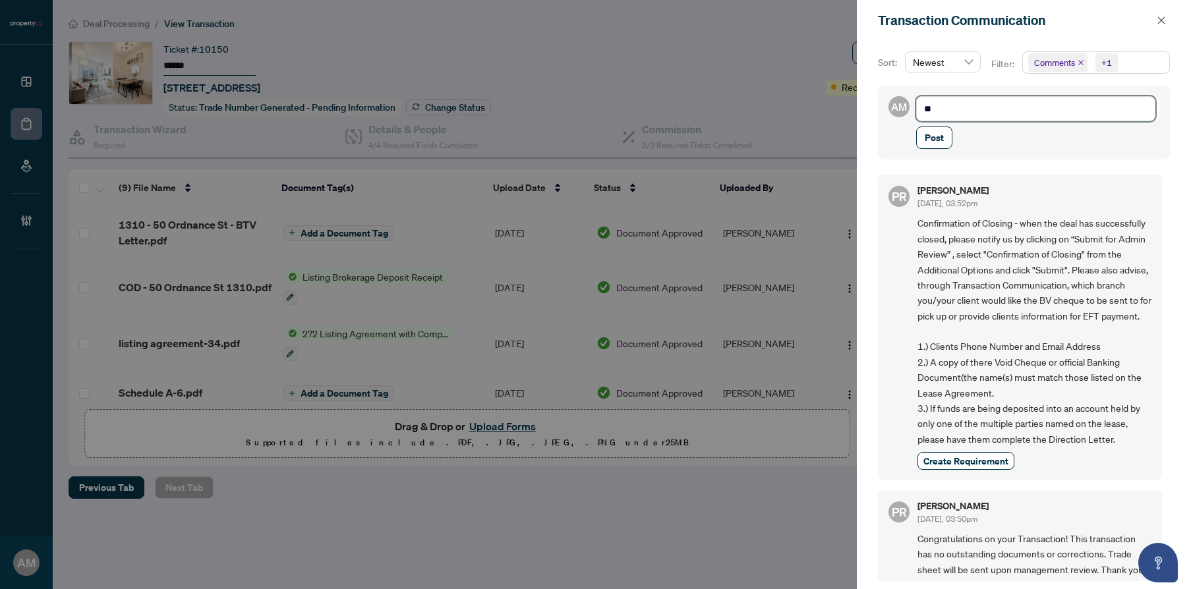
type textarea "***"
type textarea "****"
type textarea "*****"
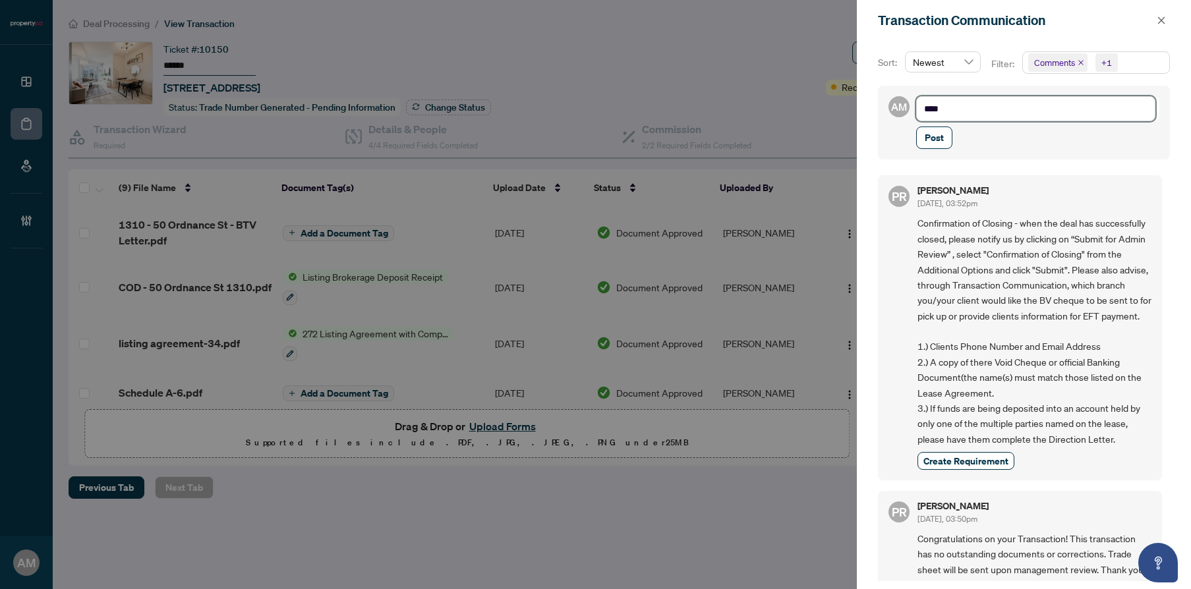
type textarea "*****"
type textarea "******"
type textarea "*******"
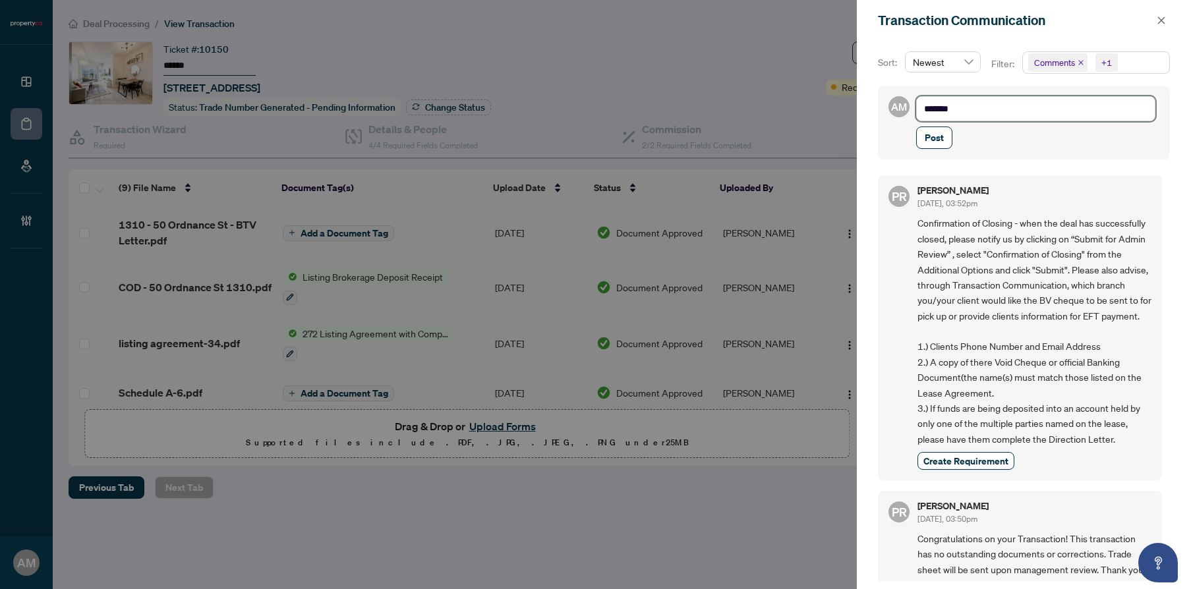
drag, startPoint x: 973, startPoint y: 113, endPoint x: 924, endPoint y: 112, distance: 48.8
click at [924, 112] on textarea "*******" at bounding box center [1035, 108] width 239 height 25
type textarea "*"
type textarea "**"
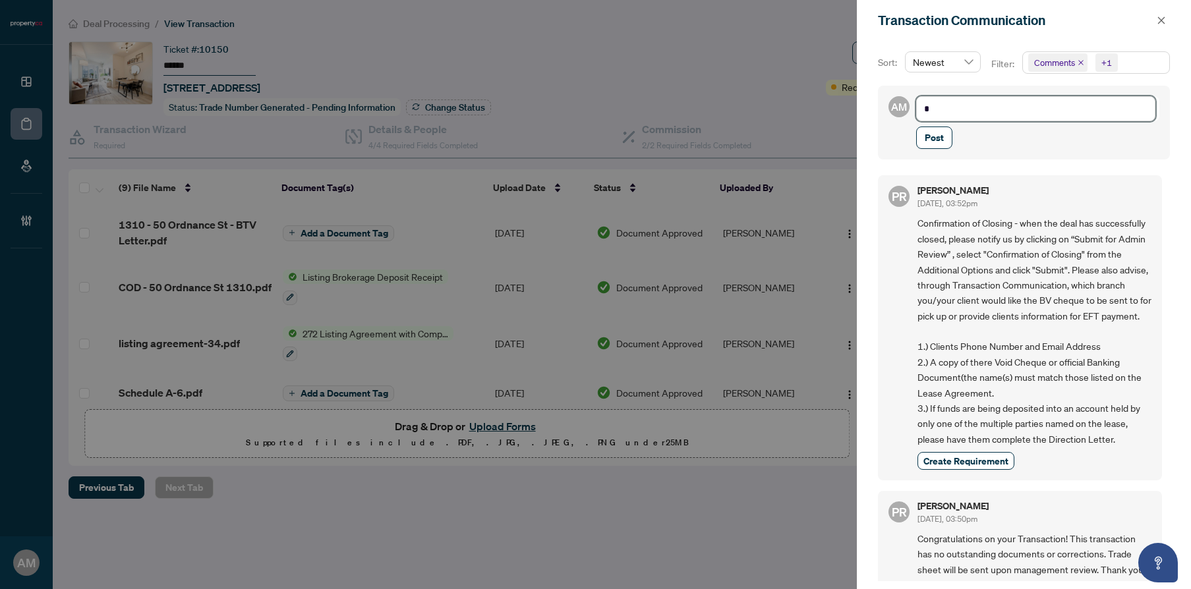
type textarea "**"
type textarea "***"
type textarea "****"
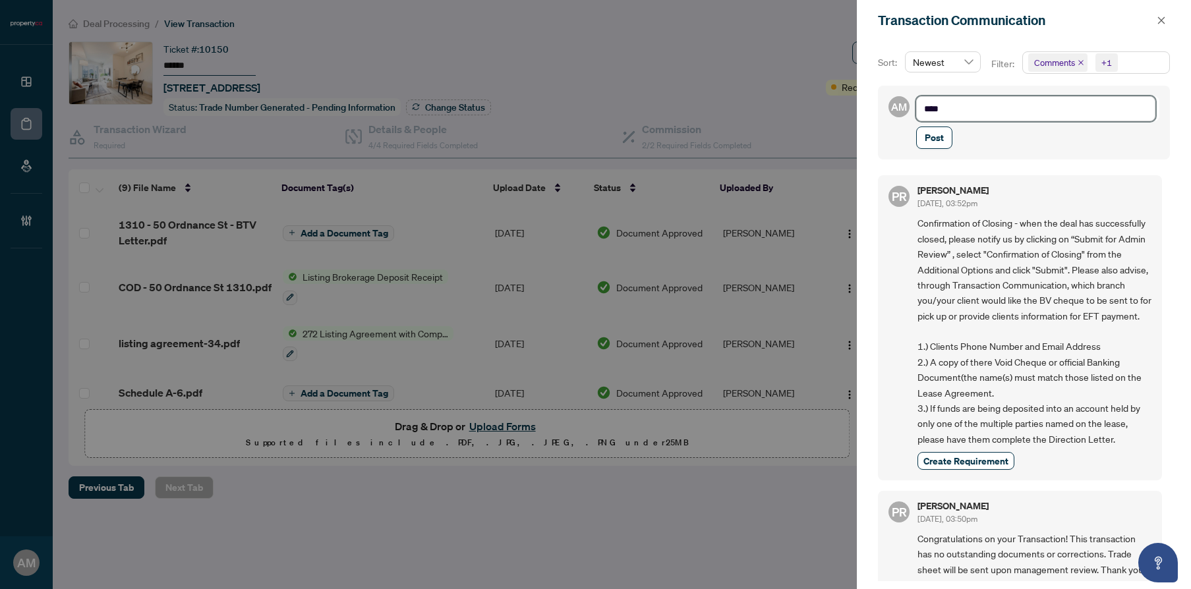
type textarea "*****"
type textarea "******"
type textarea "*******"
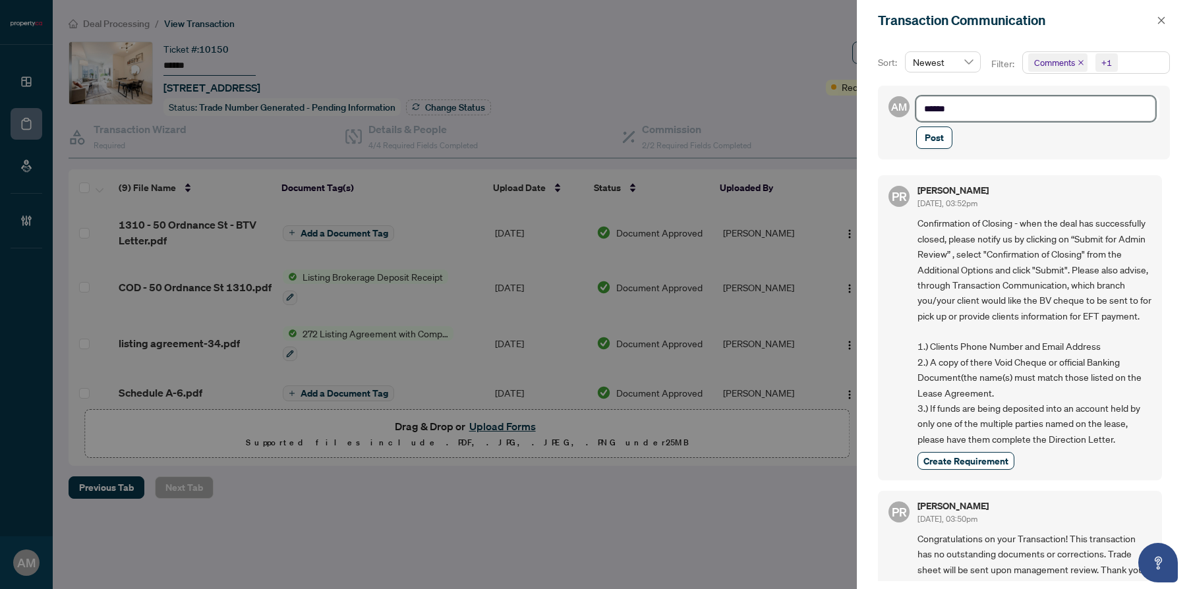
type textarea "*******"
drag, startPoint x: 985, startPoint y: 107, endPoint x: 900, endPoint y: 104, distance: 85.1
click at [901, 105] on div "AM ******* Post" at bounding box center [1024, 123] width 292 height 74
type textarea "**********"
click at [813, 68] on div at bounding box center [595, 294] width 1191 height 589
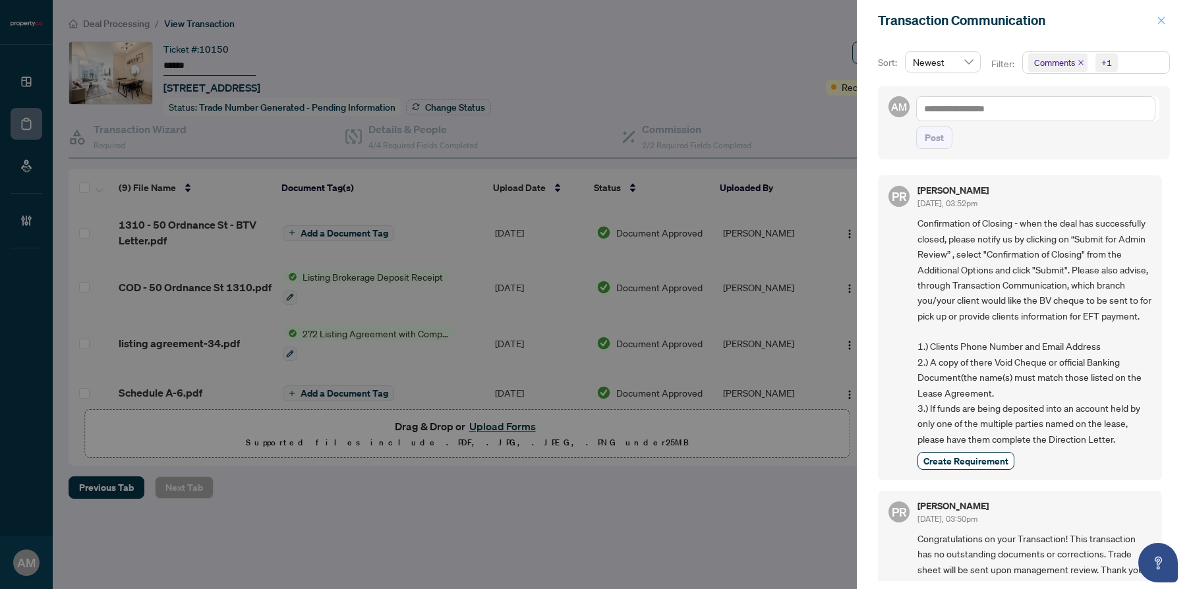
click at [1159, 17] on icon "close" at bounding box center [1161, 20] width 9 height 9
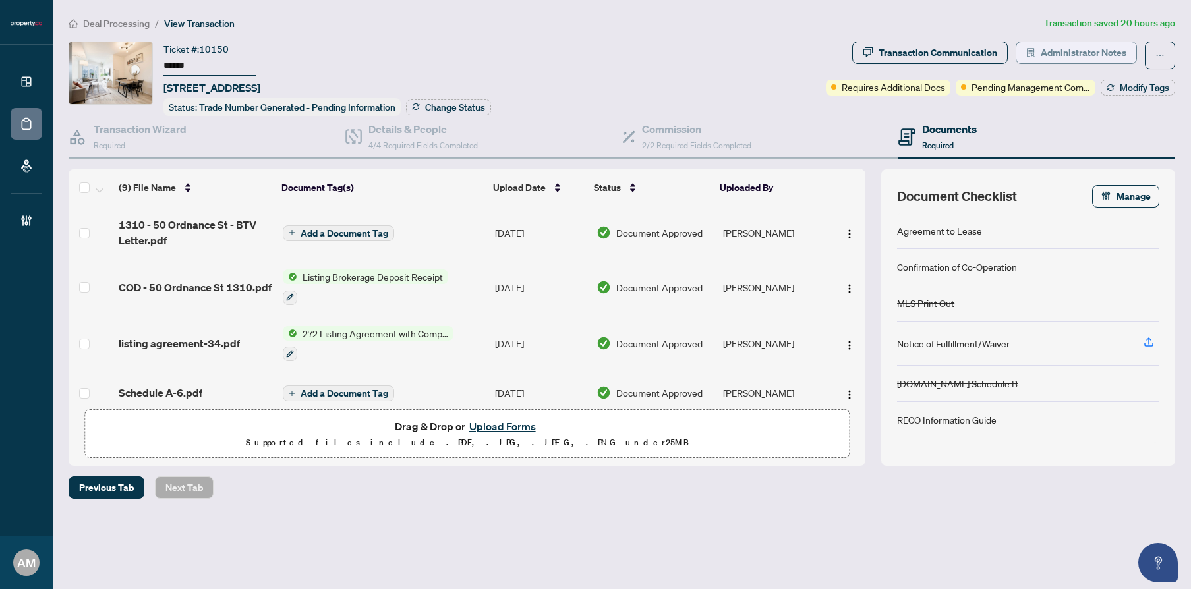
click at [1052, 50] on span "Administrator Notes" at bounding box center [1084, 52] width 86 height 21
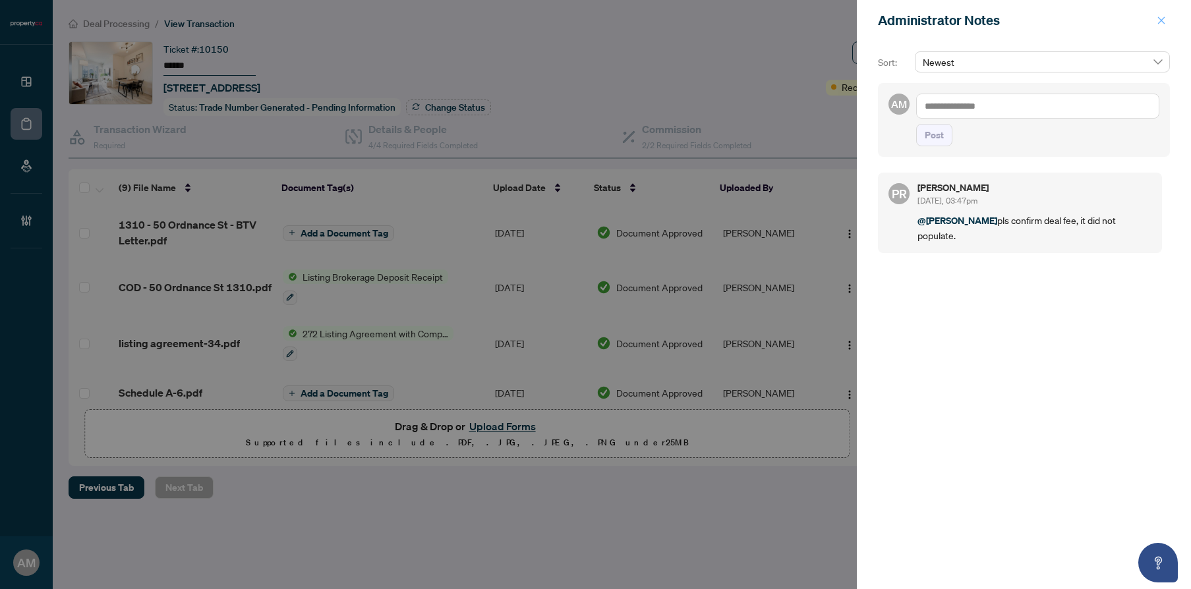
click at [1160, 18] on icon "close" at bounding box center [1161, 20] width 9 height 9
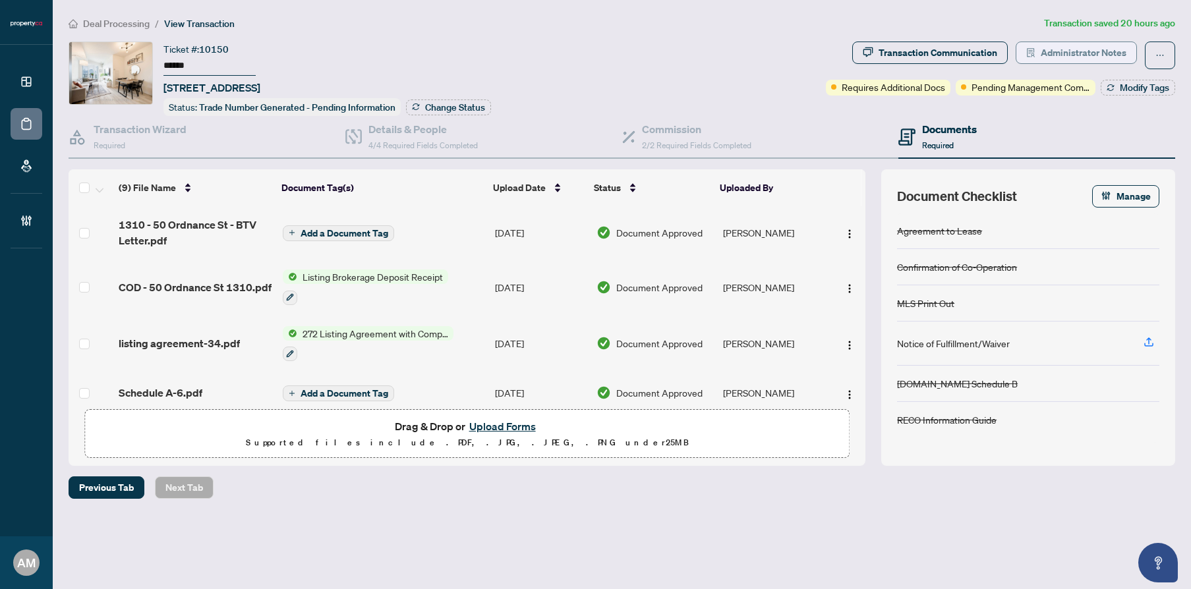
click at [1062, 57] on span "Administrator Notes" at bounding box center [1084, 52] width 86 height 21
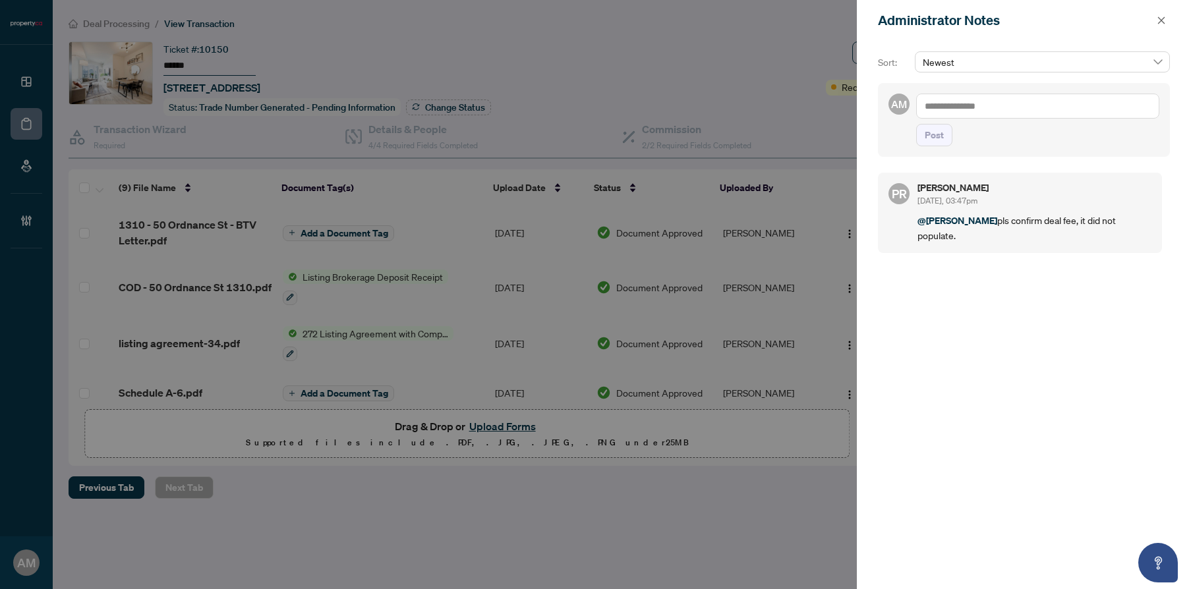
click at [1007, 102] on textarea at bounding box center [1037, 106] width 243 height 25
type textarea "**"
drag, startPoint x: 952, startPoint y: 103, endPoint x: 828, endPoint y: 103, distance: 123.9
click at [828, 103] on div "Administrator Notes Sort: Newest AM @C ** Post PR [PERSON_NAME] [DATE], 03:47pm…" at bounding box center [595, 294] width 1191 height 589
click at [1157, 19] on icon "close" at bounding box center [1161, 20] width 9 height 9
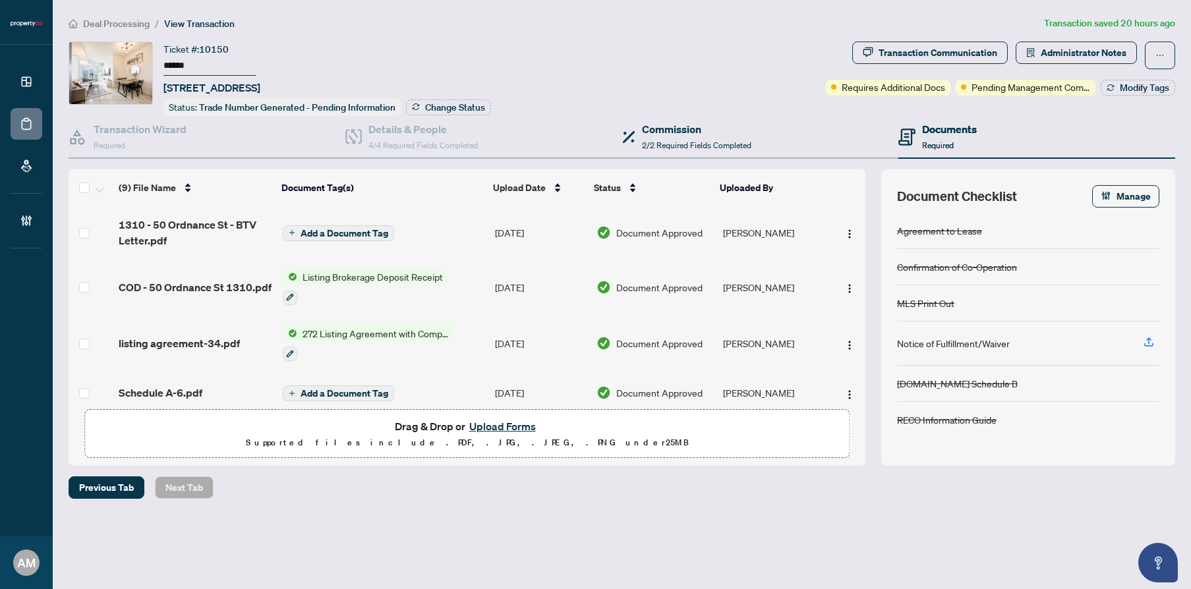
click at [663, 150] on div "Commission 2/2 Required Fields Completed" at bounding box center [760, 137] width 277 height 43
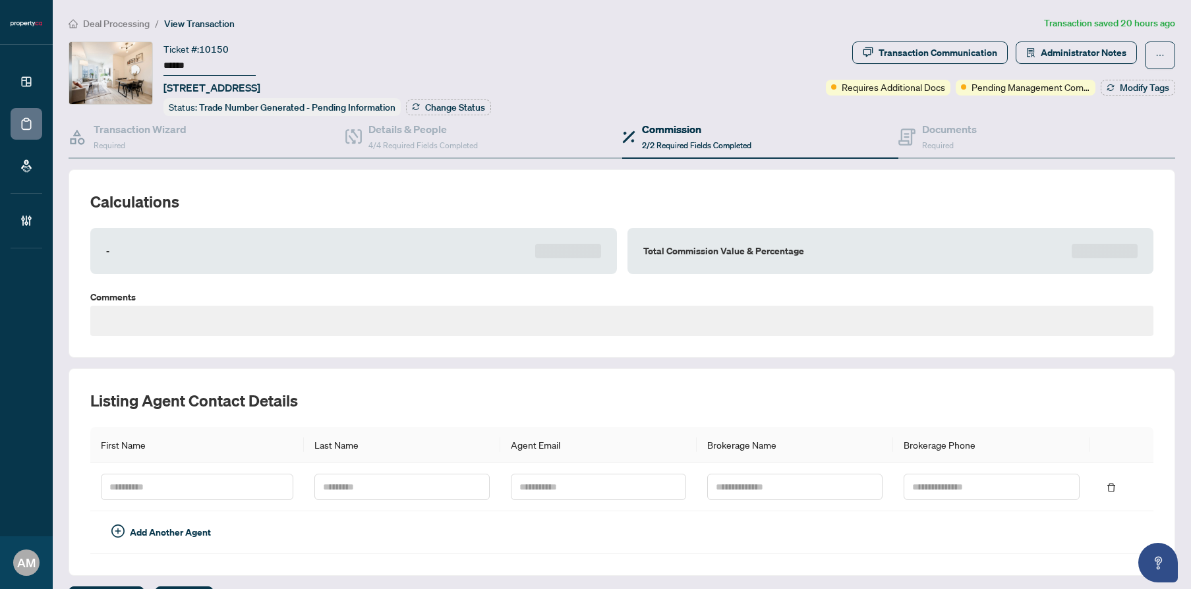
type textarea "**********"
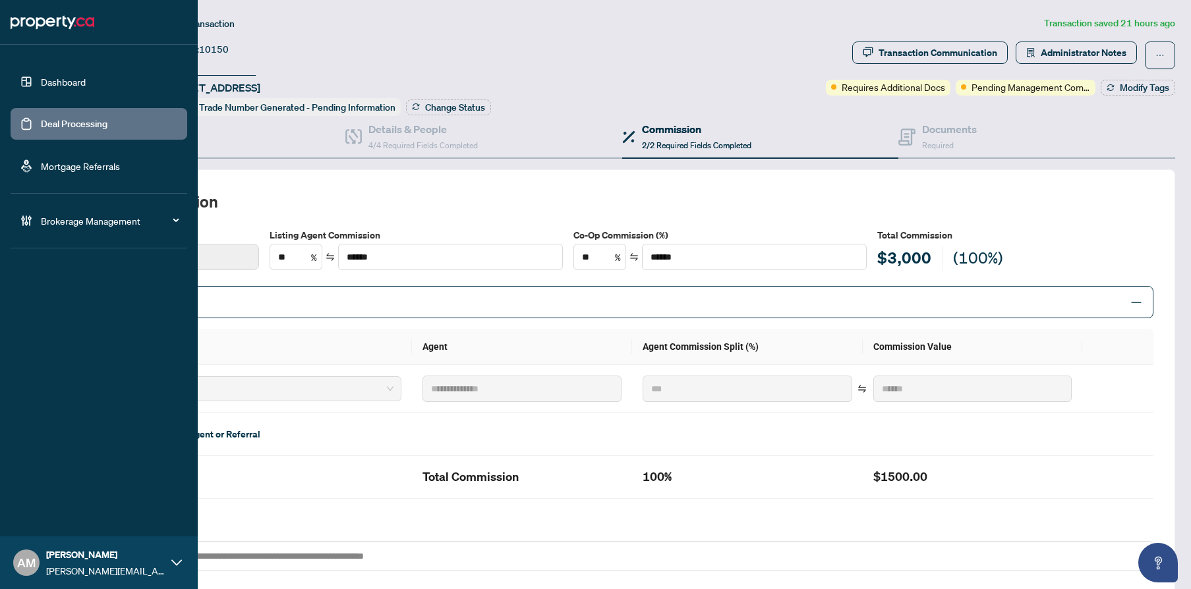
click at [57, 82] on link "Dashboard" at bounding box center [63, 82] width 45 height 12
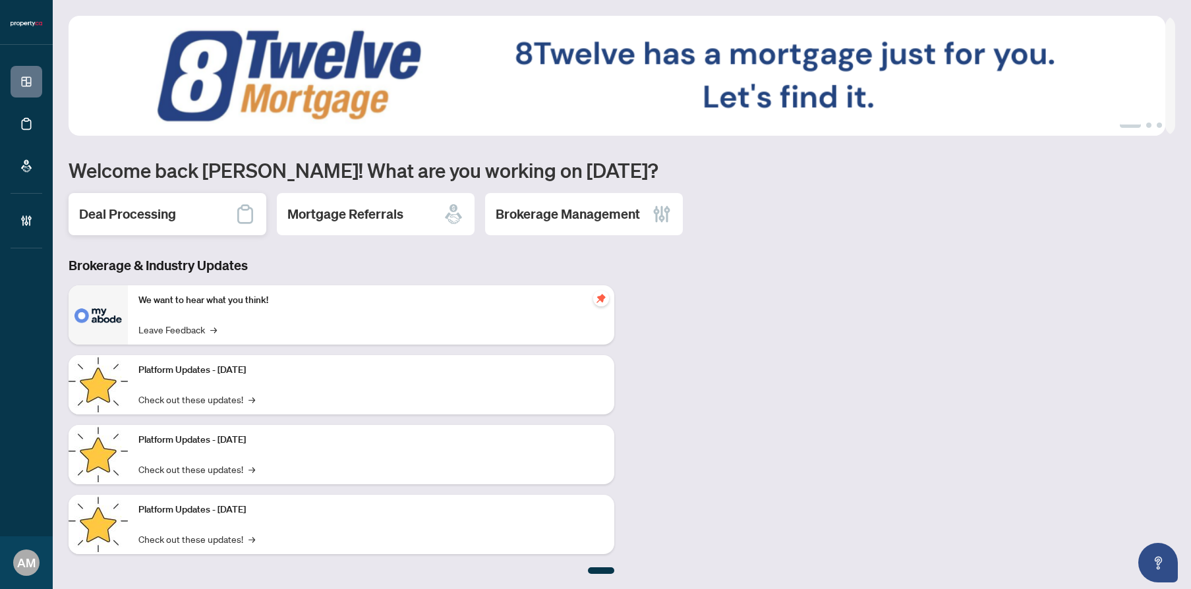
click at [171, 207] on h2 "Deal Processing" at bounding box center [127, 214] width 97 height 18
